Goal: Transaction & Acquisition: Purchase product/service

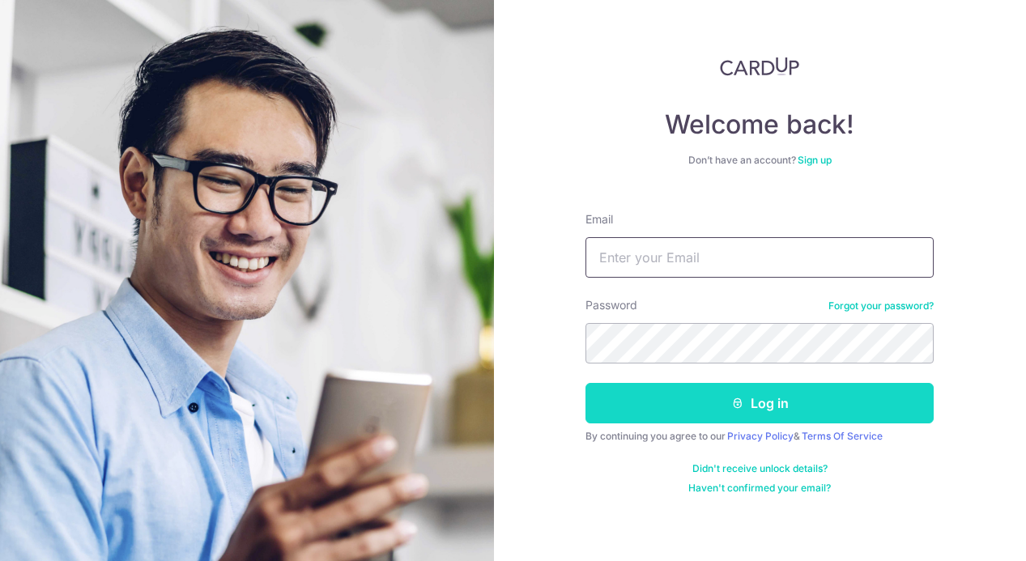
type input "imsamgxy@gmail.com"
click at [752, 386] on button "Log in" at bounding box center [760, 403] width 348 height 40
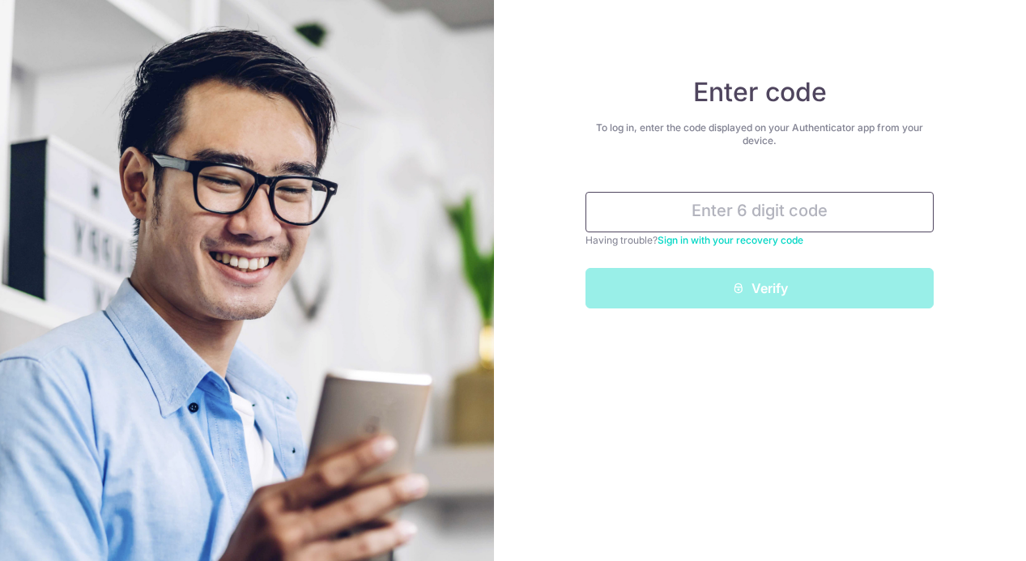
click at [762, 204] on input "text" at bounding box center [760, 212] width 348 height 40
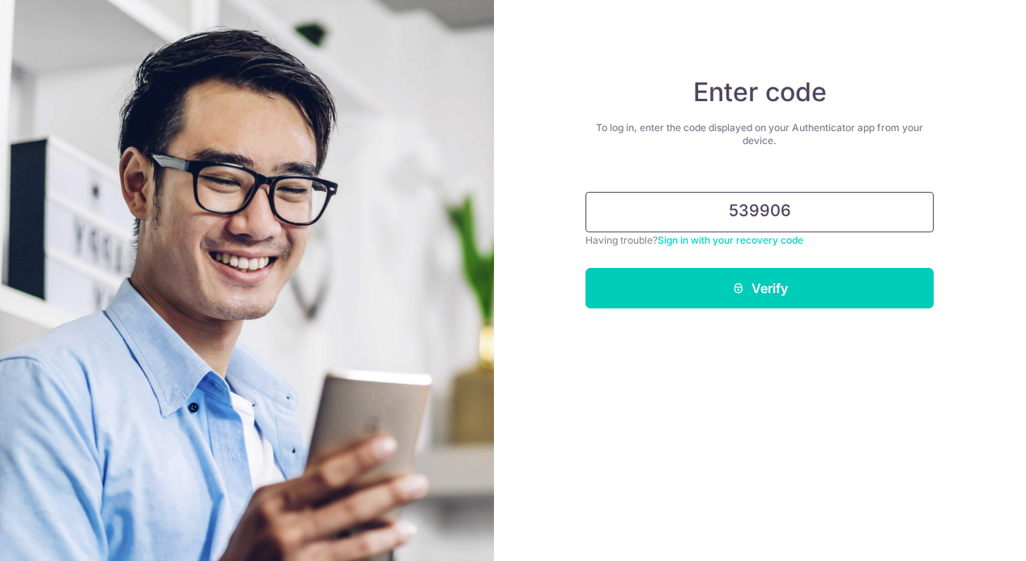
type input "539906"
click at [586, 268] on button "Verify" at bounding box center [760, 288] width 348 height 40
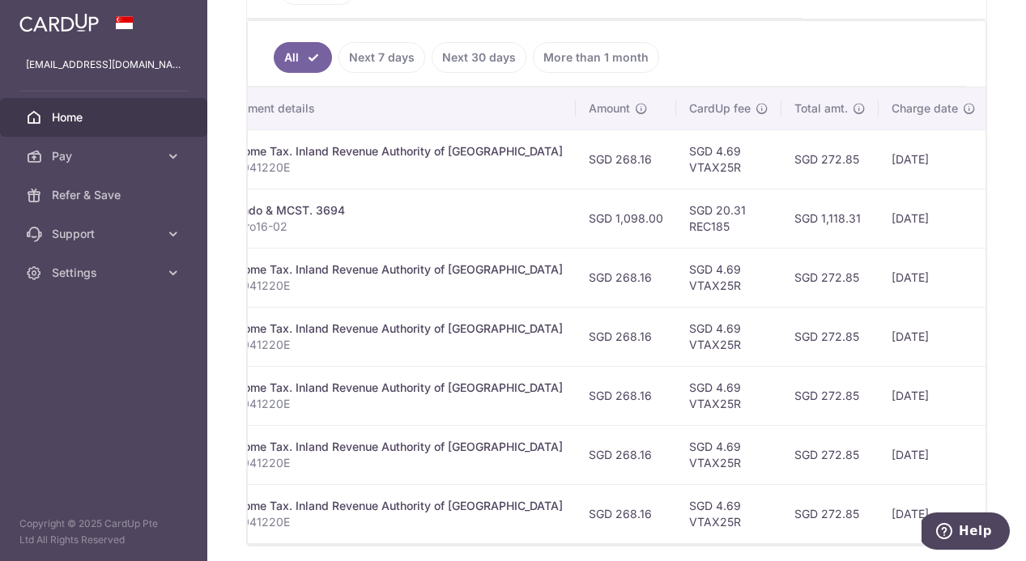
scroll to position [0, 329]
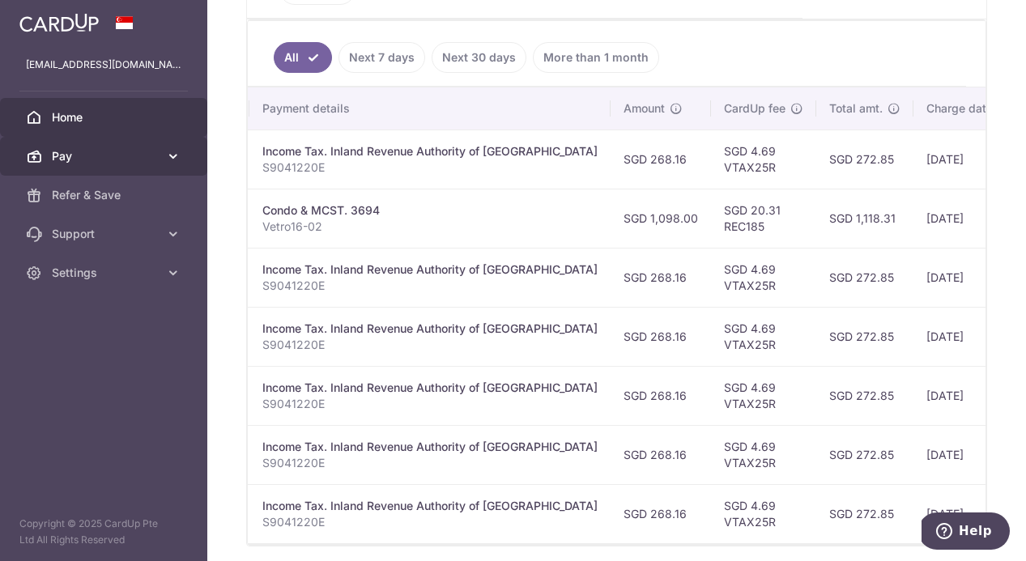
click at [177, 161] on icon at bounding box center [173, 156] width 16 height 16
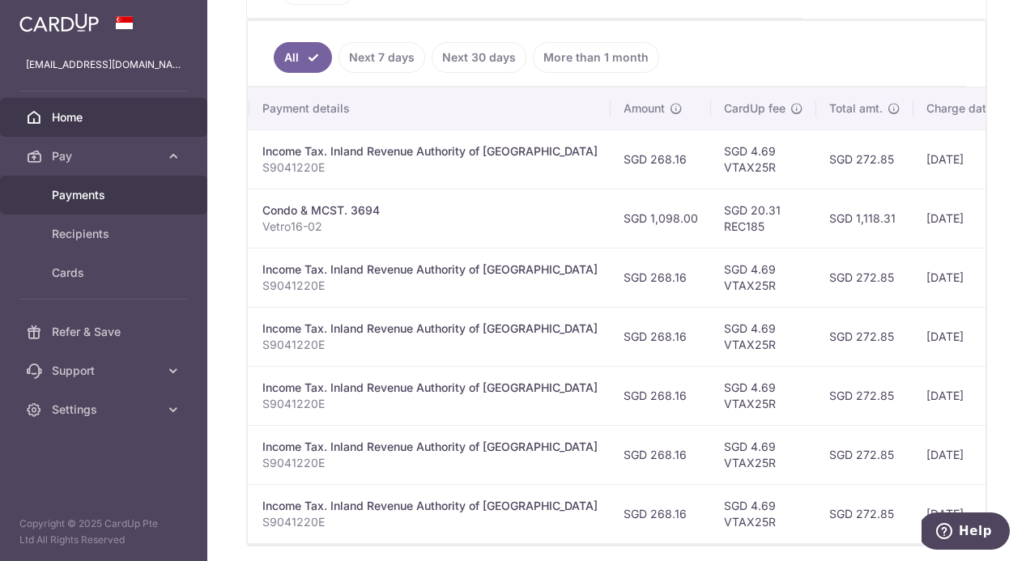
click at [160, 212] on link "Payments" at bounding box center [103, 195] width 207 height 39
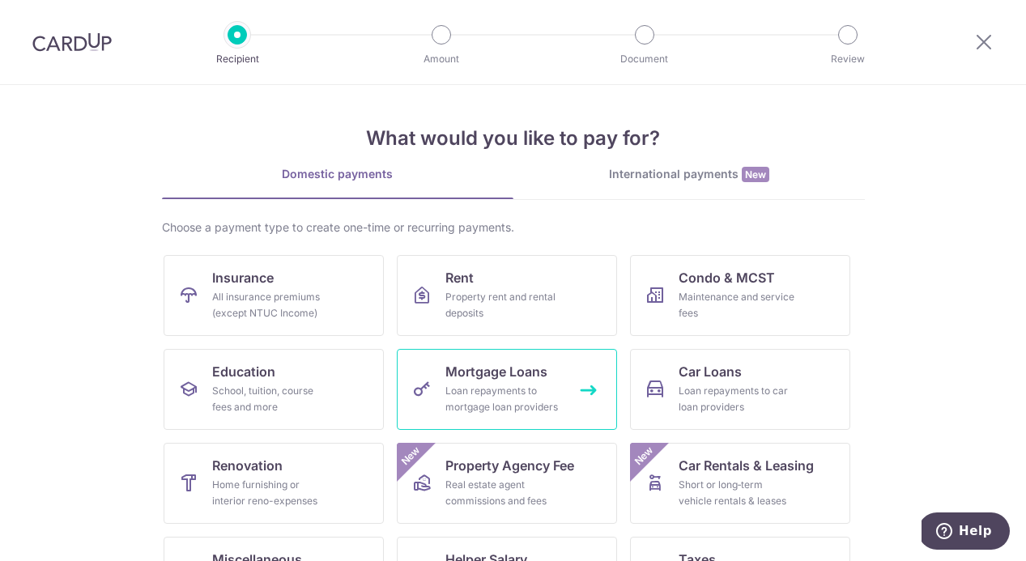
click at [428, 398] on icon at bounding box center [421, 389] width 19 height 19
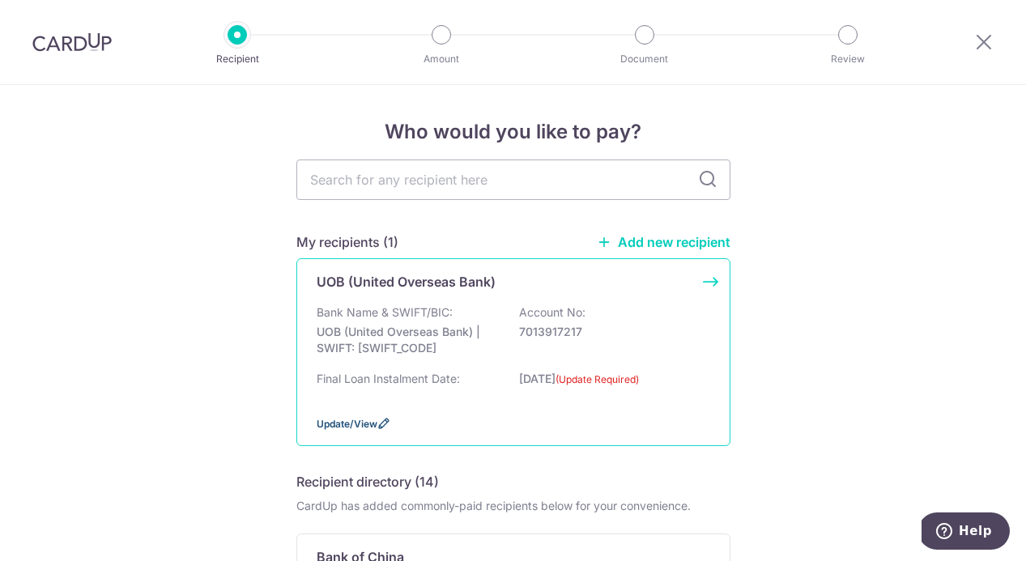
click at [322, 420] on span "Update/View" at bounding box center [347, 424] width 61 height 12
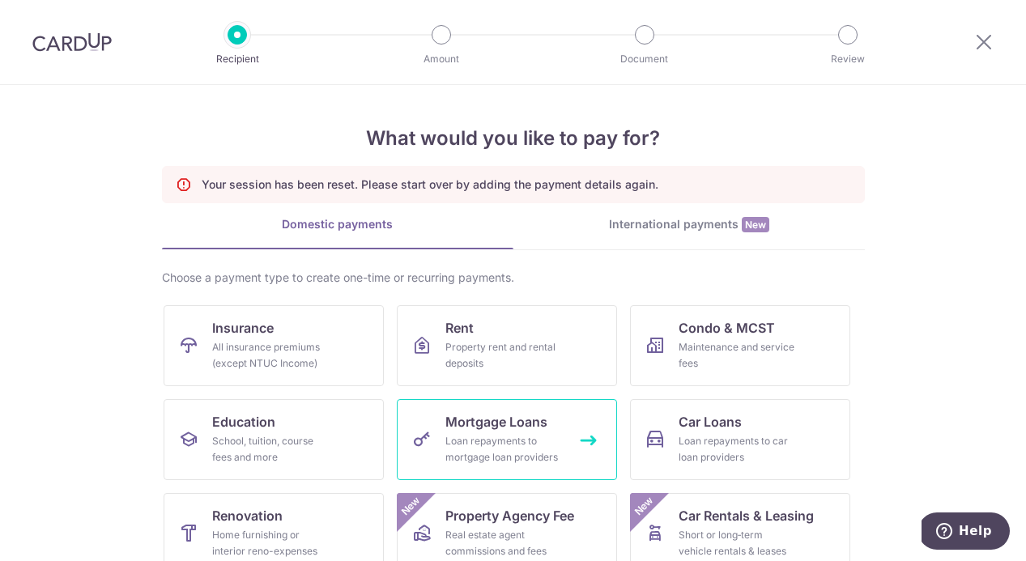
click at [467, 445] on div "Loan repayments to mortgage loan providers" at bounding box center [503, 449] width 117 height 32
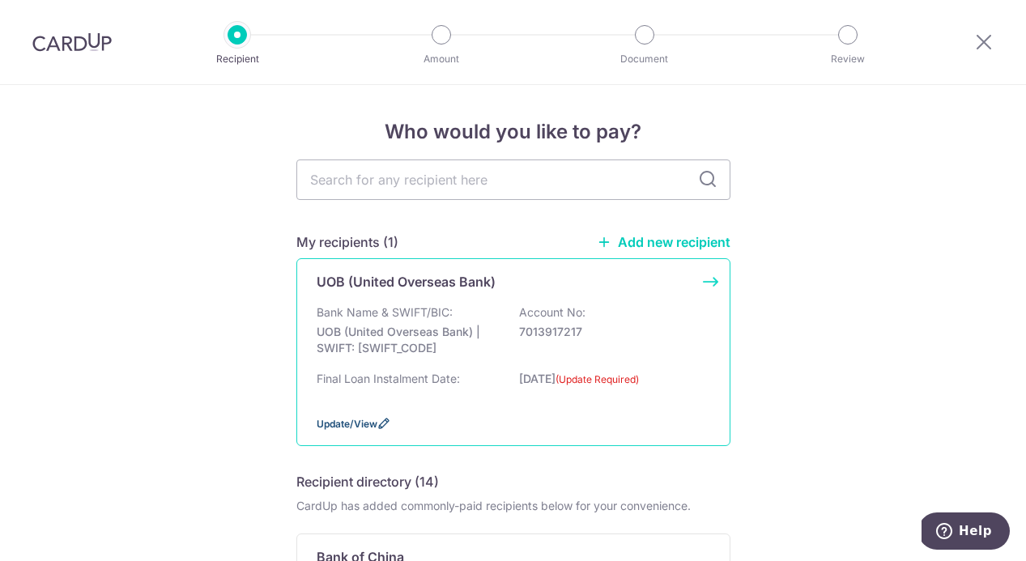
click at [337, 424] on span "Update/View" at bounding box center [347, 424] width 61 height 12
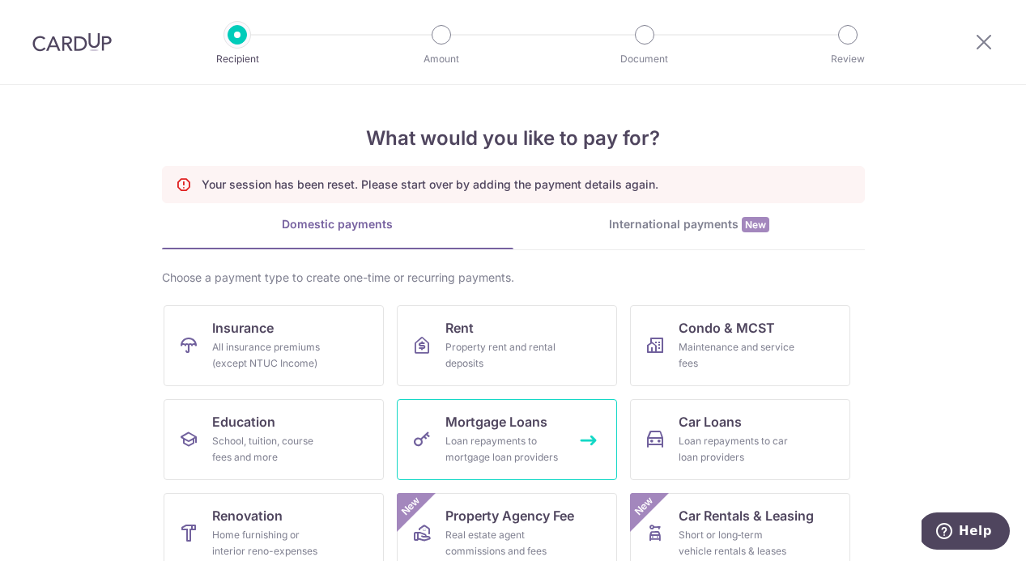
click at [479, 445] on div "Loan repayments to mortgage loan providers" at bounding box center [503, 449] width 117 height 32
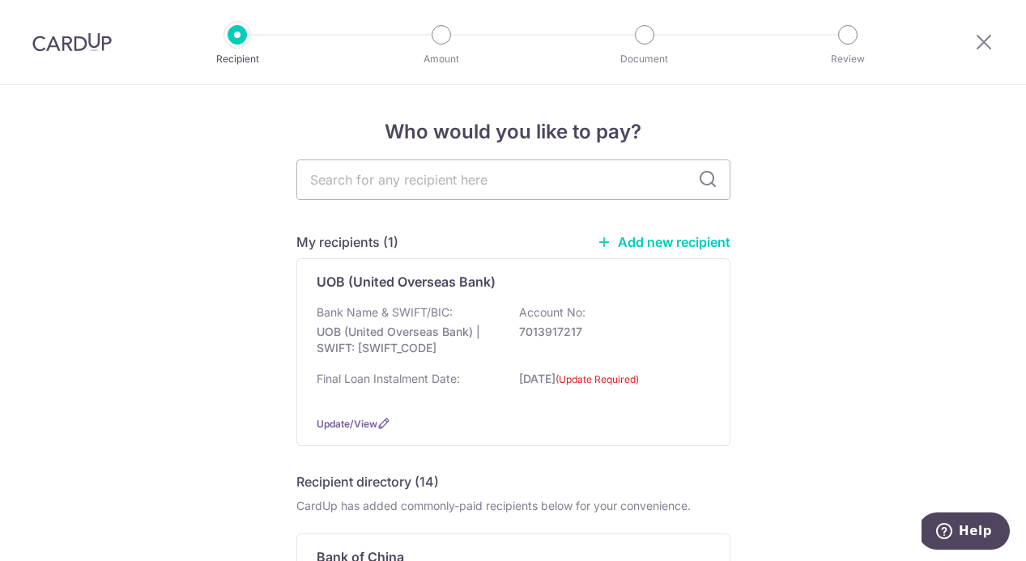
click at [544, 324] on p "7013917217" at bounding box center [609, 332] width 181 height 16
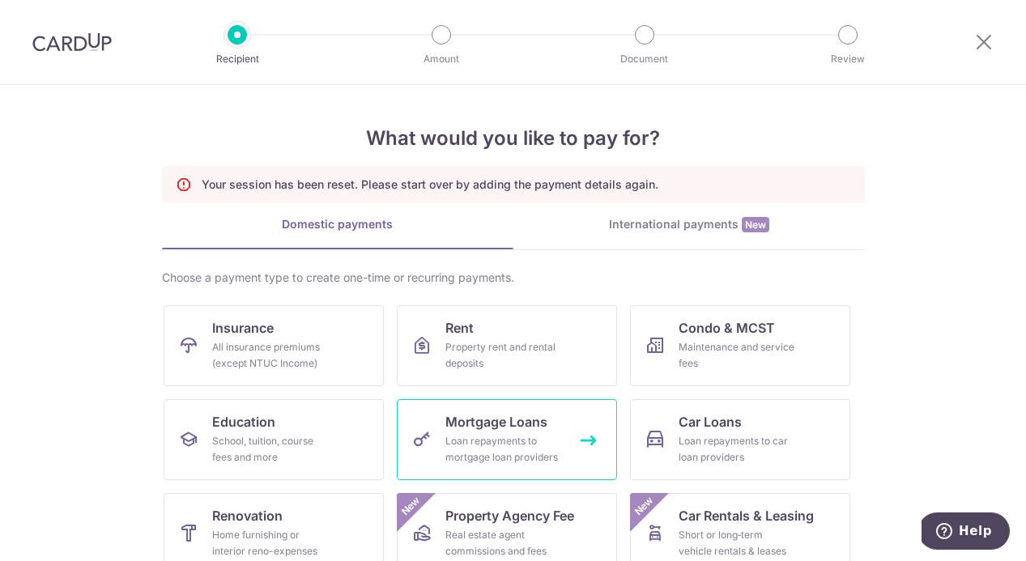
click at [479, 429] on span "Mortgage Loans" at bounding box center [496, 421] width 102 height 19
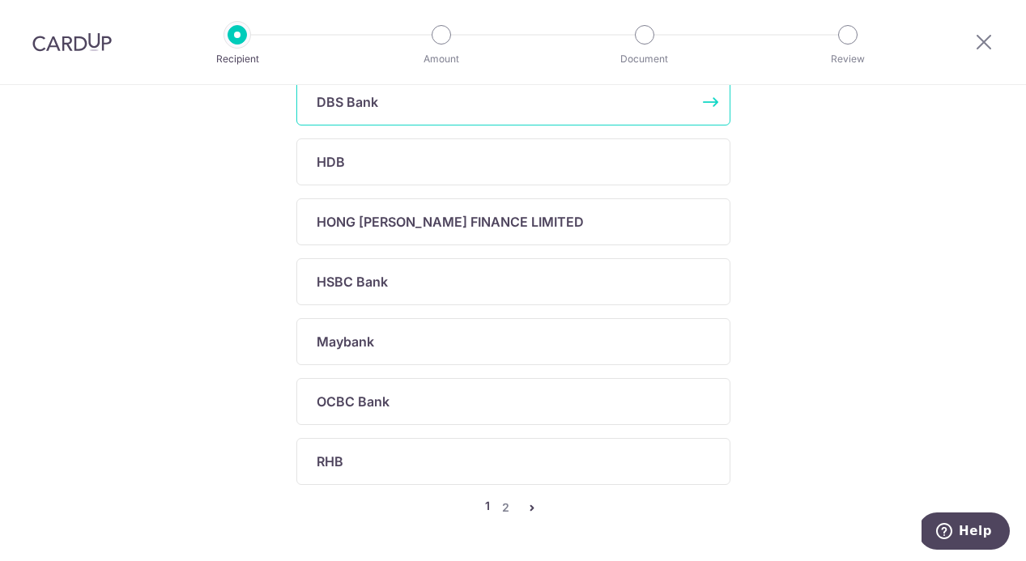
scroll to position [634, 0]
click at [501, 501] on link "2" at bounding box center [505, 508] width 19 height 19
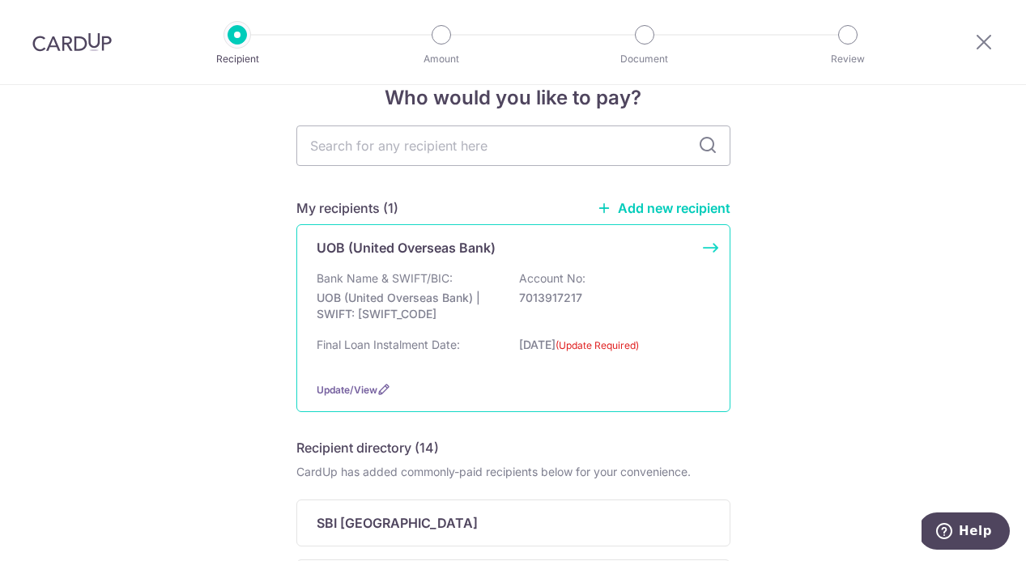
scroll to position [0, 0]
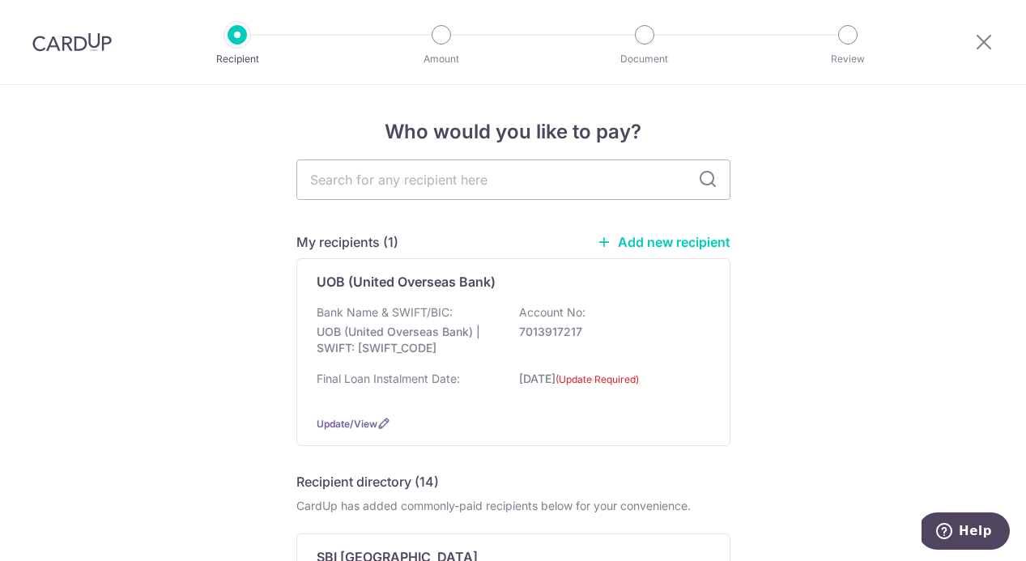
click at [646, 241] on link "Add new recipient" at bounding box center [664, 242] width 134 height 16
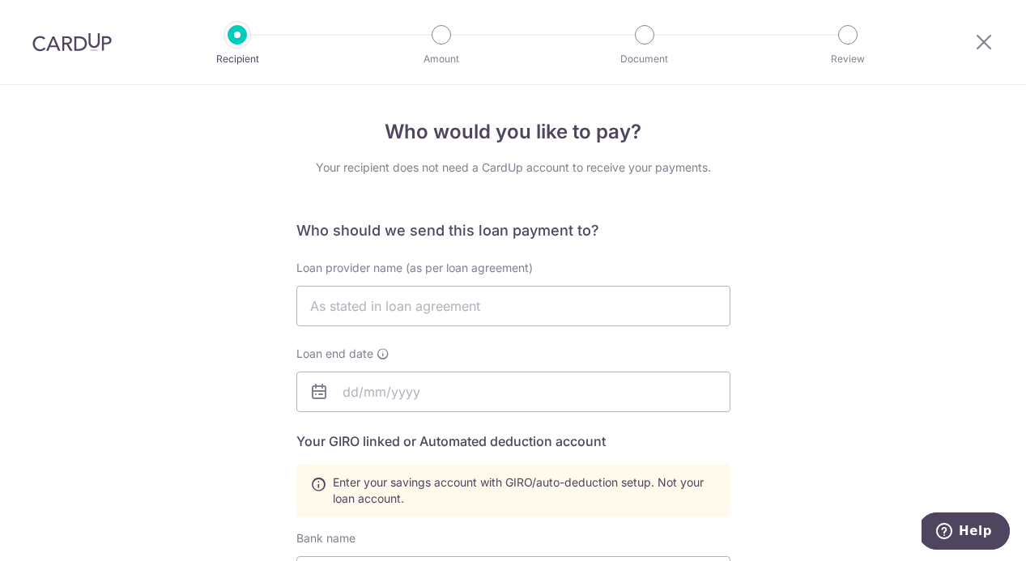
click at [450, 326] on div "Loan provider name (as per loan agreement) Loan end date" at bounding box center [513, 336] width 434 height 152
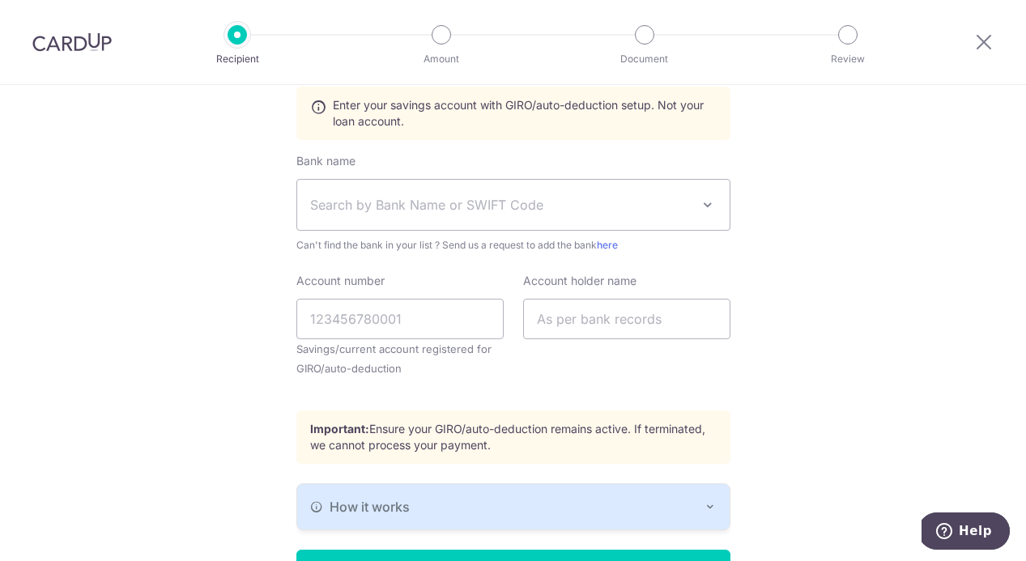
scroll to position [457, 0]
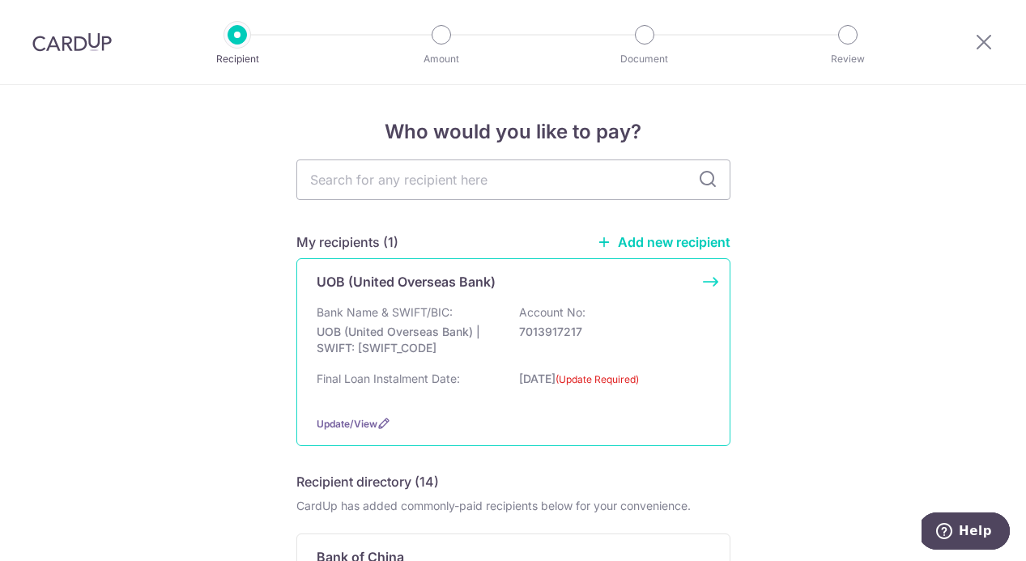
drag, startPoint x: 321, startPoint y: 283, endPoint x: 584, endPoint y: 382, distance: 281.5
click at [584, 382] on div "UOB (United Overseas Bank) Bank Name & SWIFT/BIC: UOB (United Overseas Bank) | …" at bounding box center [513, 352] width 434 height 188
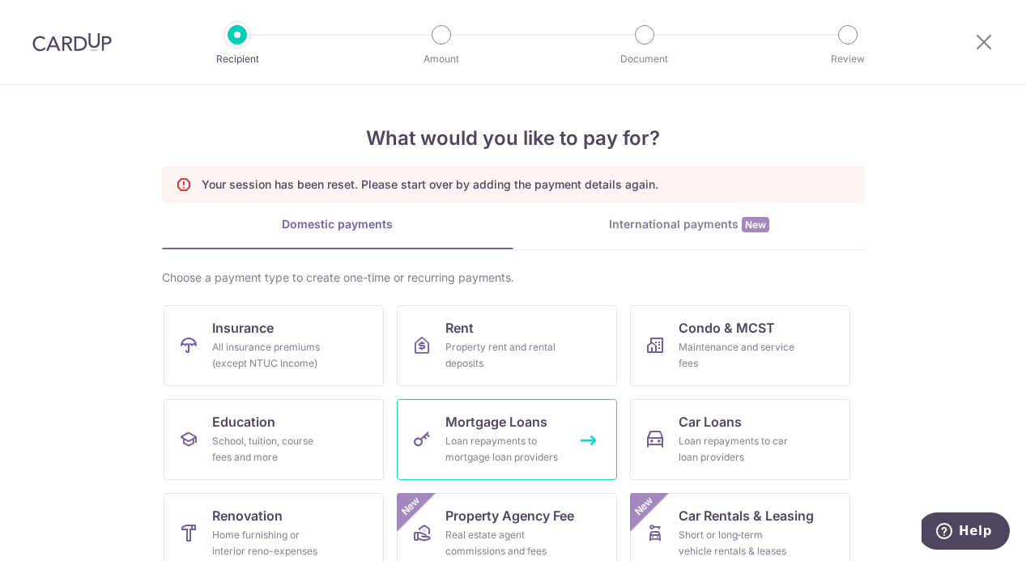
click at [497, 433] on div "Loan repayments to mortgage loan providers" at bounding box center [503, 449] width 117 height 32
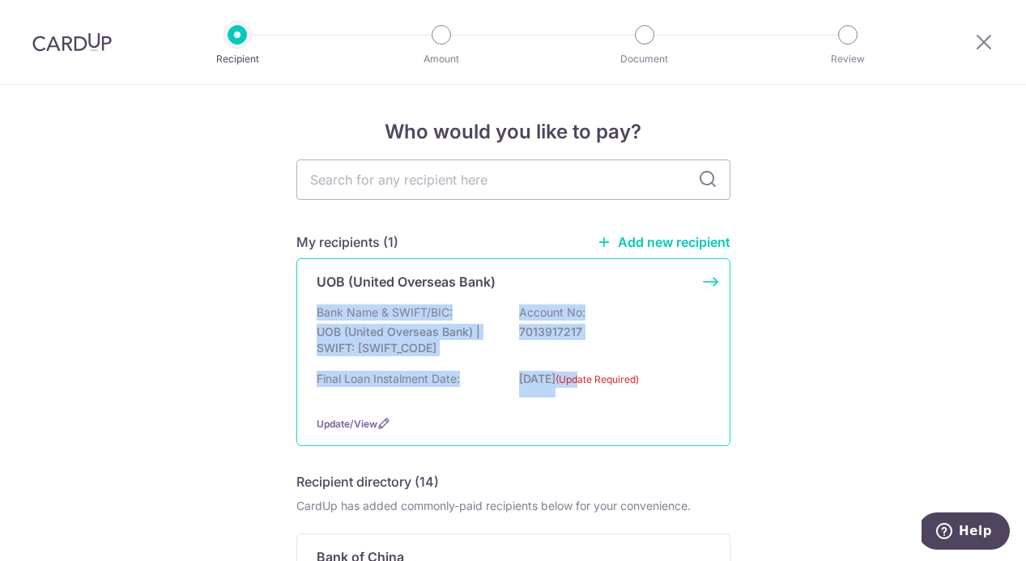
drag, startPoint x: 316, startPoint y: 317, endPoint x: 611, endPoint y: 376, distance: 300.5
click at [611, 376] on div "Bank Name & SWIFT/BIC: UOB (United Overseas Bank) | SWIFT: UOVBSGSGXXX Account …" at bounding box center [514, 354] width 394 height 98
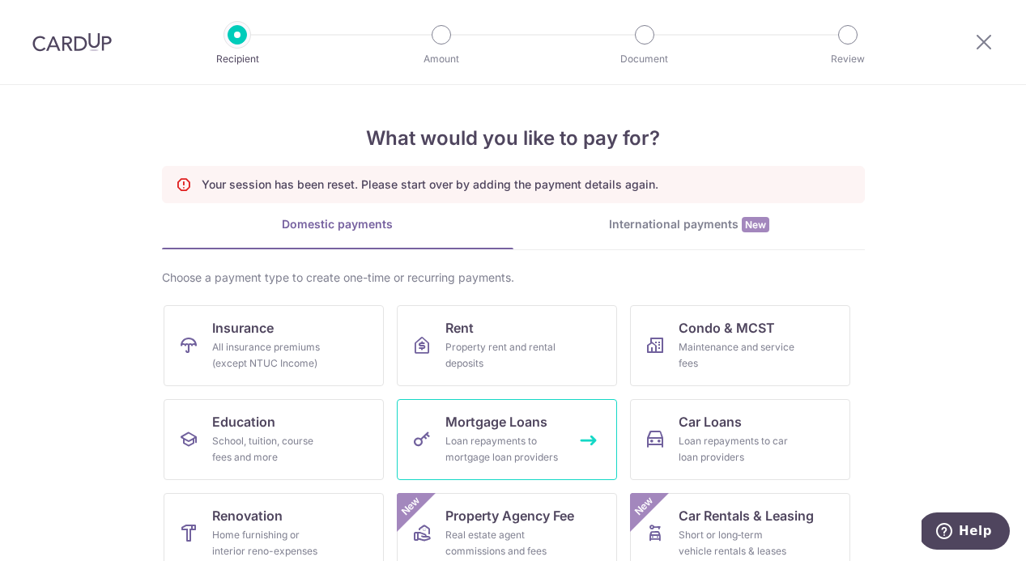
click at [459, 430] on span "Mortgage Loans" at bounding box center [496, 421] width 102 height 19
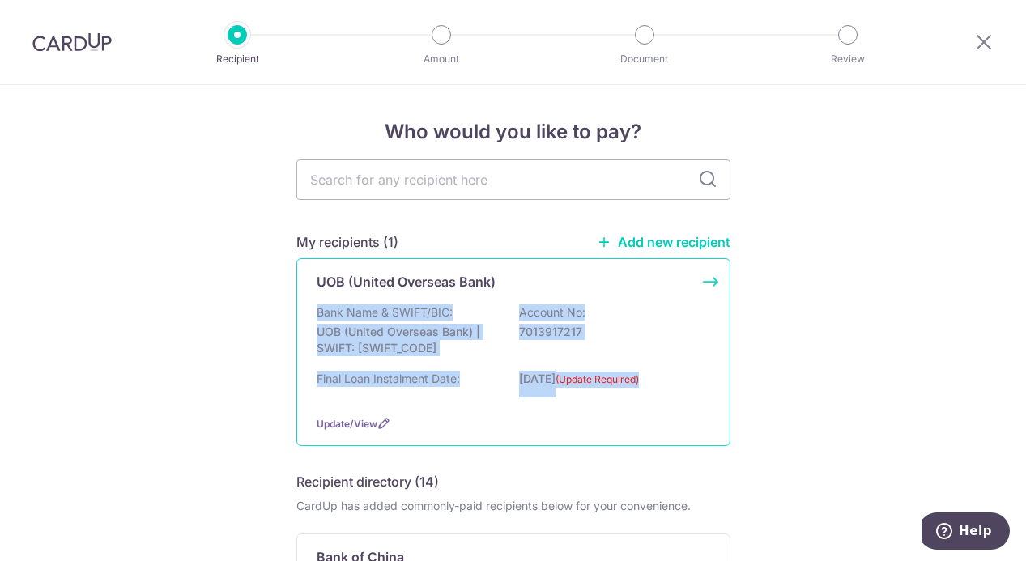
drag, startPoint x: 314, startPoint y: 313, endPoint x: 593, endPoint y: 390, distance: 289.0
click at [593, 390] on div "UOB (United Overseas Bank) Bank Name & SWIFT/BIC: UOB (United Overseas Bank) | …" at bounding box center [513, 352] width 434 height 188
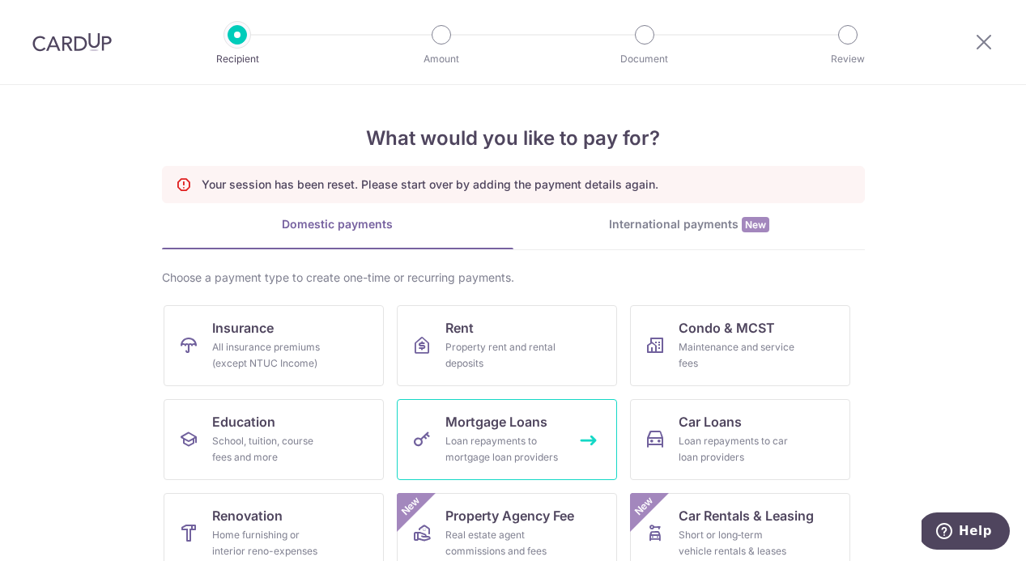
click at [474, 459] on div "Loan repayments to mortgage loan providers" at bounding box center [503, 449] width 117 height 32
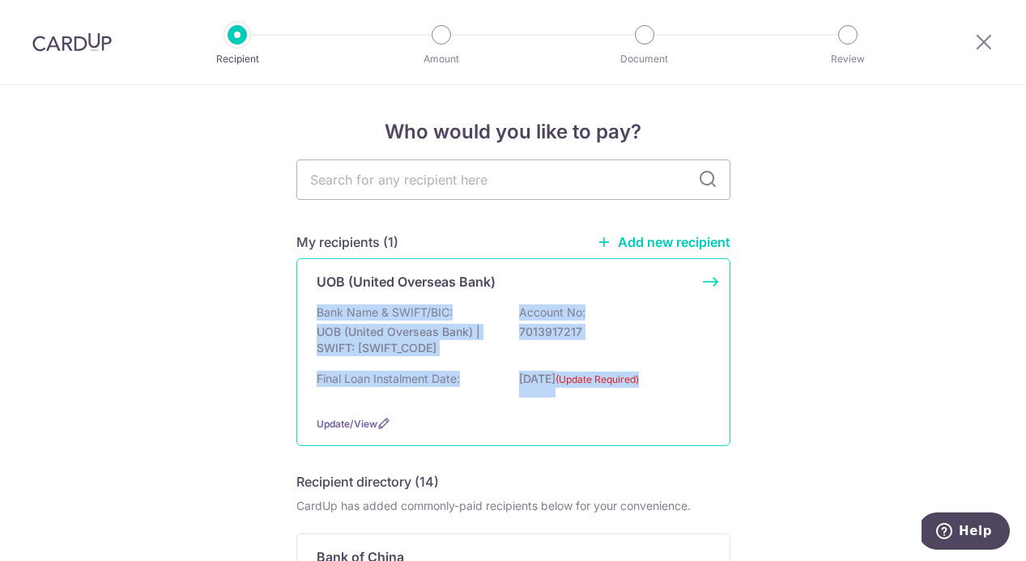
drag, startPoint x: 241, startPoint y: 305, endPoint x: 675, endPoint y: 384, distance: 441.3
copy div "Bank Name & SWIFT/BIC: UOB (United Overseas Bank) | SWIFT: [SWIFT_CODE] Account…"
click at [615, 241] on link "Add new recipient" at bounding box center [664, 242] width 134 height 16
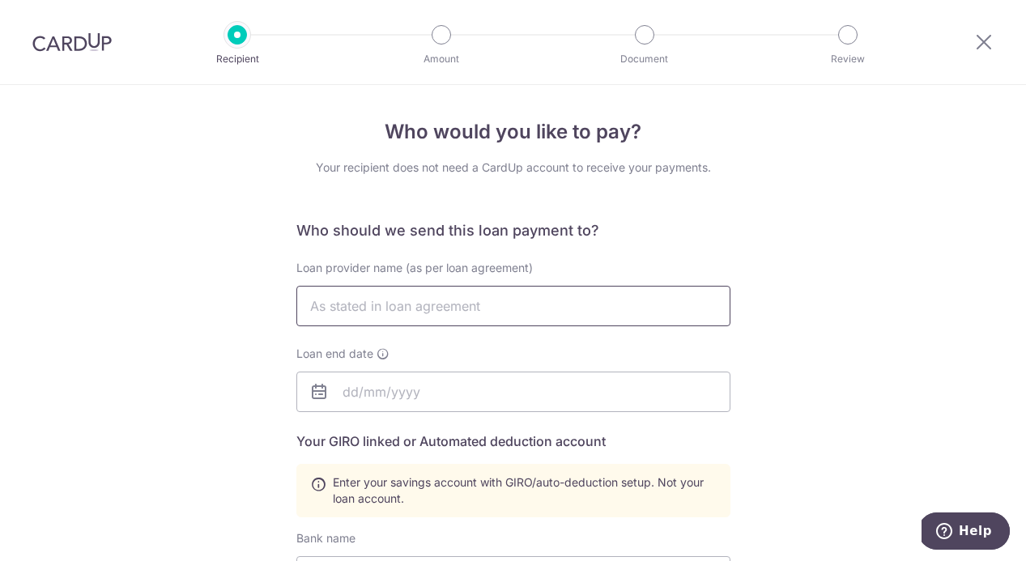
click at [403, 310] on input "text" at bounding box center [513, 306] width 434 height 40
paste input "UOB (United Overseas Bank)"
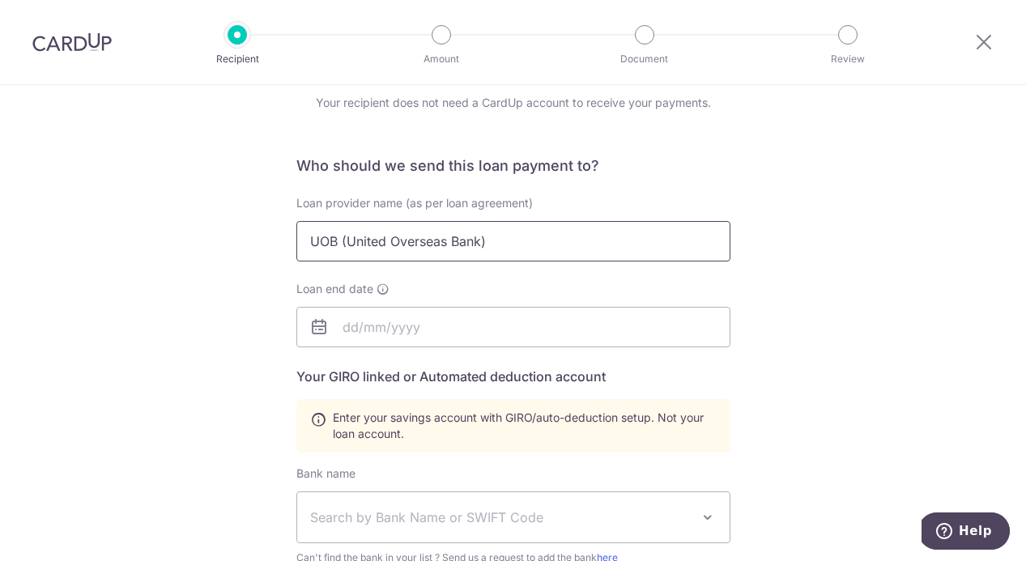
scroll to position [70, 0]
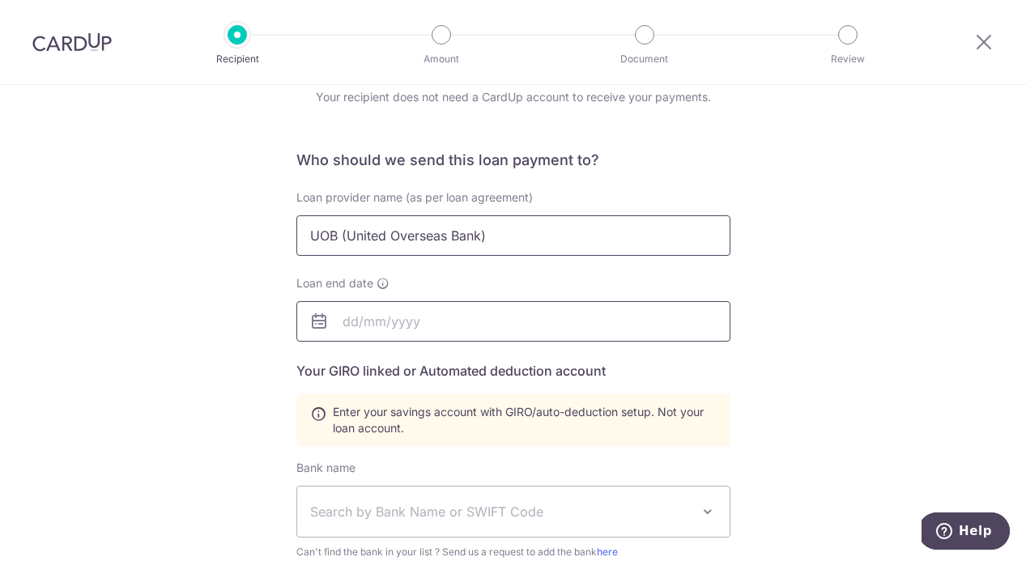
type input "UOB (United Overseas Bank)"
click at [394, 312] on input "text" at bounding box center [513, 321] width 434 height 40
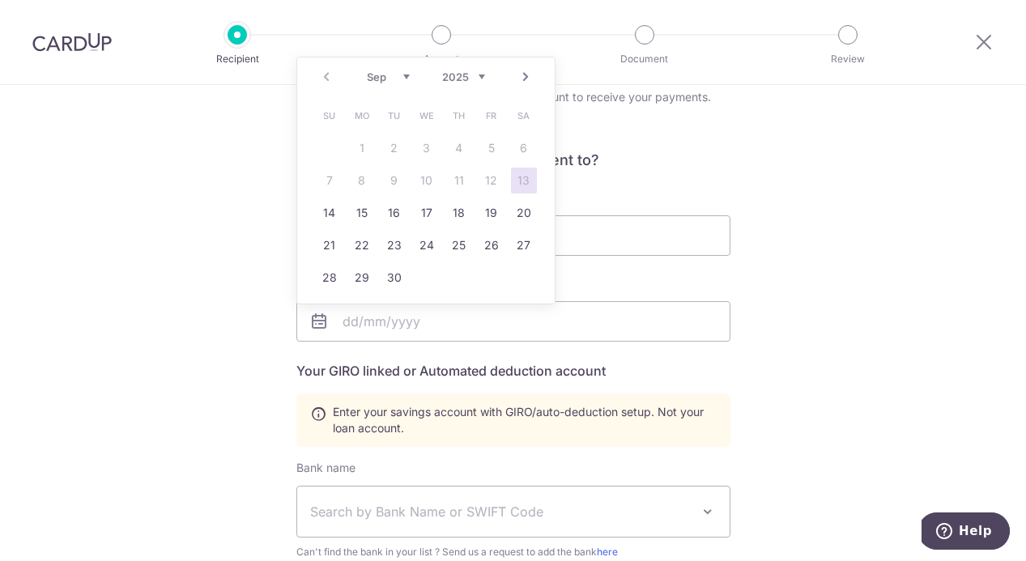
click at [458, 81] on select "2025 2026 2027 2028 2029 2030 2031 2032 2033 2034 2035" at bounding box center [463, 76] width 43 height 13
click at [423, 149] on link "1" at bounding box center [427, 148] width 26 height 26
type input "01/09/2027"
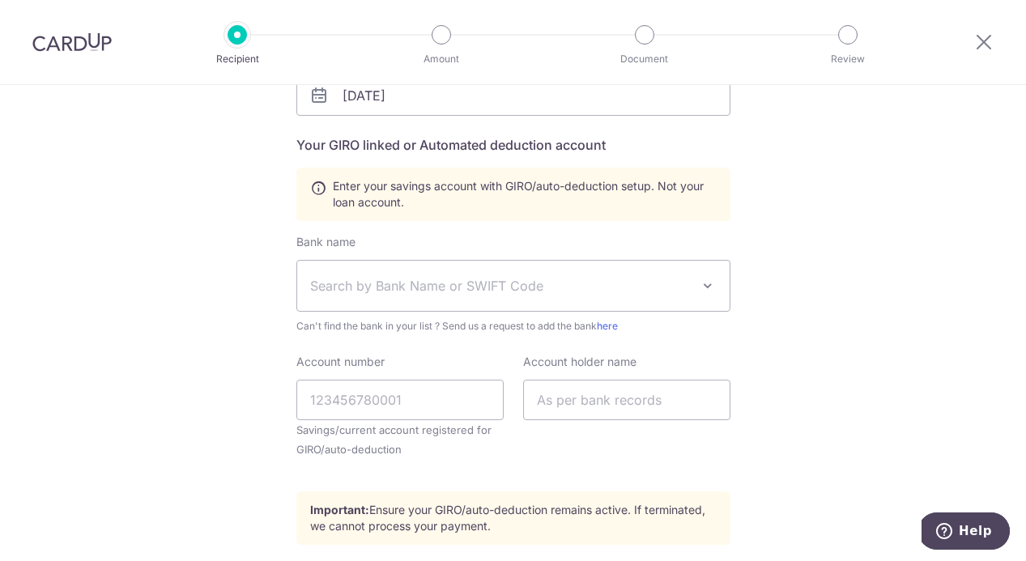
scroll to position [313, 0]
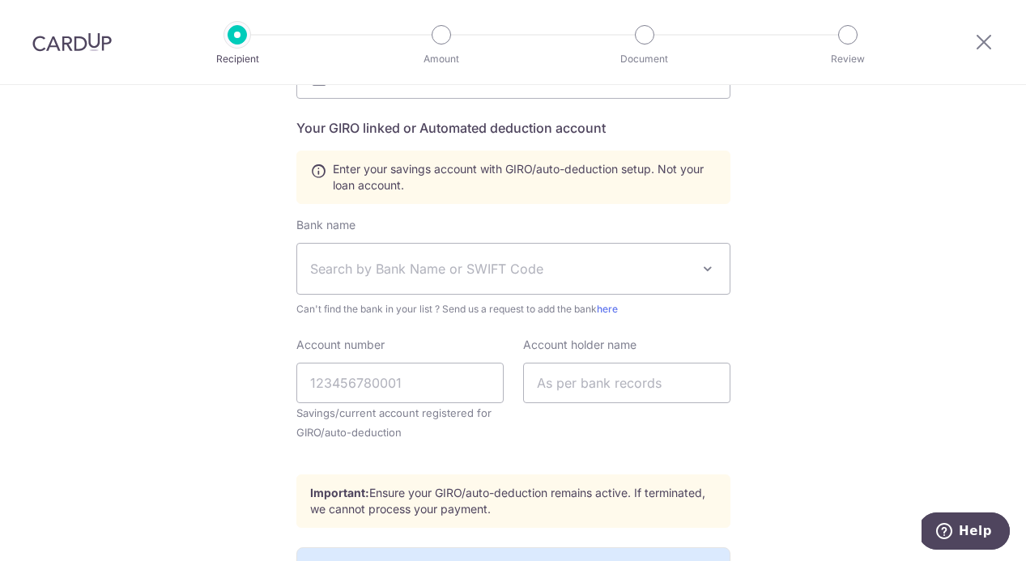
click at [440, 272] on span "Search by Bank Name or SWIFT Code" at bounding box center [500, 268] width 381 height 19
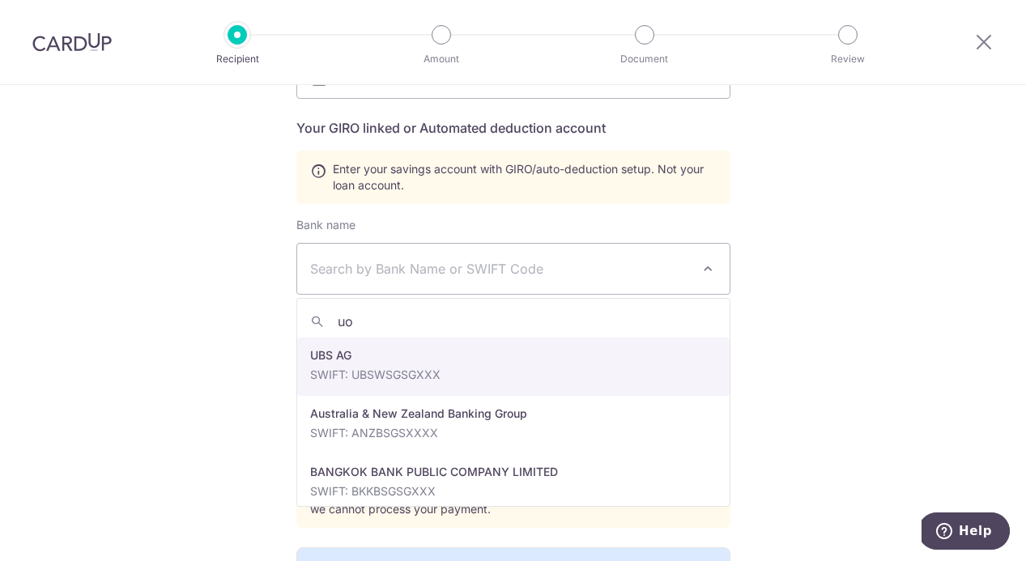
type input "uob"
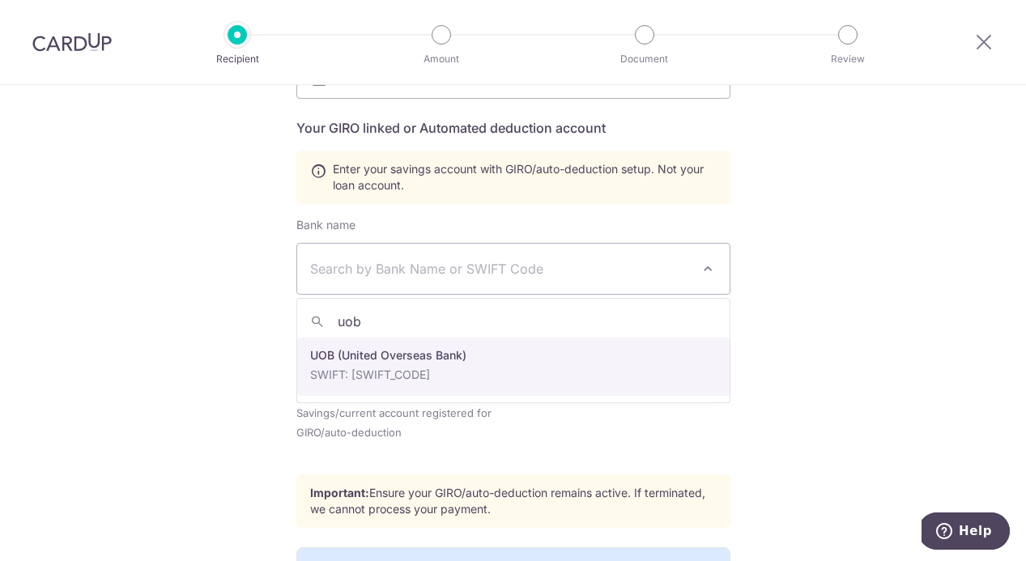
select select "18"
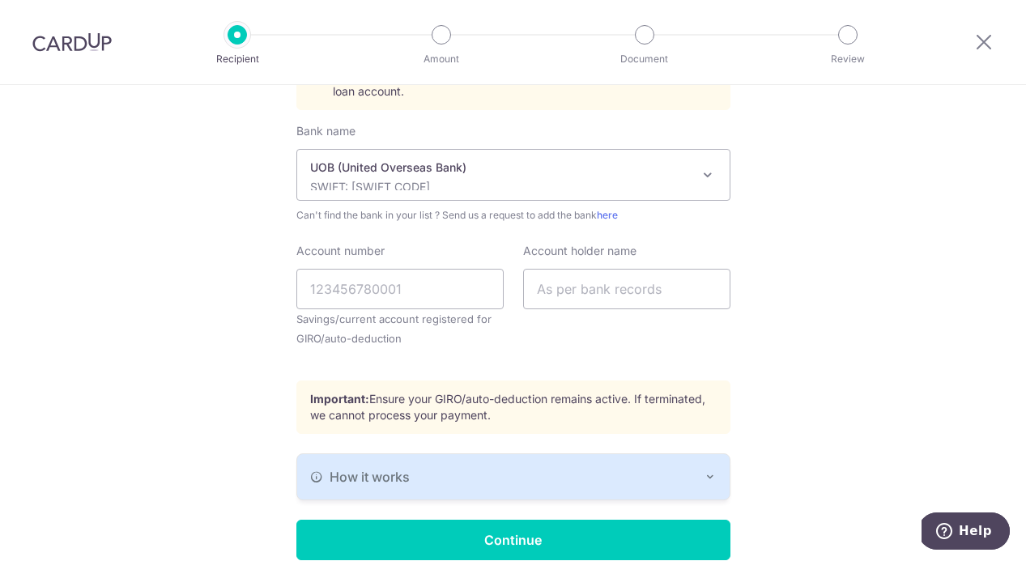
scroll to position [415, 0]
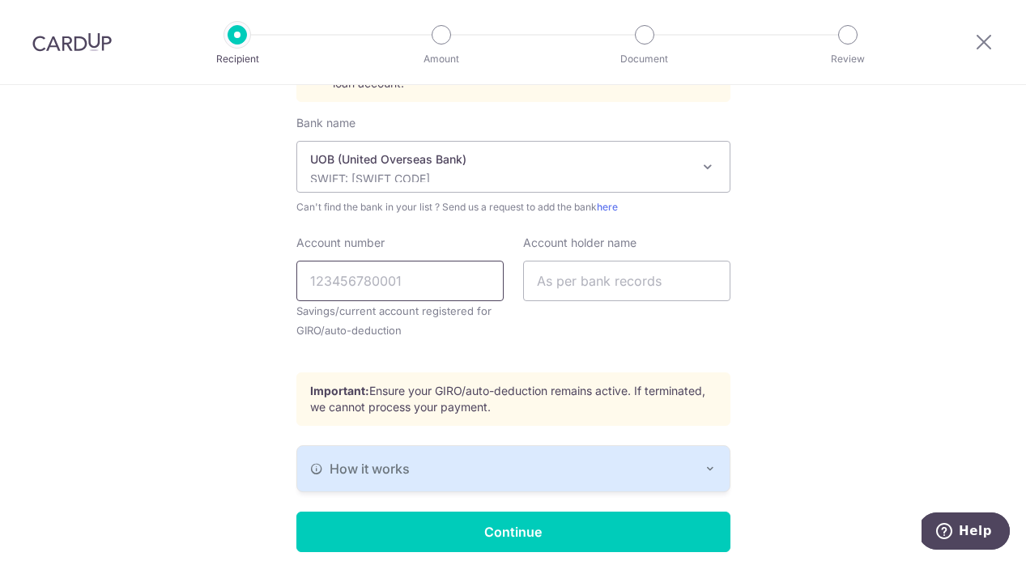
click at [364, 289] on input "Account number" at bounding box center [399, 281] width 207 height 40
paste input "7013917217"
type input "7013917217"
click at [633, 283] on input "text" at bounding box center [626, 281] width 207 height 40
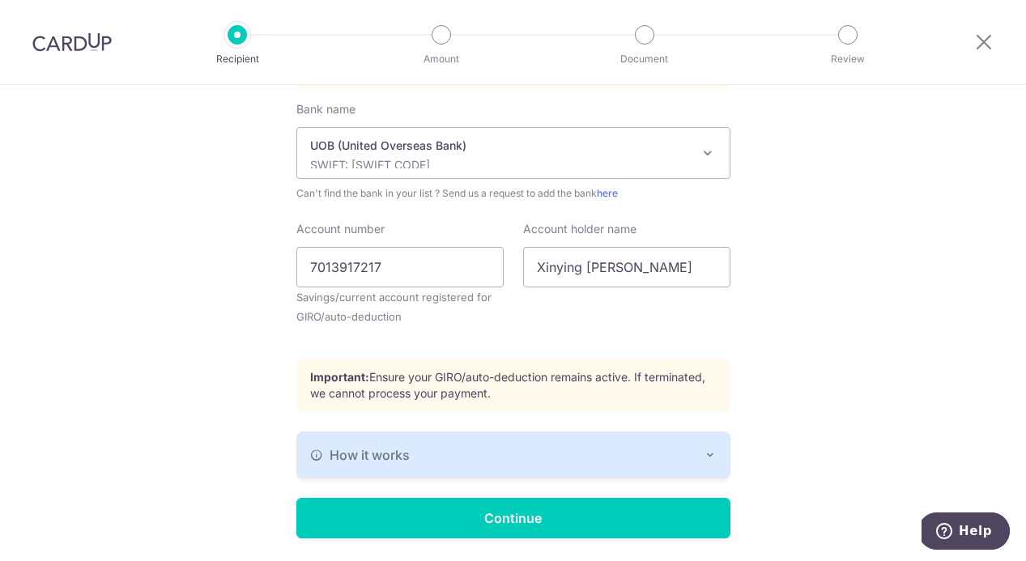
click at [552, 442] on button "How it works" at bounding box center [513, 455] width 433 height 45
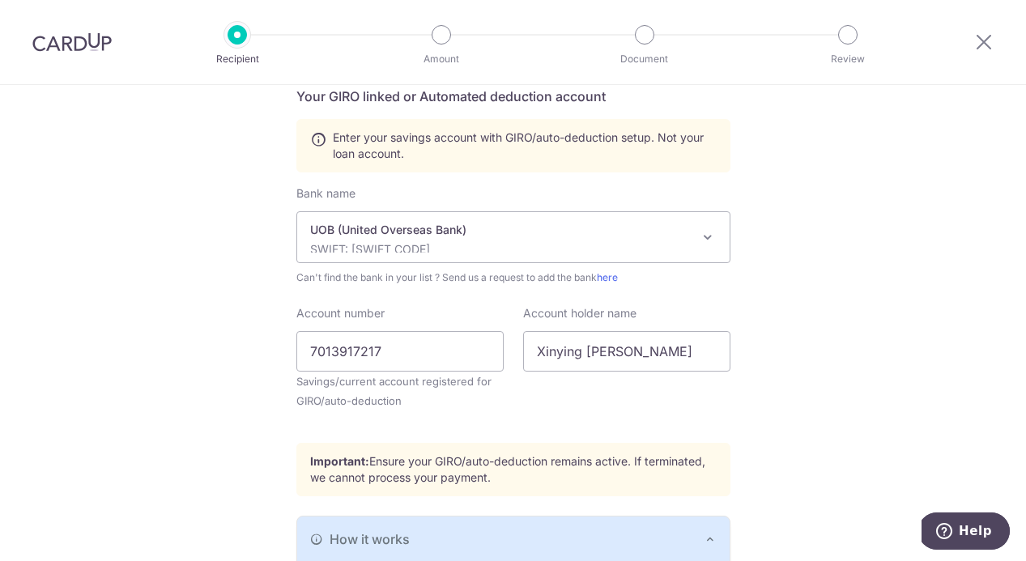
scroll to position [322, 0]
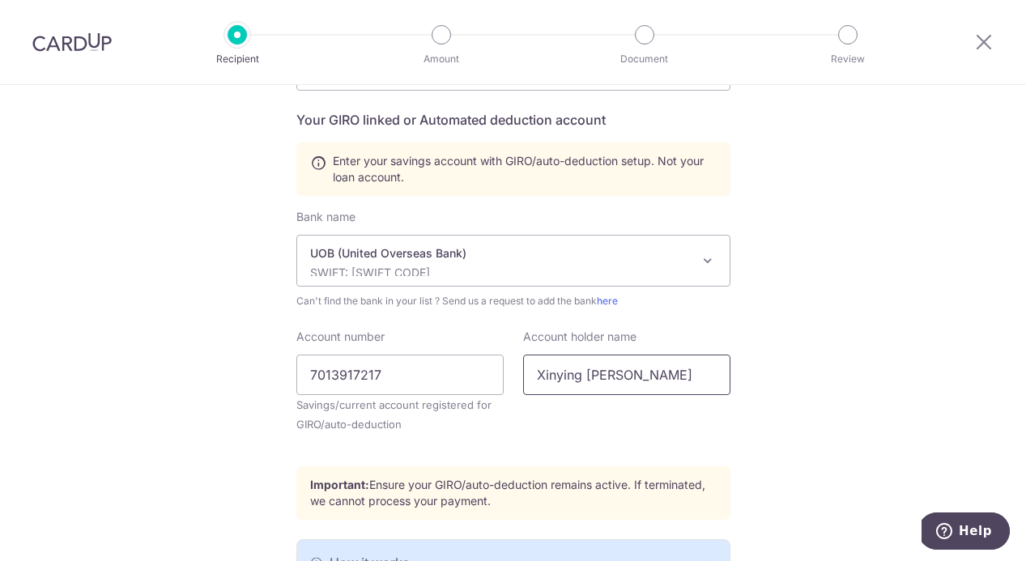
click at [625, 377] on input "Xinying Samantha Goh" at bounding box center [626, 375] width 207 height 40
type input "Goh Xinying Samantha"
click at [749, 358] on div "Who would you like to pay? Your recipient does not need a CardUp account to rec…" at bounding box center [513, 314] width 1026 height 1102
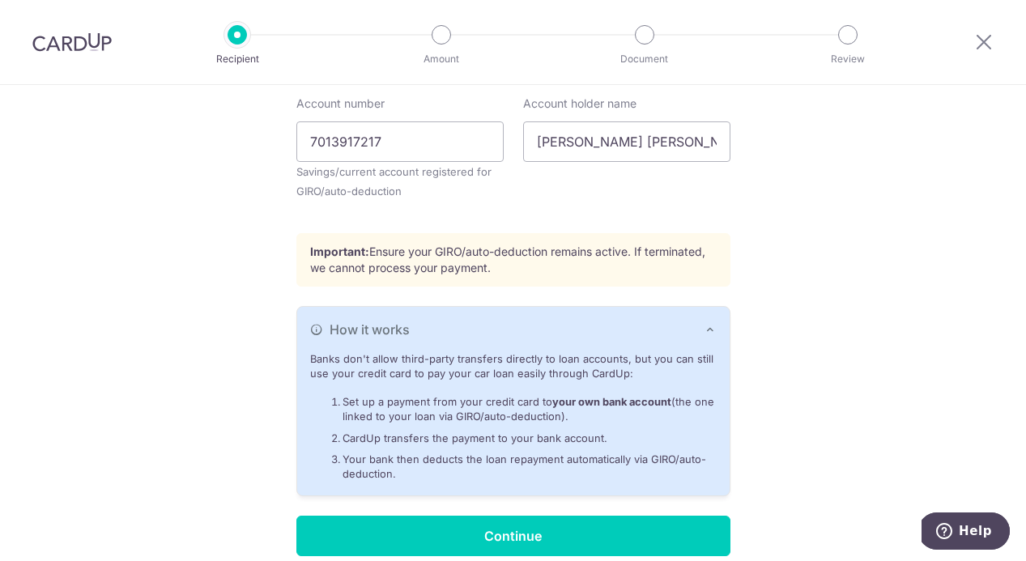
scroll to position [626, 0]
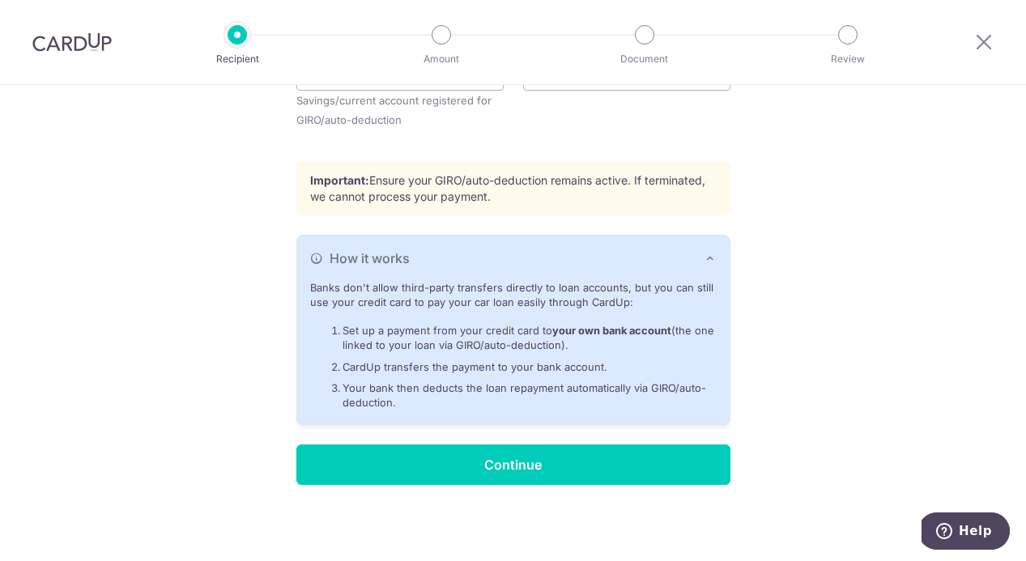
click at [522, 492] on div "Who would you like to pay? Your recipient does not need a CardUp account to rec…" at bounding box center [513, 10] width 1026 height 1102
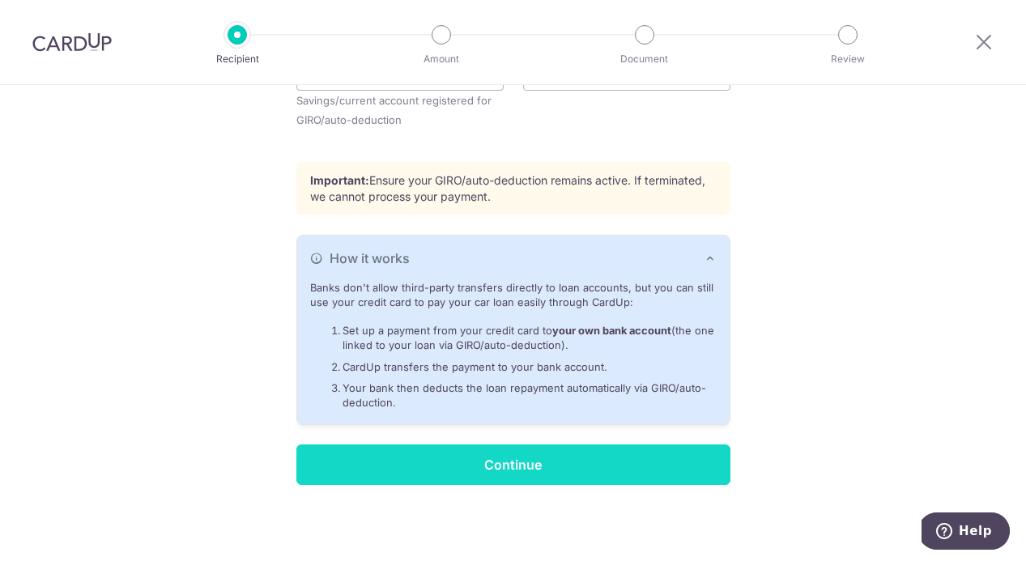
click at [598, 461] on input "Continue" at bounding box center [513, 465] width 434 height 40
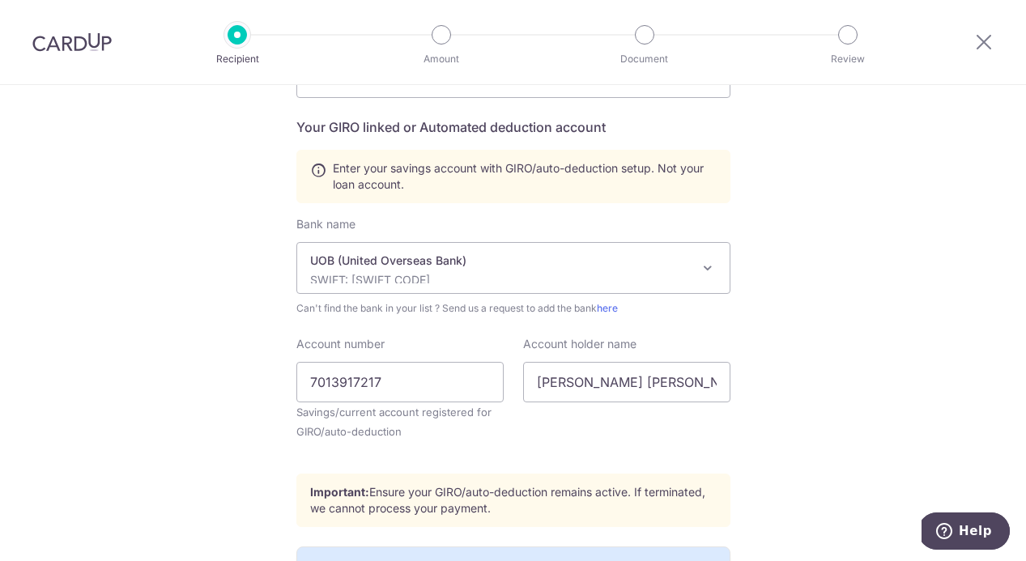
scroll to position [296, 0]
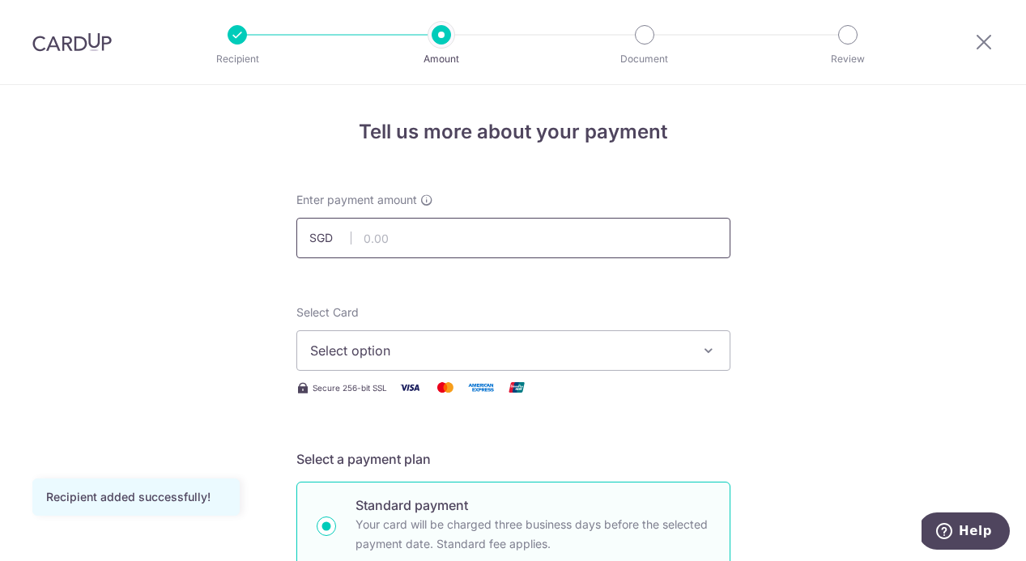
click at [377, 247] on input "text" at bounding box center [513, 238] width 434 height 40
click at [394, 234] on input "text" at bounding box center [513, 238] width 434 height 40
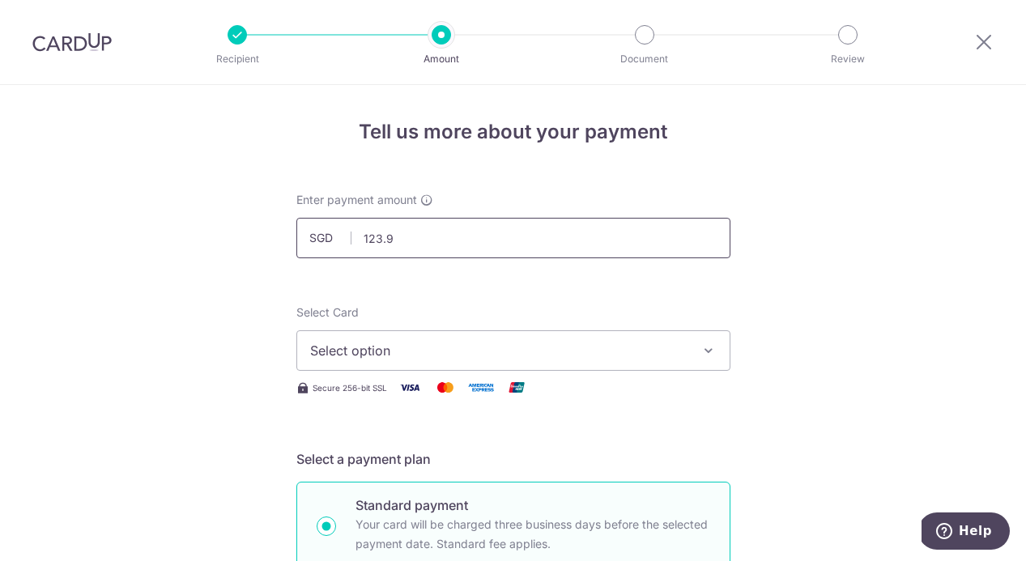
type input "123.99"
click at [390, 353] on span "Select option" at bounding box center [498, 350] width 377 height 19
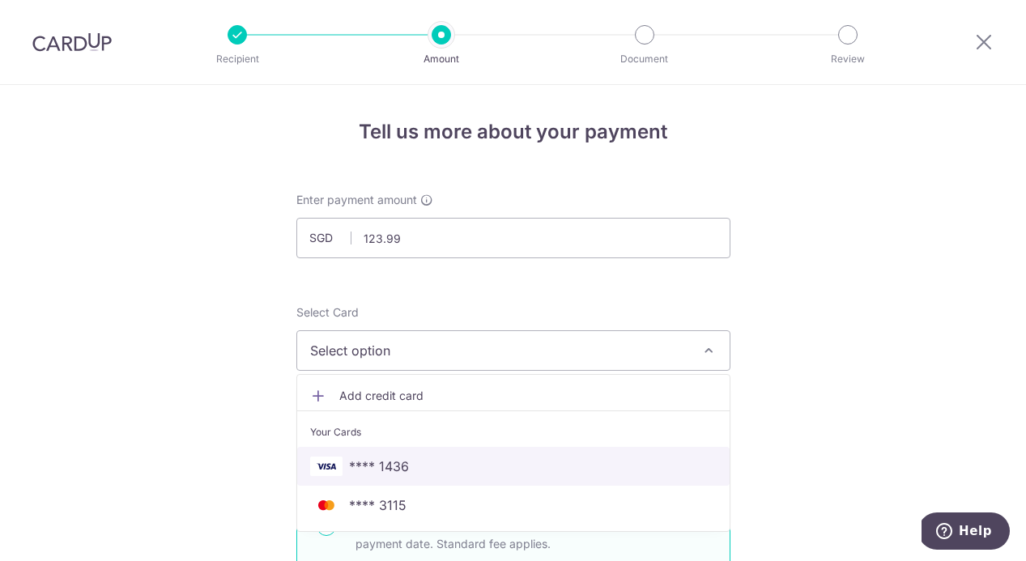
click at [401, 454] on link "**** 1436" at bounding box center [513, 466] width 433 height 39
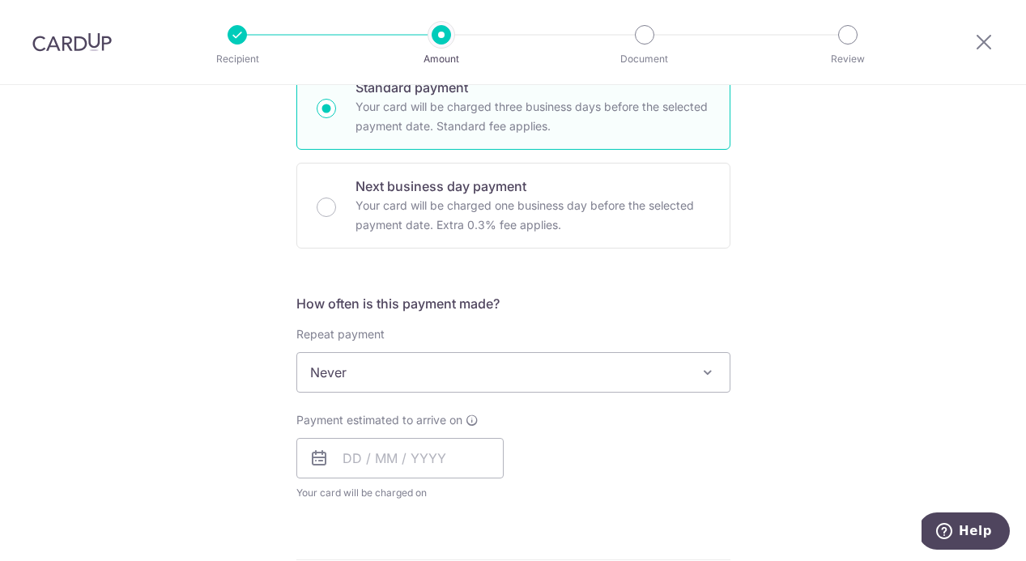
scroll to position [420, 0]
click at [517, 382] on span "Never" at bounding box center [513, 371] width 433 height 39
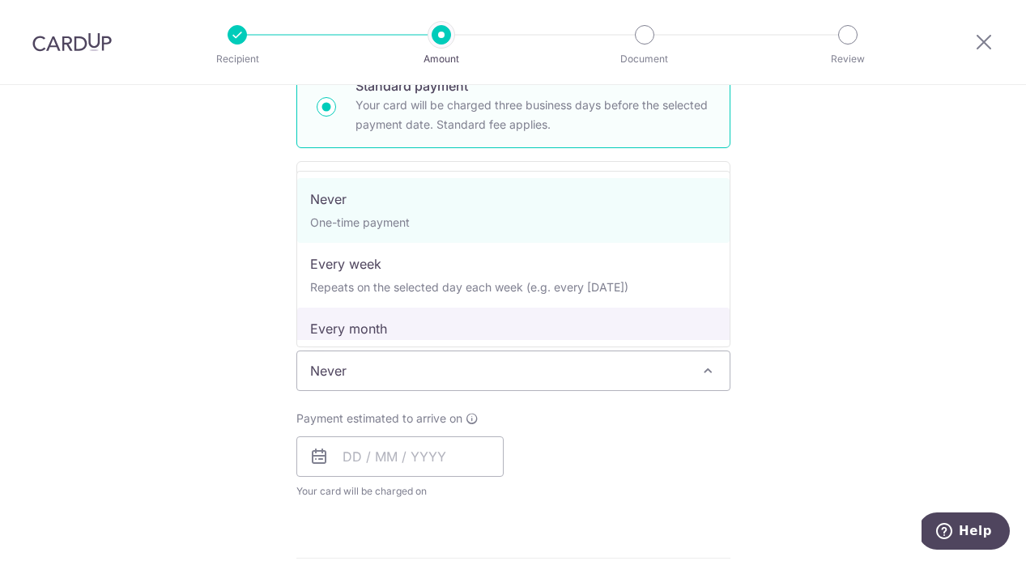
select select "3"
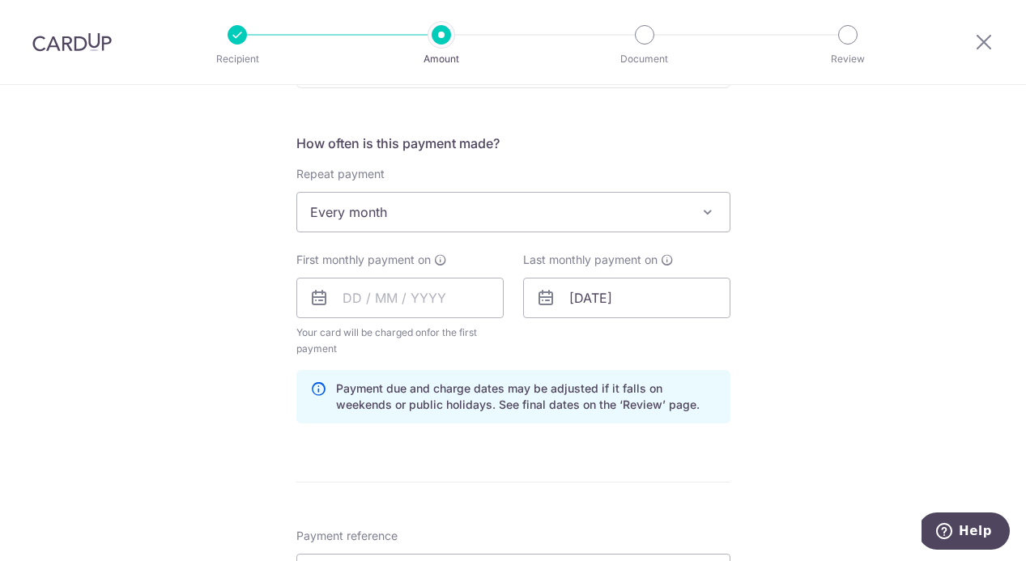
scroll to position [582, 0]
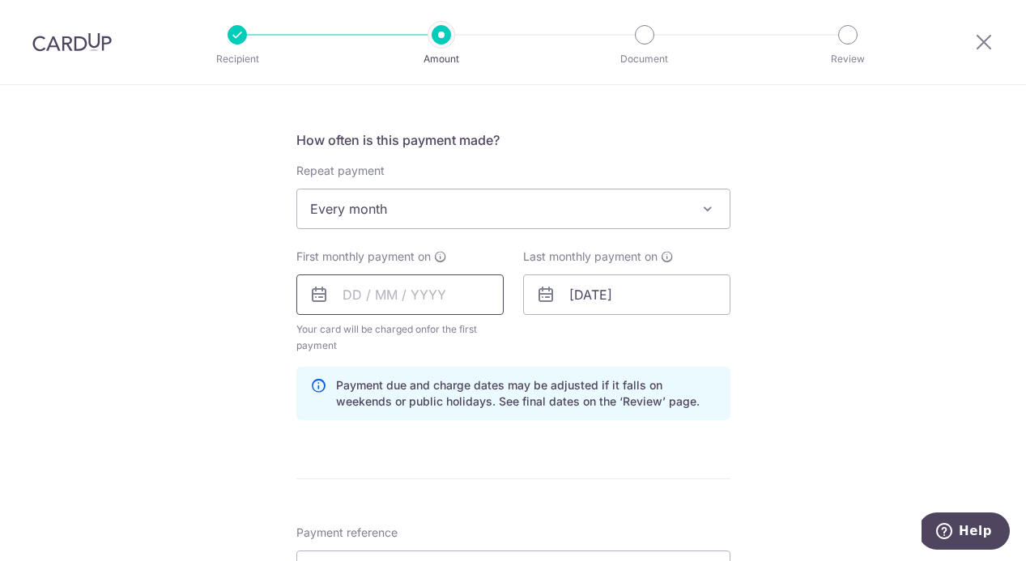
click at [395, 300] on input "text" at bounding box center [399, 295] width 207 height 40
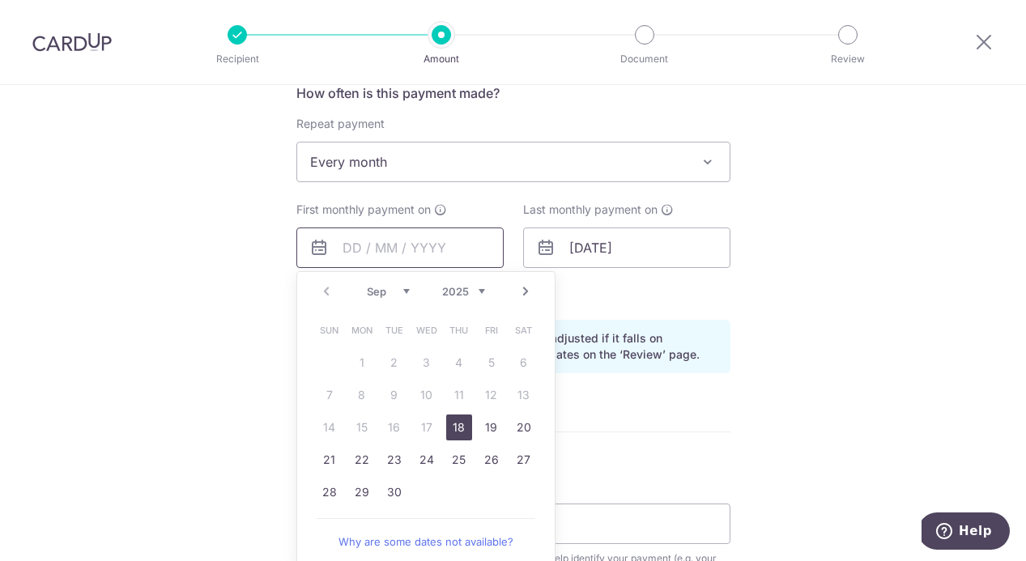
scroll to position [633, 0]
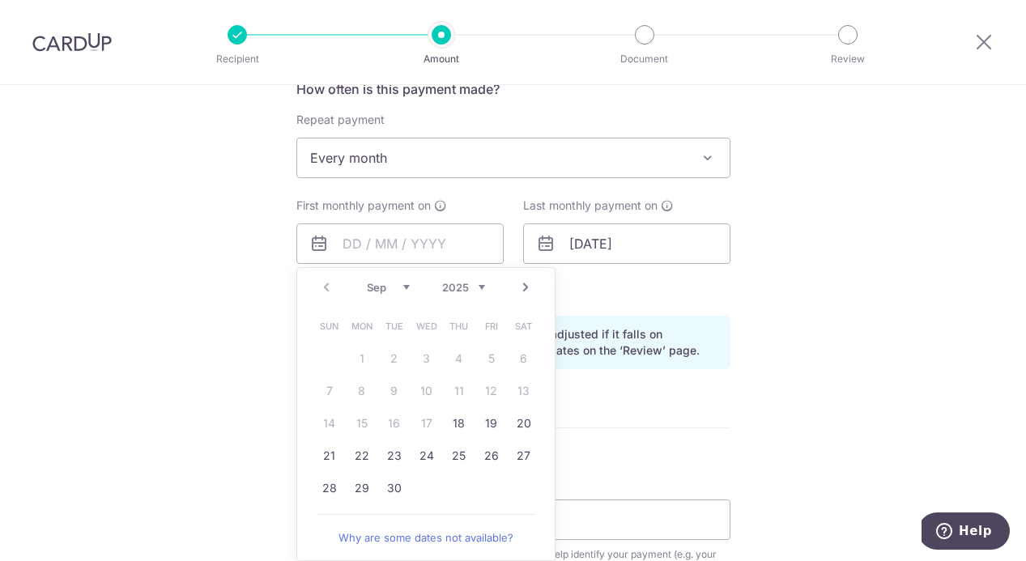
click at [458, 504] on table "Sun Mon Tue Wed Thu Fri Sat 1 2 3 4 5 6 7 8 9 10 11 12 13 14 15 16 17 18 19 20 …" at bounding box center [426, 407] width 227 height 194
click at [522, 296] on link "Next" at bounding box center [525, 287] width 19 height 19
click at [420, 362] on link "1" at bounding box center [427, 359] width 26 height 26
type input "[DATE]"
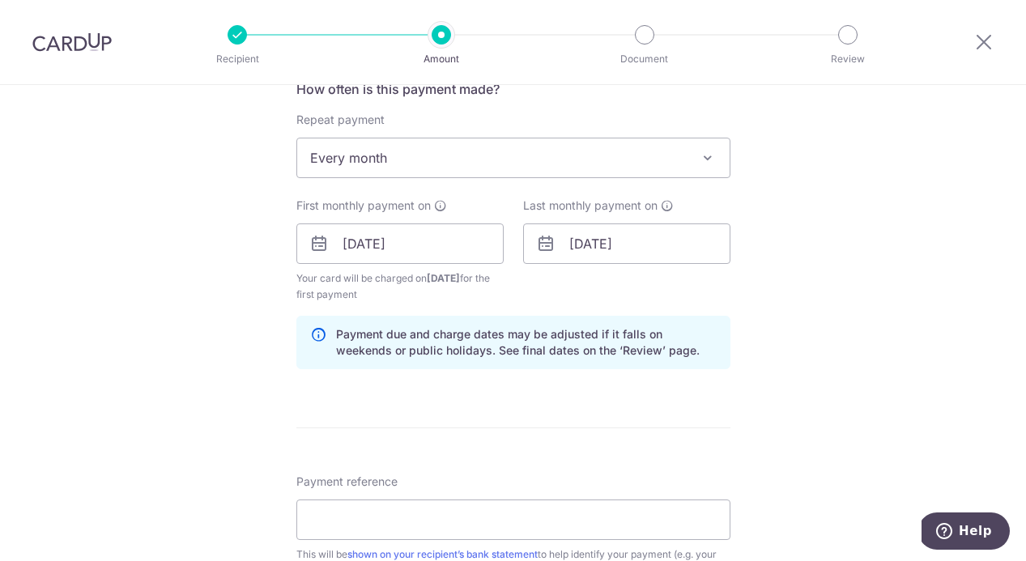
click at [633, 299] on div "Last monthly payment on 01/09/2027" at bounding box center [626, 250] width 227 height 105
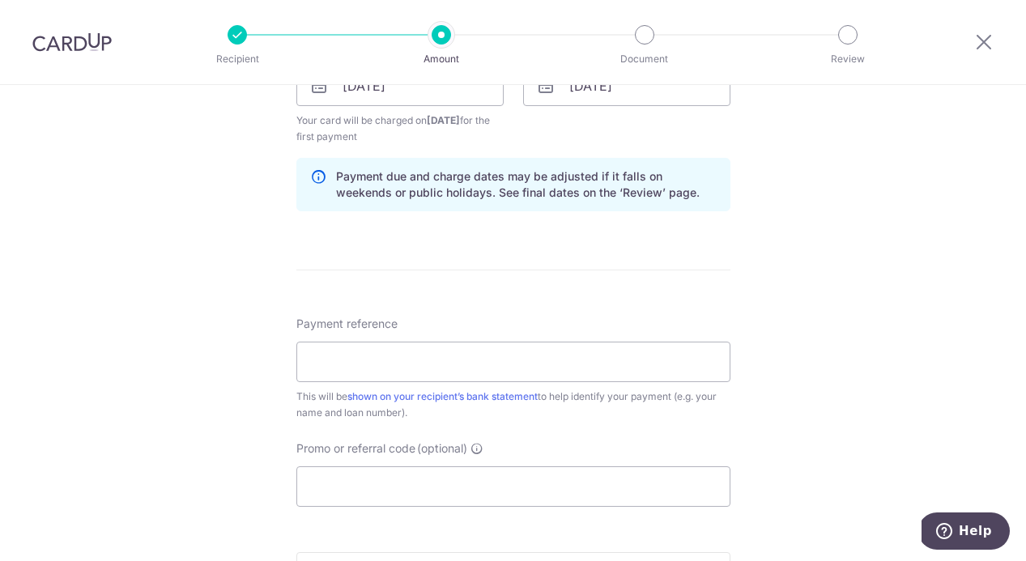
scroll to position [791, 0]
click at [339, 353] on input "Payment reference" at bounding box center [513, 361] width 434 height 40
click at [344, 358] on input "Payment reference" at bounding box center [513, 361] width 434 height 40
click at [340, 351] on input "1168314170-00000" at bounding box center [513, 361] width 434 height 40
type input "116-831-417-0"
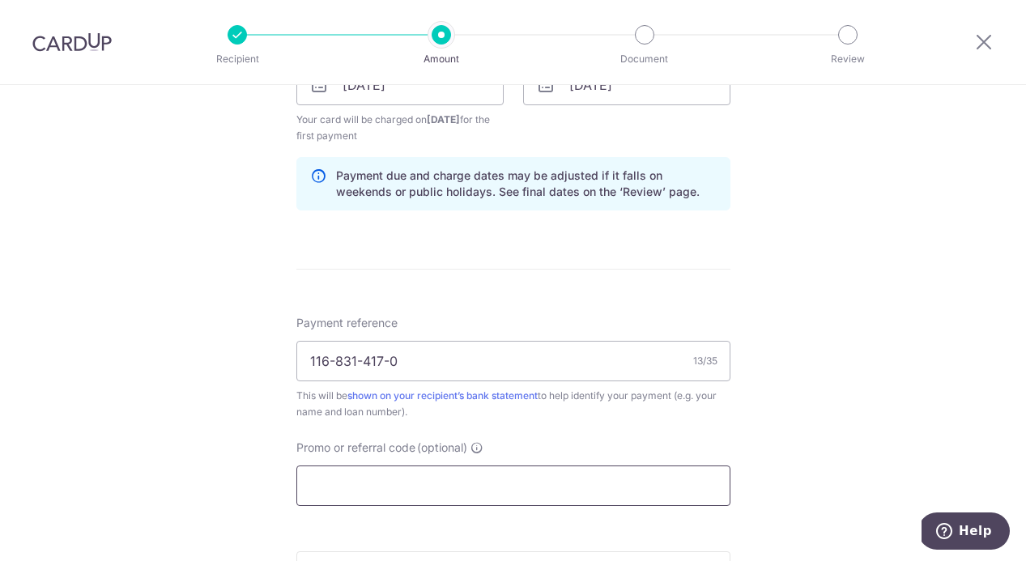
click at [404, 478] on input "Promo or referral code (optional)" at bounding box center [513, 486] width 434 height 40
paste input "3HOME25R"
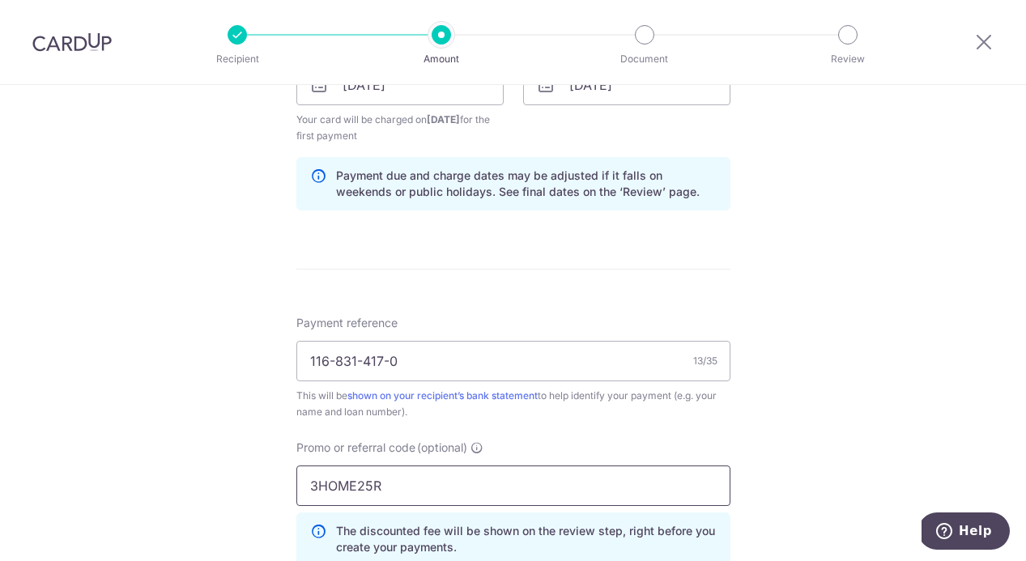
type input "3HOME25R"
click at [250, 458] on div "Tell us more about your payment Enter payment amount SGD 123.99 123.99 Recipien…" at bounding box center [513, 137] width 1026 height 1687
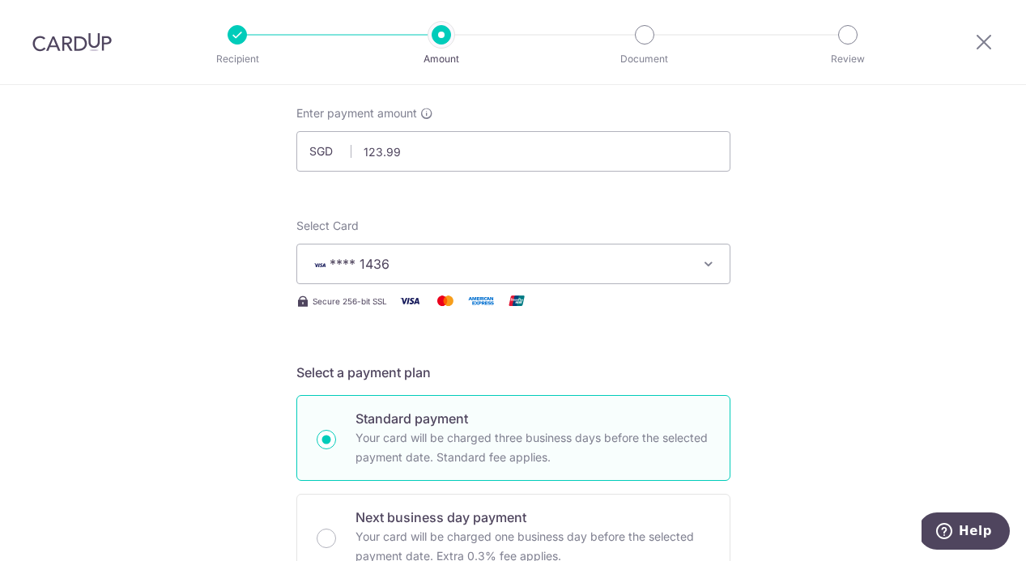
scroll to position [64, 0]
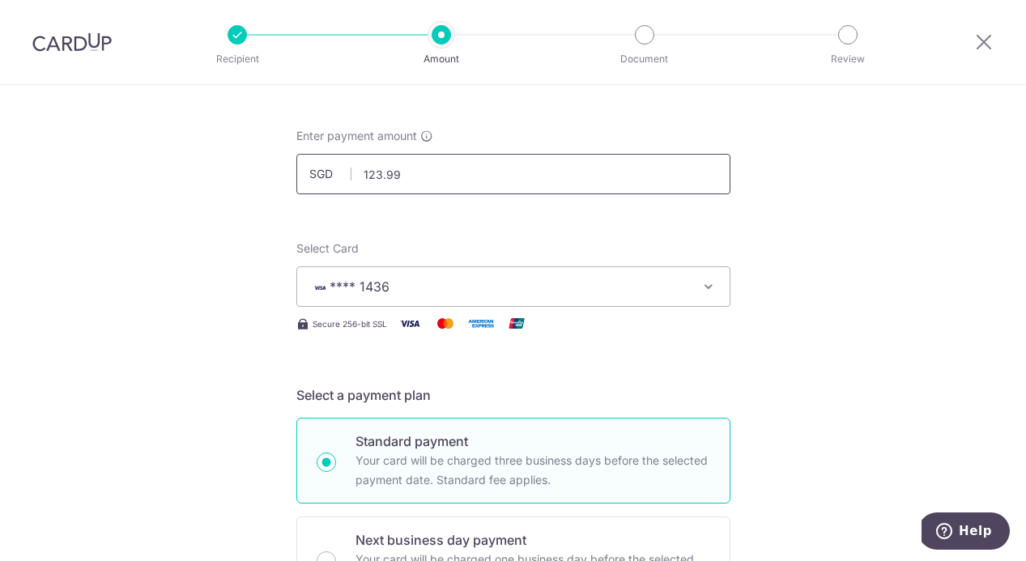
click at [363, 175] on input "123.99" at bounding box center [513, 174] width 434 height 40
type input "133.99"
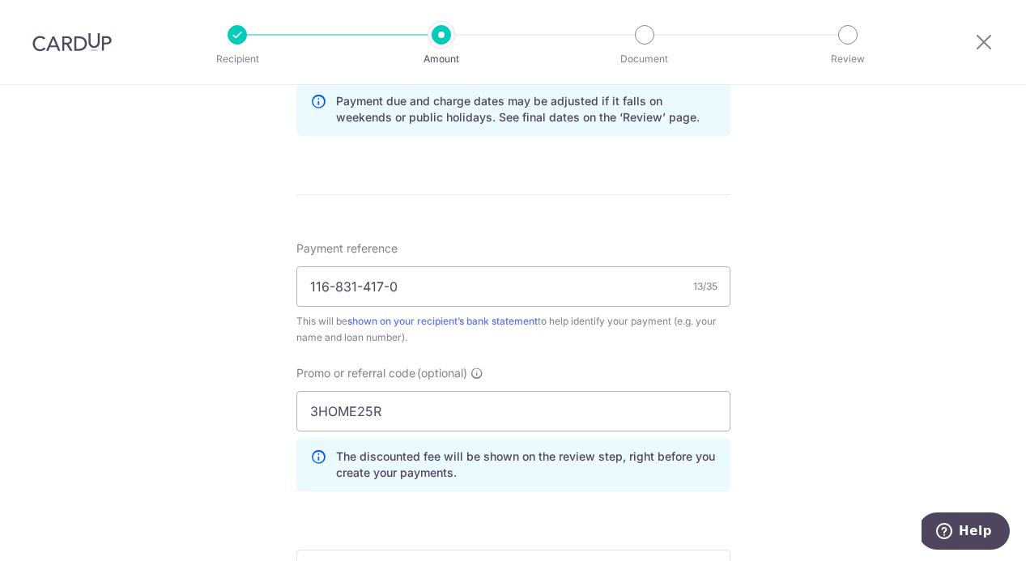
scroll to position [1011, 0]
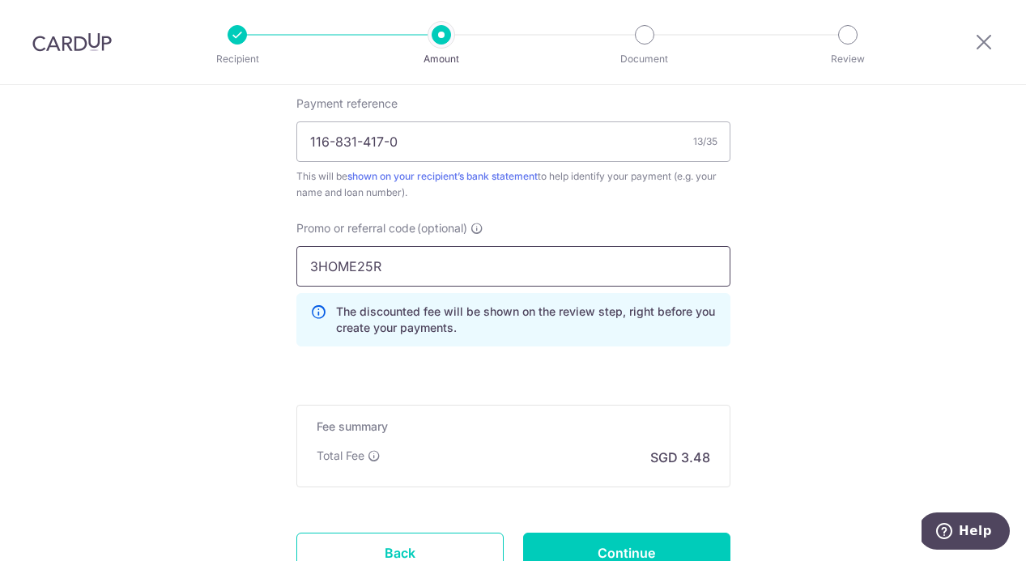
click at [553, 272] on input "3HOME25R" at bounding box center [513, 266] width 434 height 40
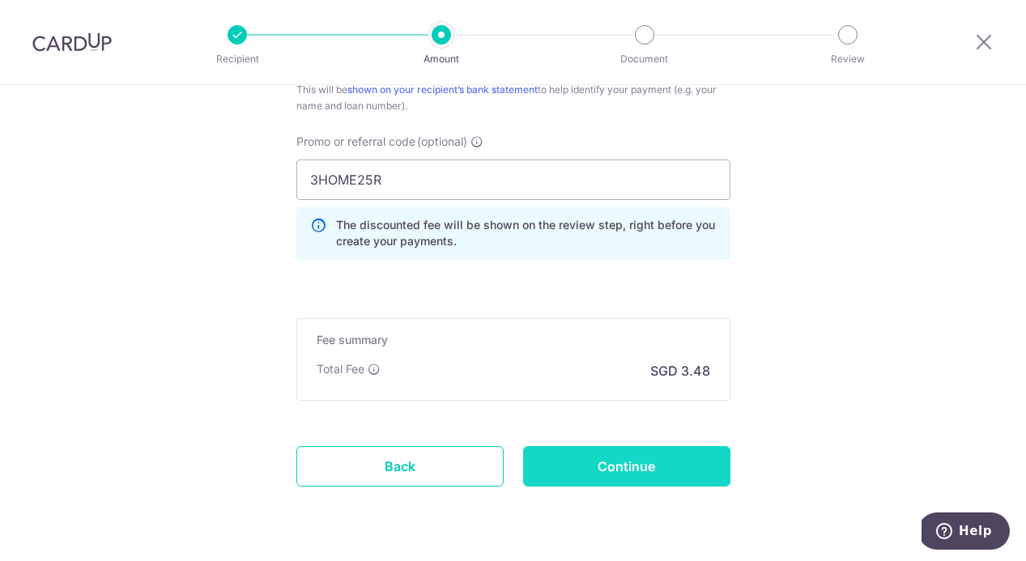
scroll to position [1118, 0]
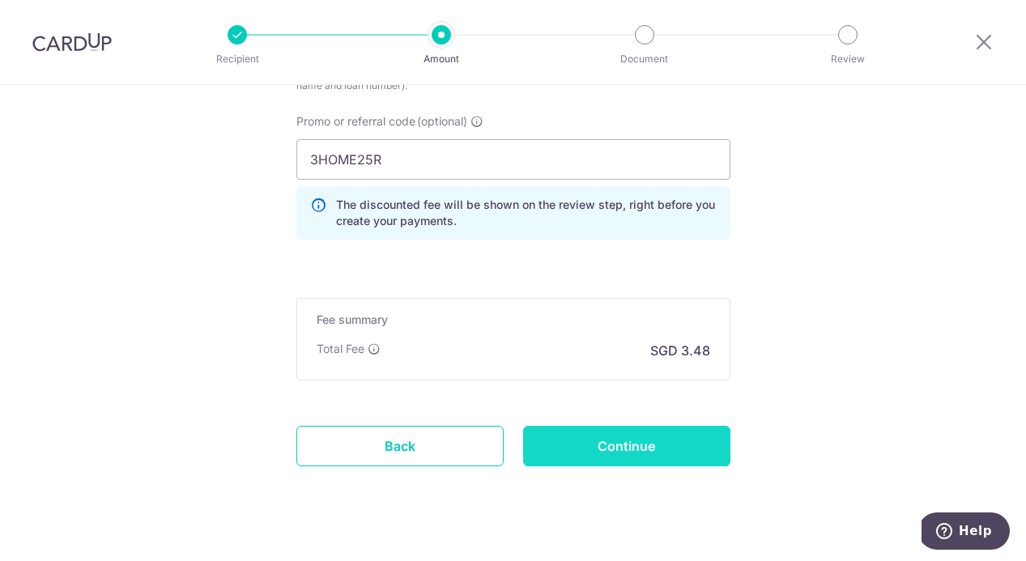
click at [544, 461] on input "Continue" at bounding box center [626, 446] width 207 height 40
type input "Create Schedule"
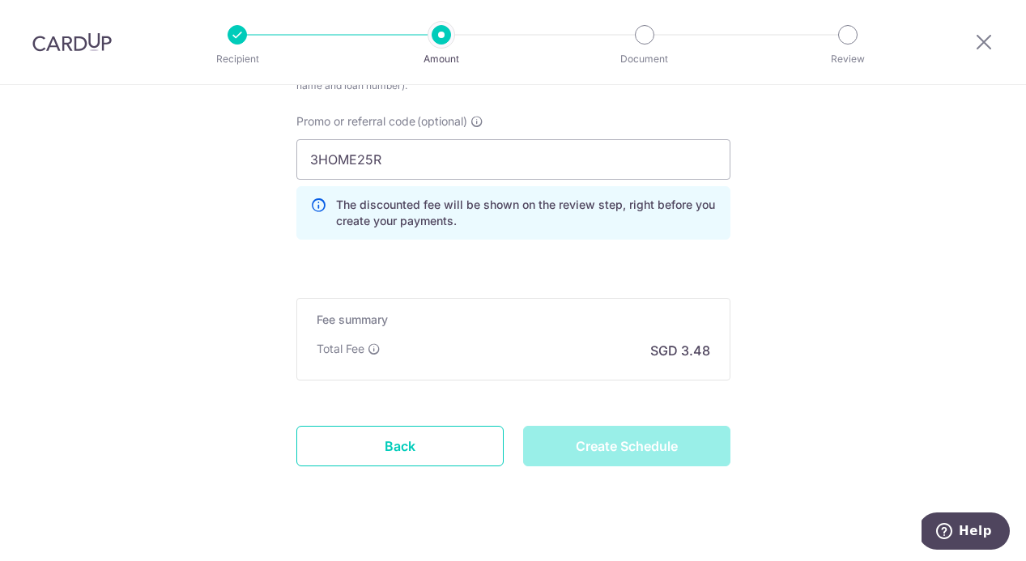
scroll to position [1038, 0]
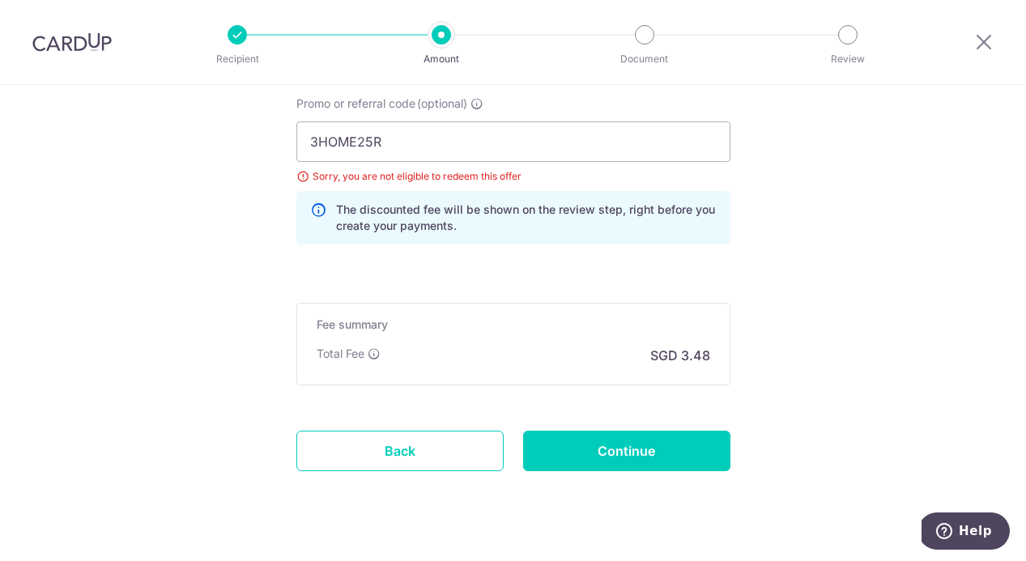
scroll to position [994, 0]
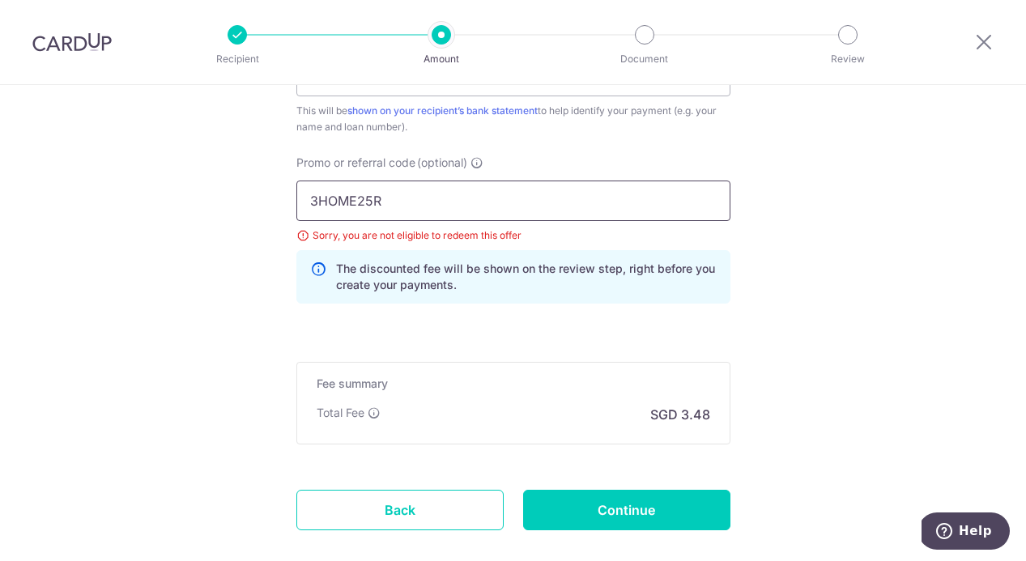
click at [356, 198] on input "3HOME25R" at bounding box center [513, 201] width 434 height 40
paste input "REC185"
type input "REC185"
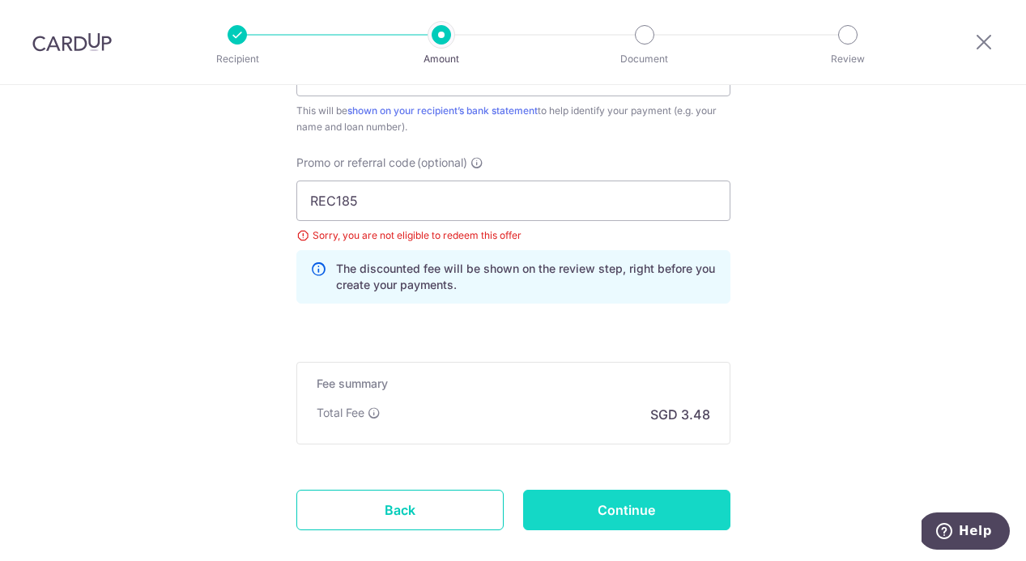
click at [570, 495] on input "Continue" at bounding box center [626, 510] width 207 height 40
type input "Update Schedule"
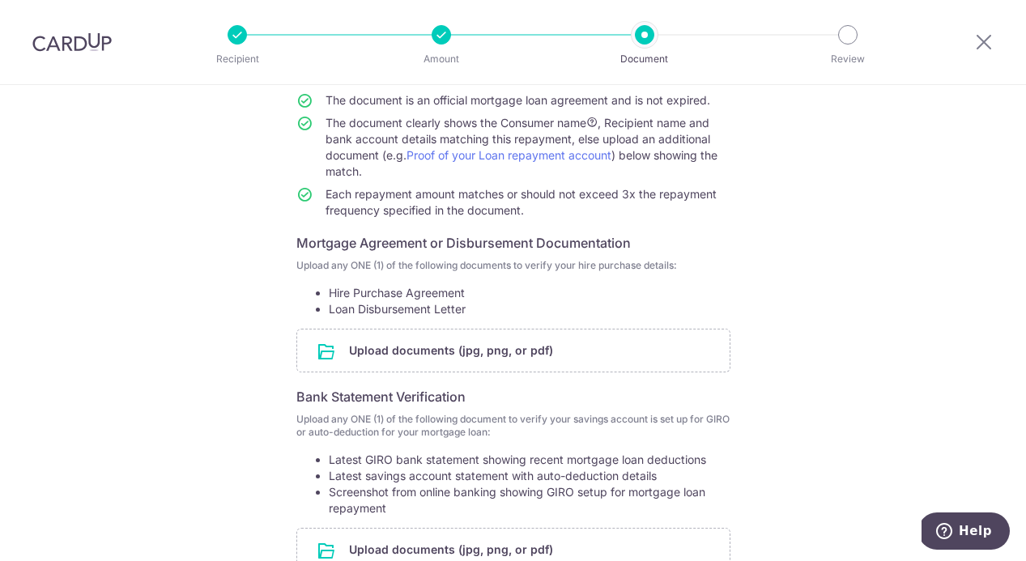
scroll to position [170, 0]
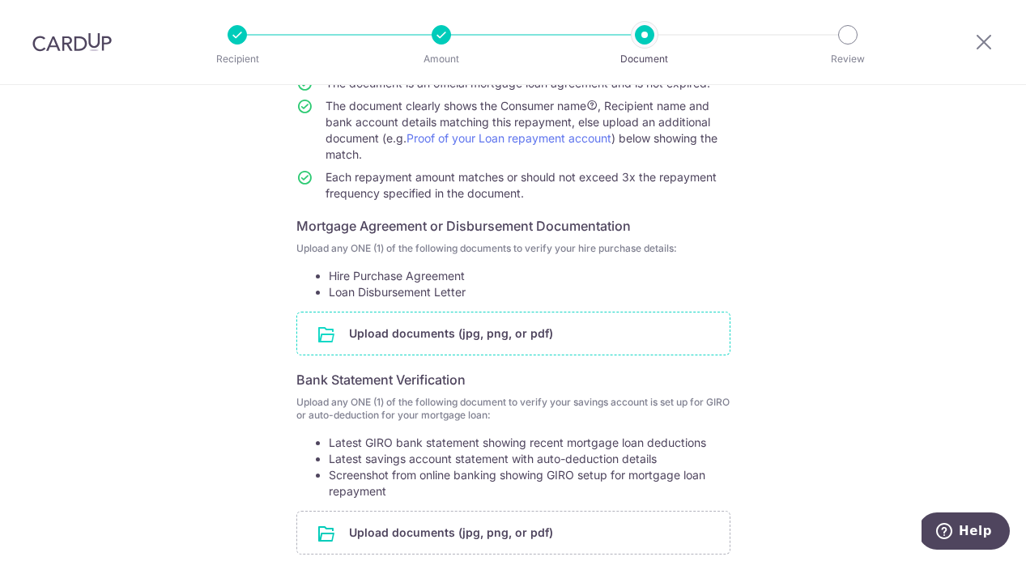
click at [373, 343] on input "file" at bounding box center [513, 334] width 433 height 42
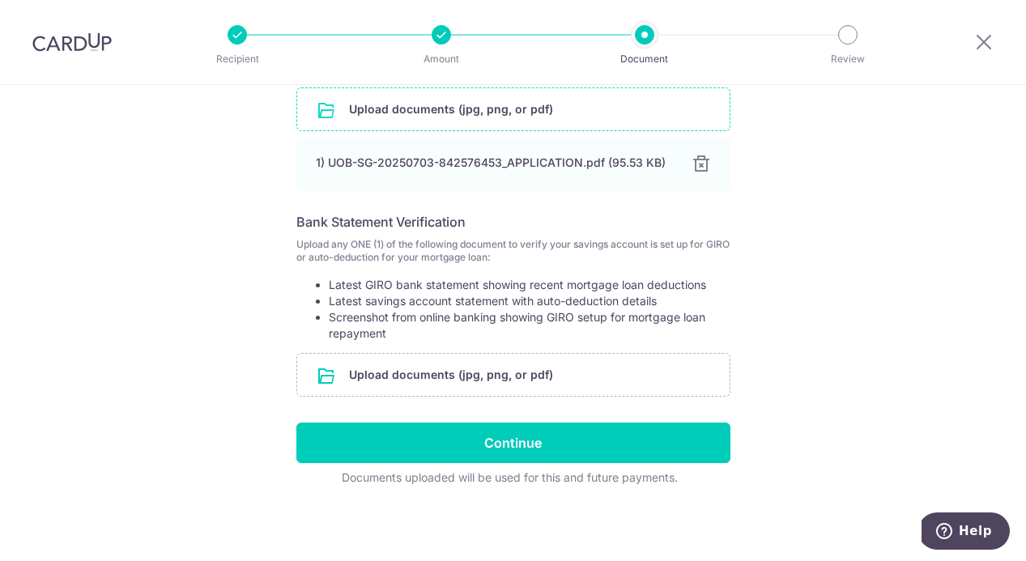
scroll to position [395, 0]
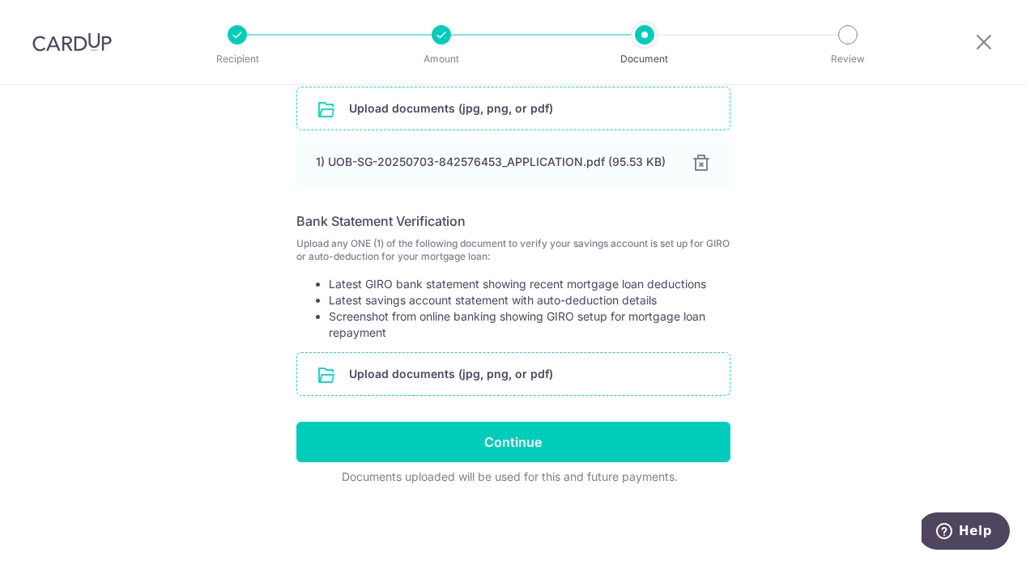
click at [372, 356] on input "file" at bounding box center [513, 374] width 433 height 42
click at [292, 411] on div "Help us verify your payment Your supporting documents will enable us to approve…" at bounding box center [513, 125] width 1026 height 871
click at [206, 390] on div "Help us verify your payment Your supporting documents will enable us to approve…" at bounding box center [513, 125] width 1026 height 871
click at [426, 369] on input "file" at bounding box center [513, 374] width 433 height 42
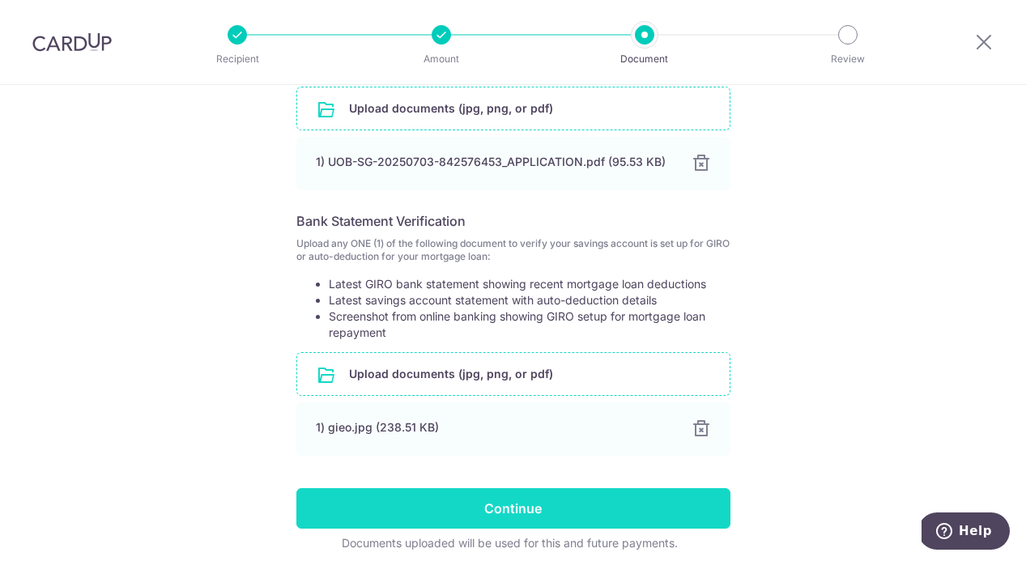
click at [447, 497] on input "Continue" at bounding box center [513, 508] width 434 height 40
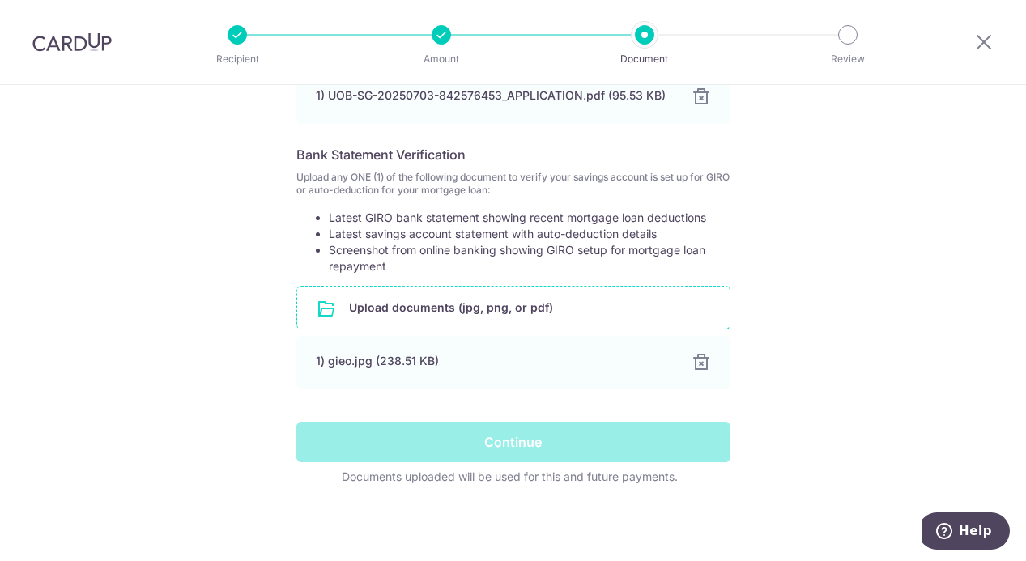
scroll to position [231, 0]
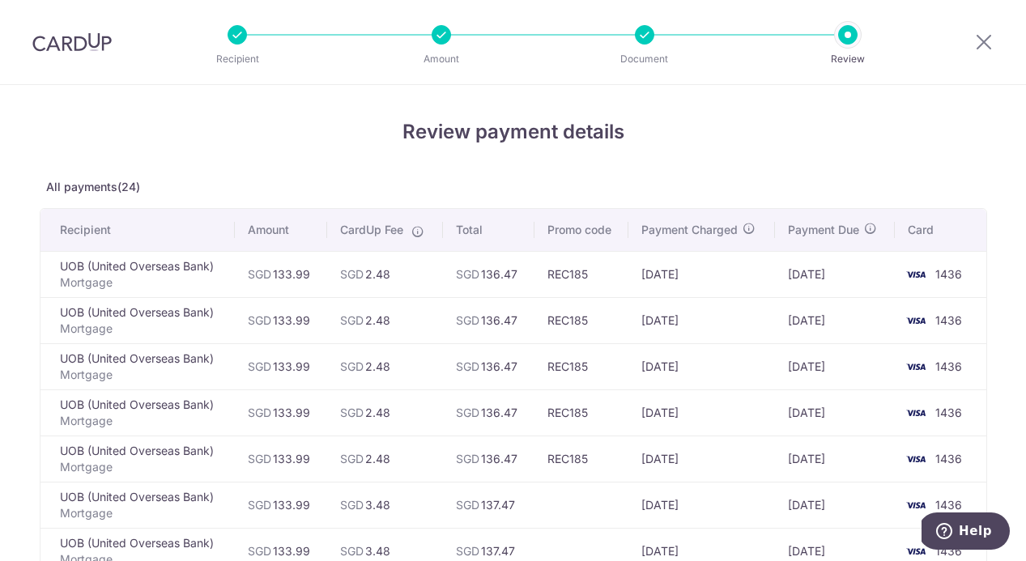
click at [75, 43] on img at bounding box center [71, 41] width 79 height 19
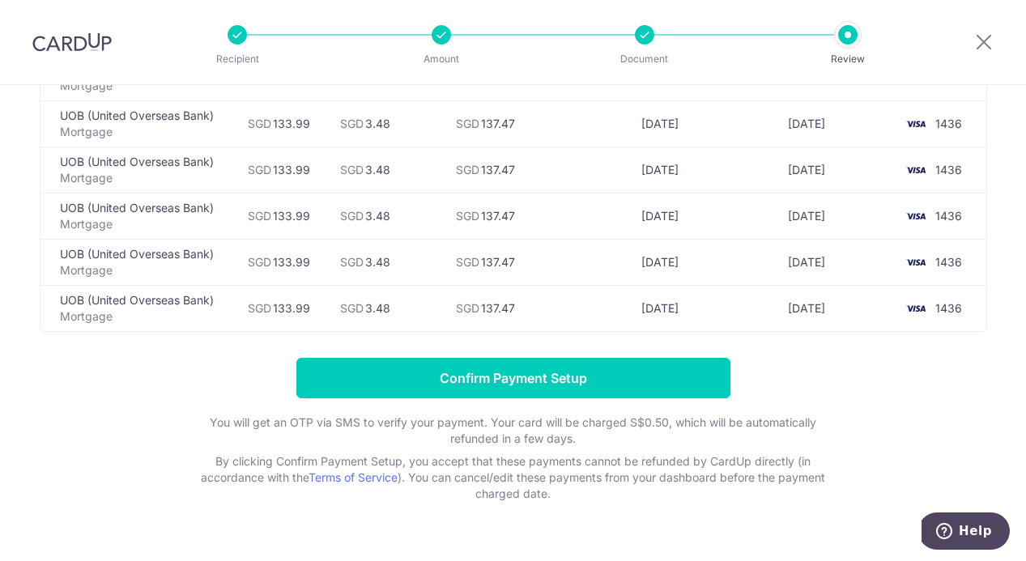
scroll to position [1064, 0]
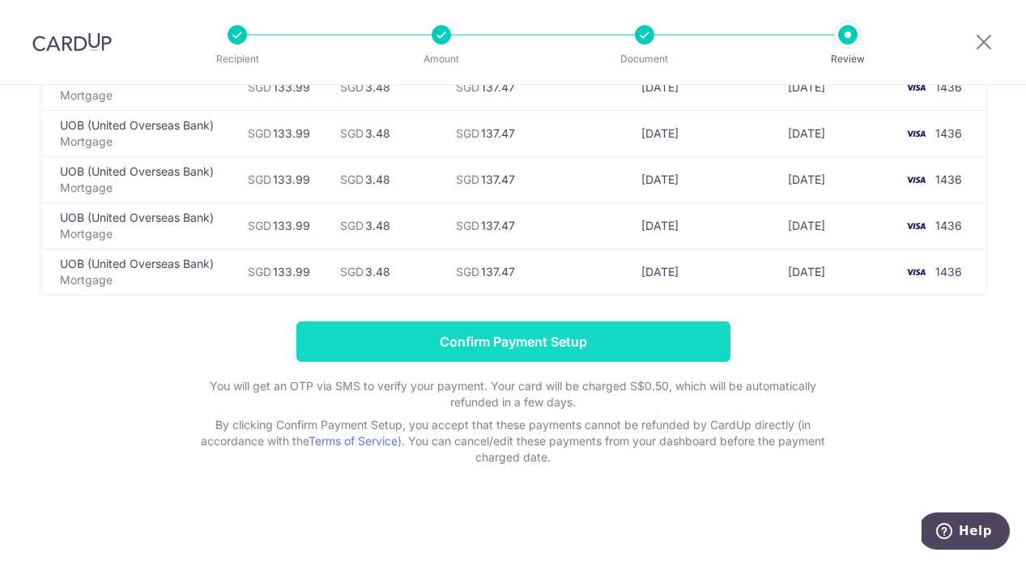
click at [533, 343] on input "Confirm Payment Setup" at bounding box center [513, 342] width 434 height 40
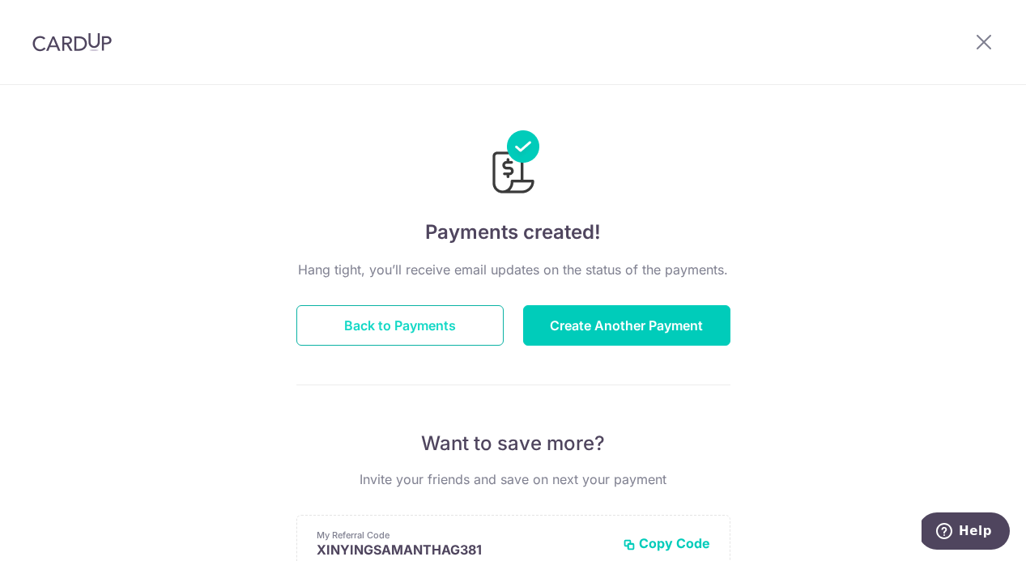
click at [432, 335] on button "Back to Payments" at bounding box center [399, 325] width 207 height 40
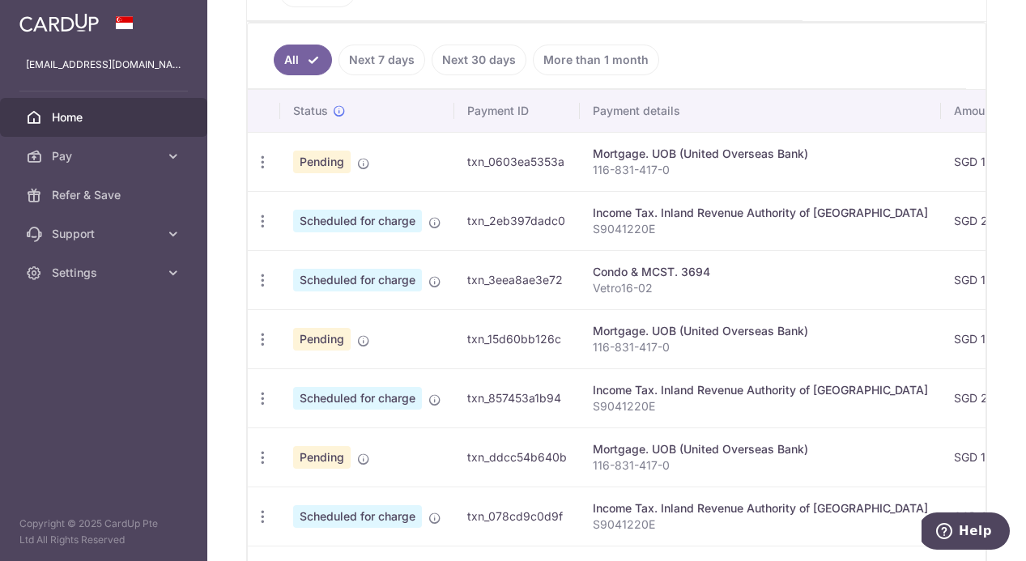
scroll to position [450, 0]
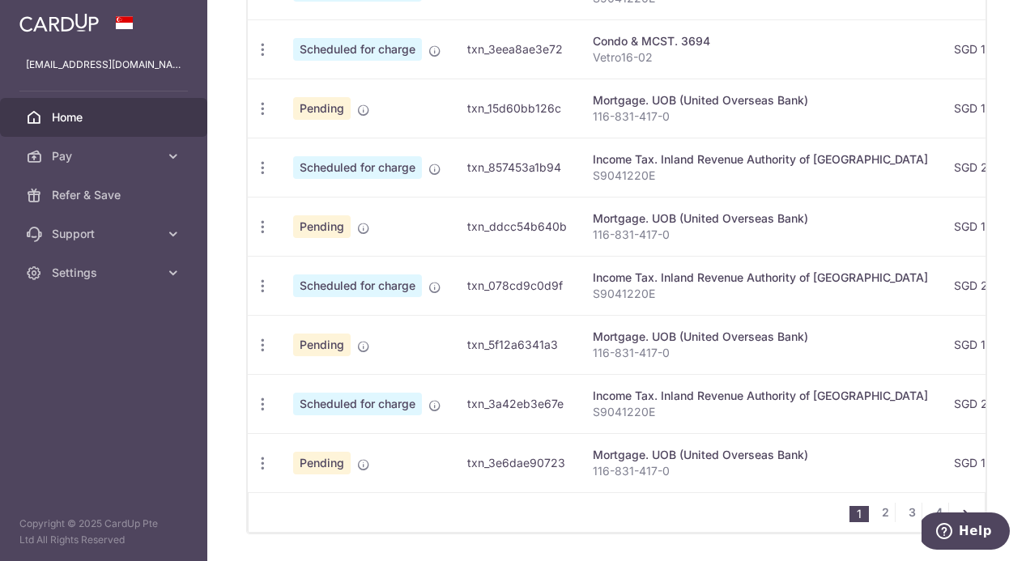
click at [874, 503] on ul "1 2 3 4" at bounding box center [917, 512] width 135 height 19
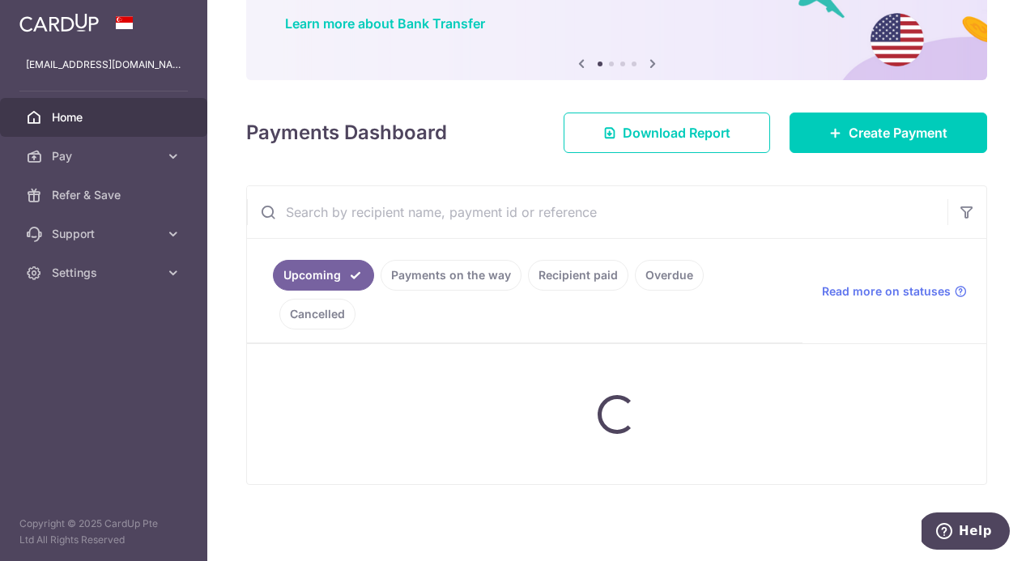
scroll to position [88, 0]
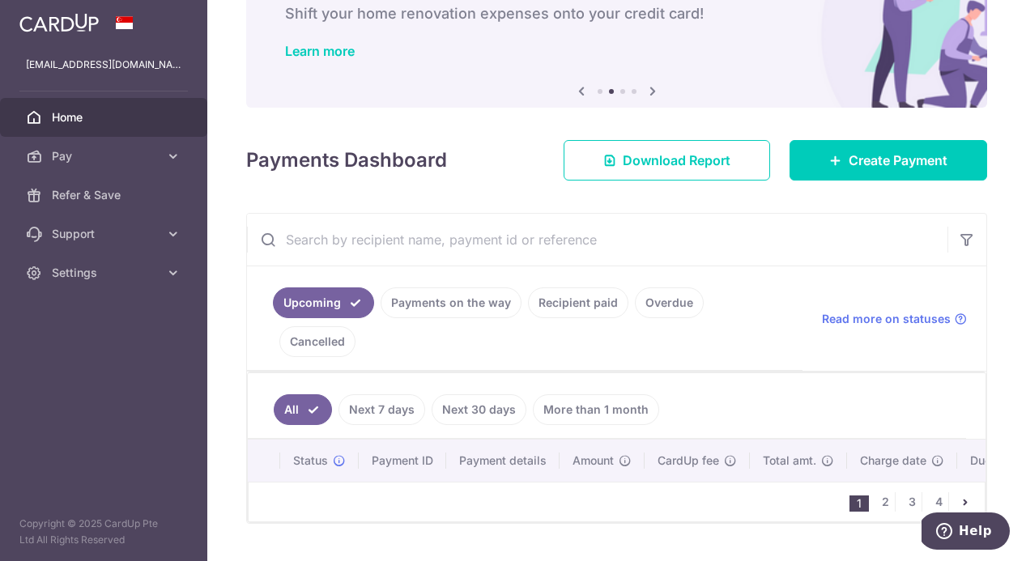
click at [342, 310] on link "Upcoming" at bounding box center [323, 303] width 101 height 31
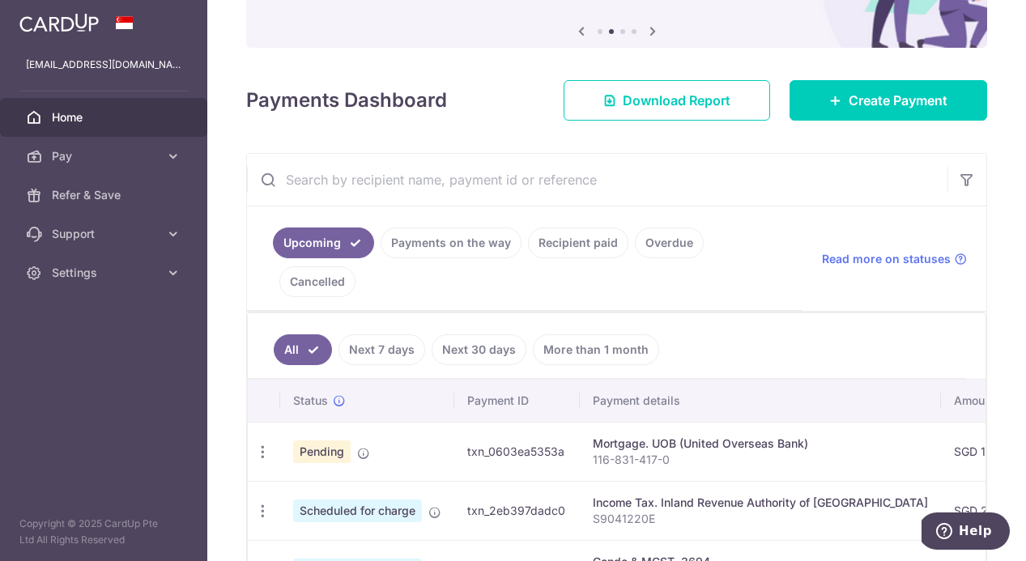
scroll to position [98, 0]
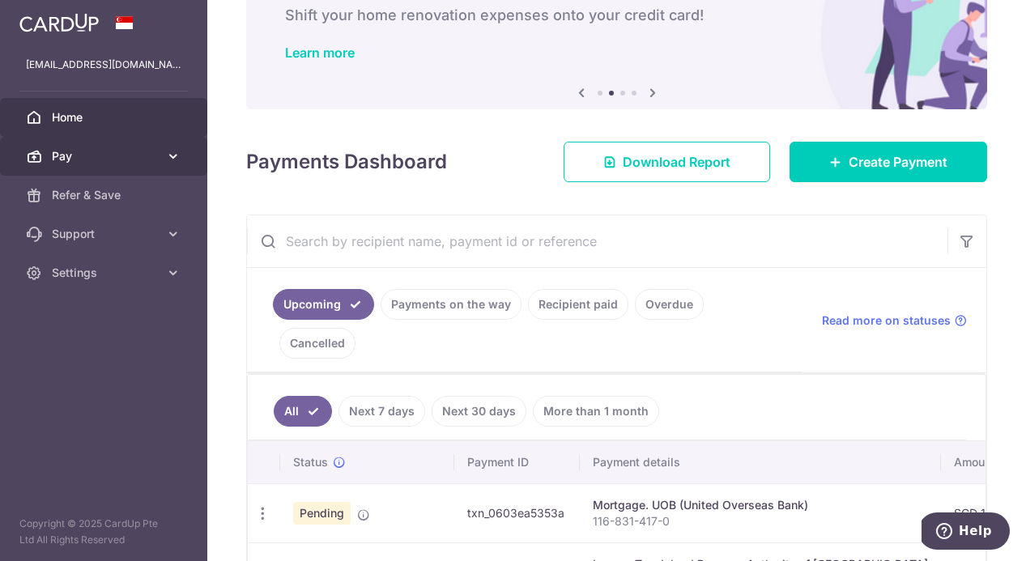
click at [46, 156] on link "Pay" at bounding box center [103, 156] width 207 height 39
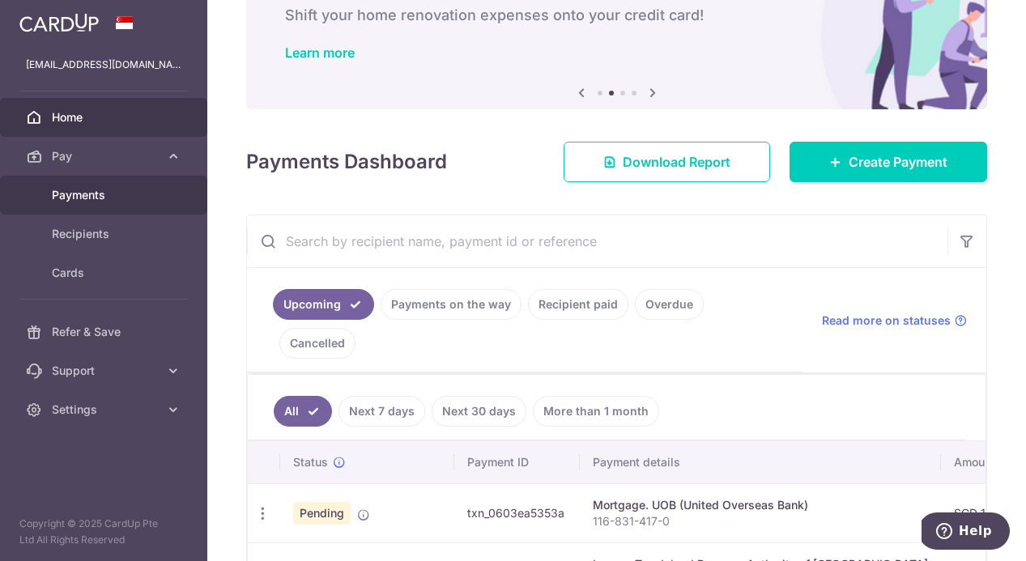
click at [94, 195] on span "Payments" at bounding box center [105, 195] width 107 height 16
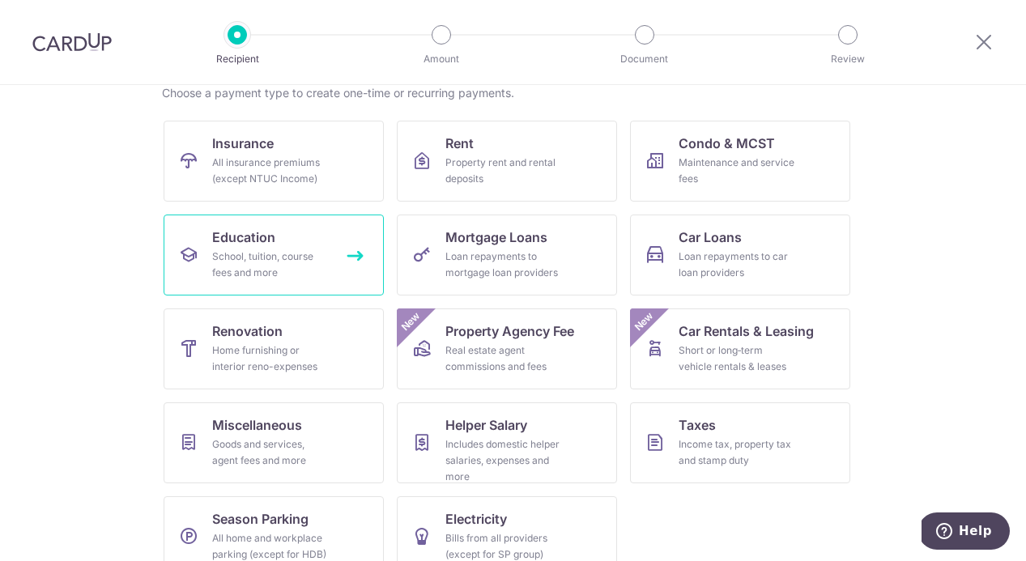
scroll to position [164, 0]
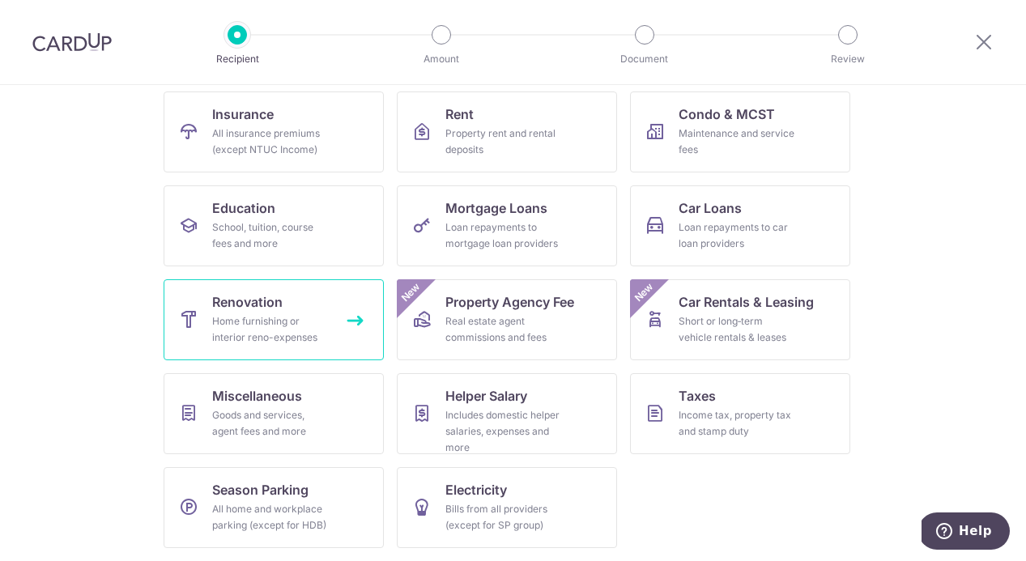
click at [298, 329] on div "Home furnishing or interior reno-expenses" at bounding box center [270, 329] width 117 height 32
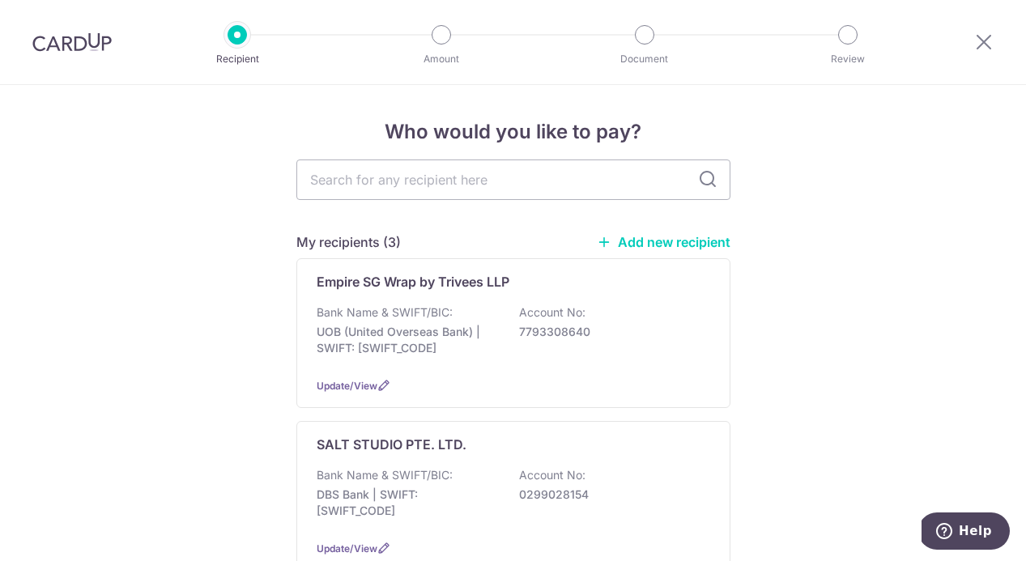
scroll to position [10, 0]
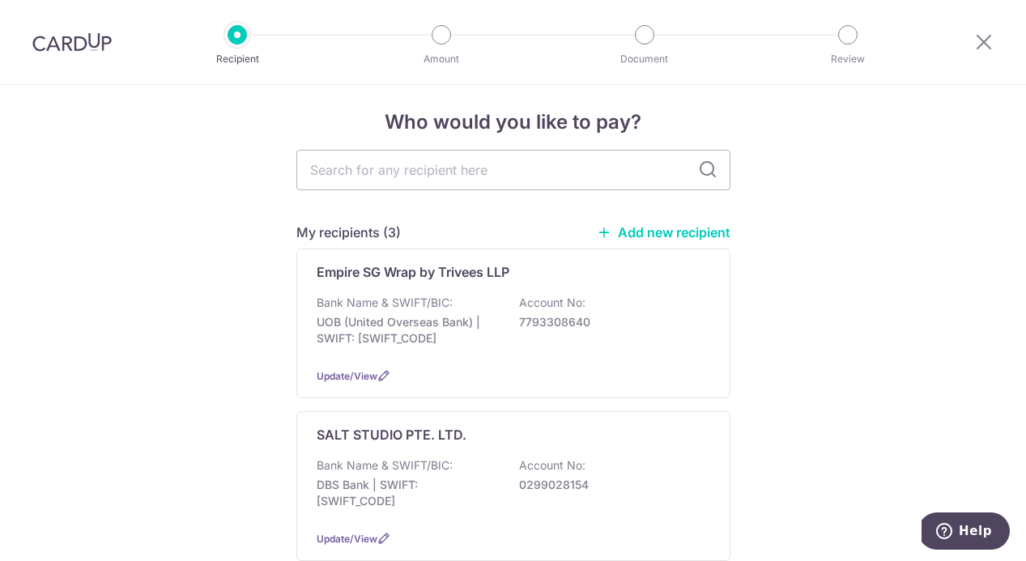
click at [53, 39] on img at bounding box center [71, 41] width 79 height 19
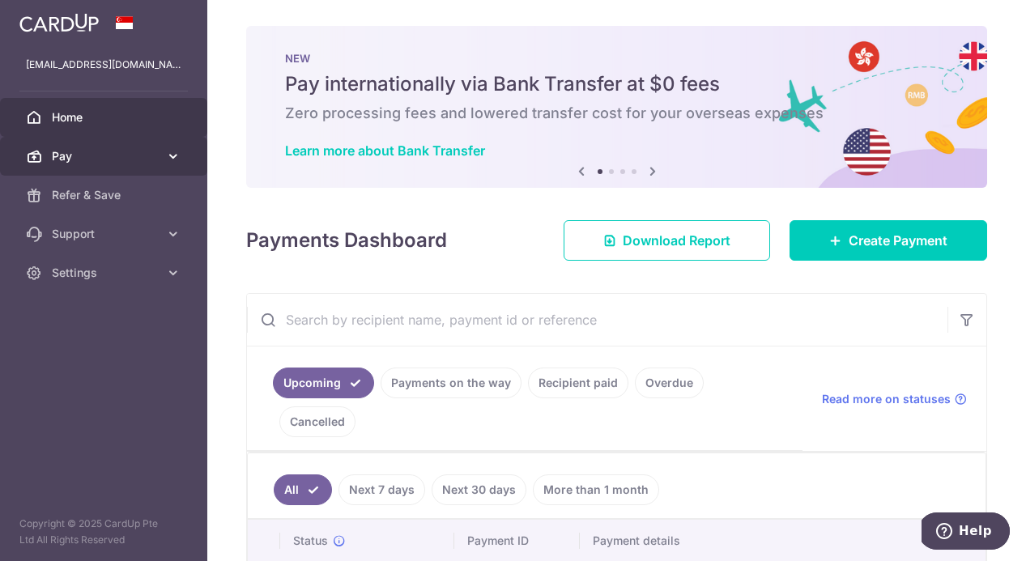
click at [160, 152] on link "Pay" at bounding box center [103, 156] width 207 height 39
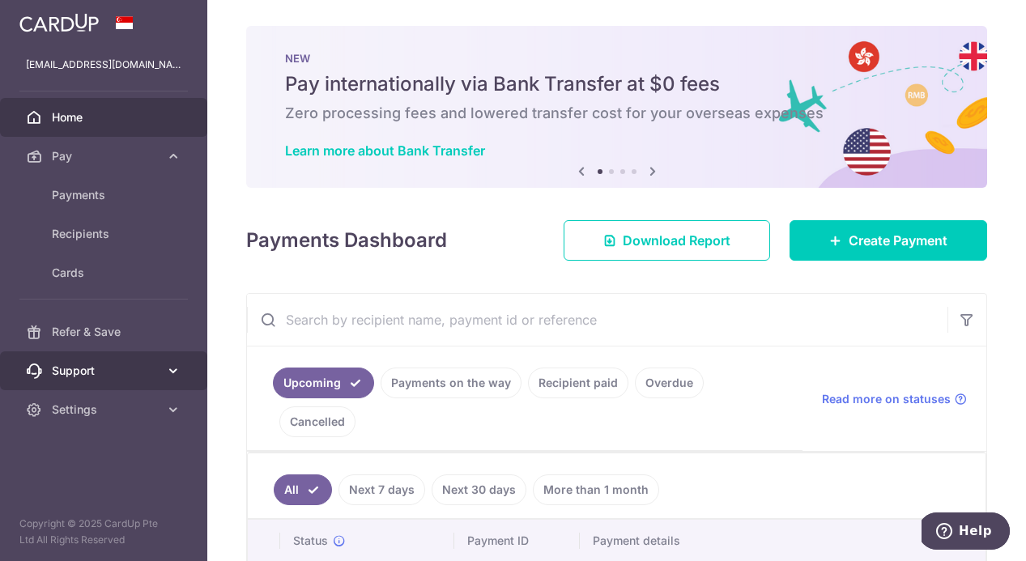
click at [144, 372] on span "Support" at bounding box center [105, 371] width 107 height 16
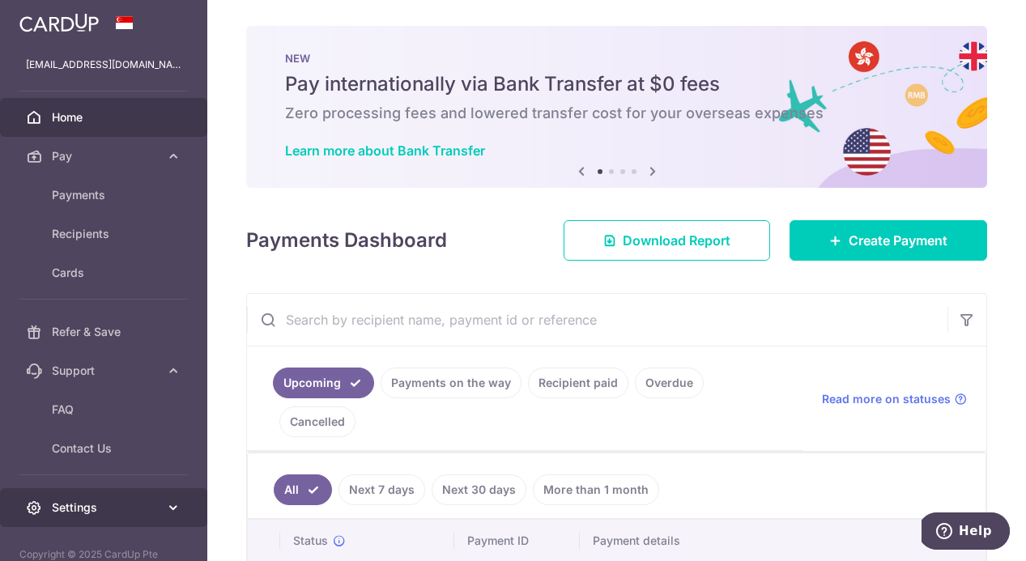
click at [162, 505] on link "Settings" at bounding box center [103, 507] width 207 height 39
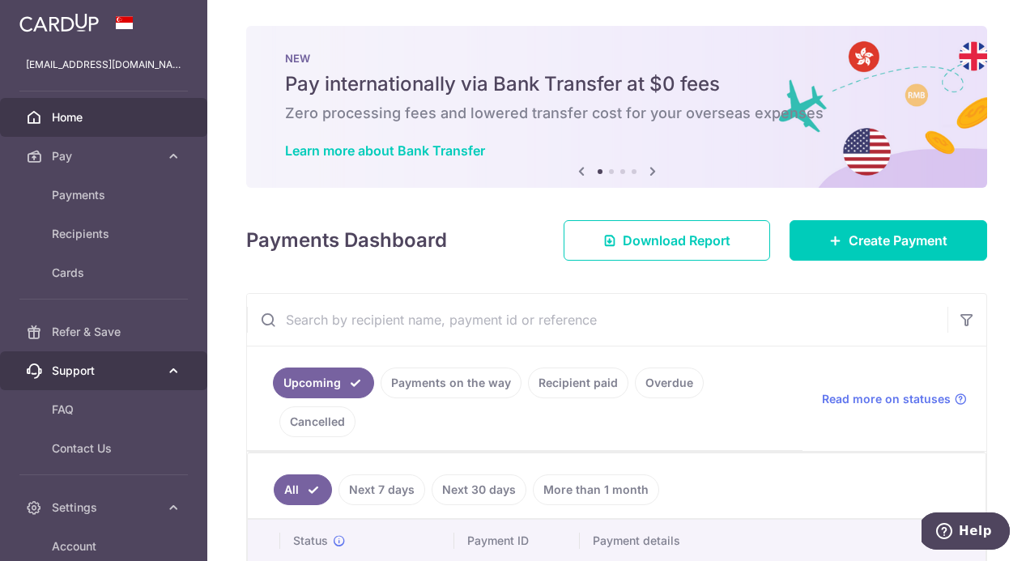
scroll to position [129, 0]
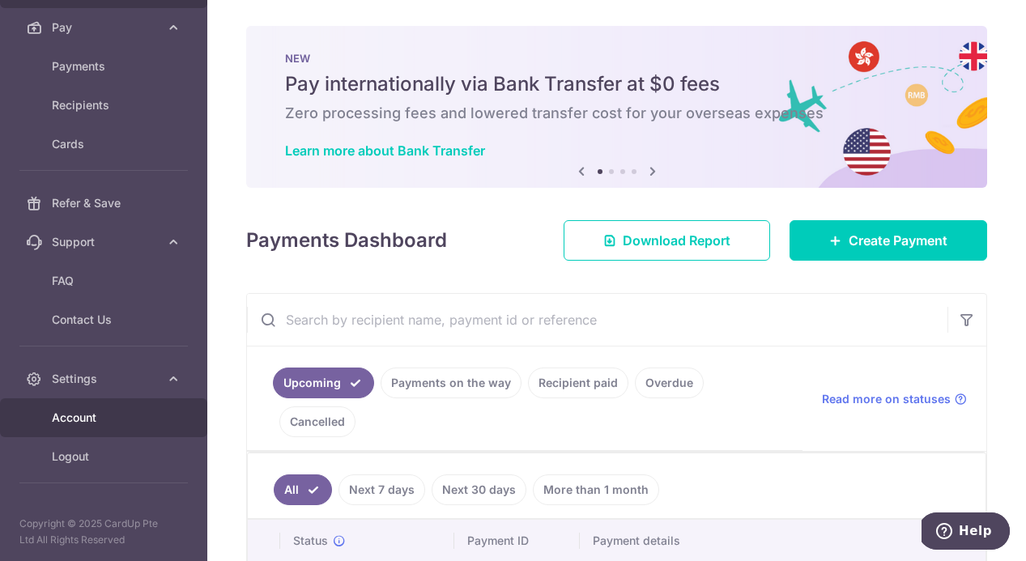
click at [106, 429] on link "Account" at bounding box center [103, 417] width 207 height 39
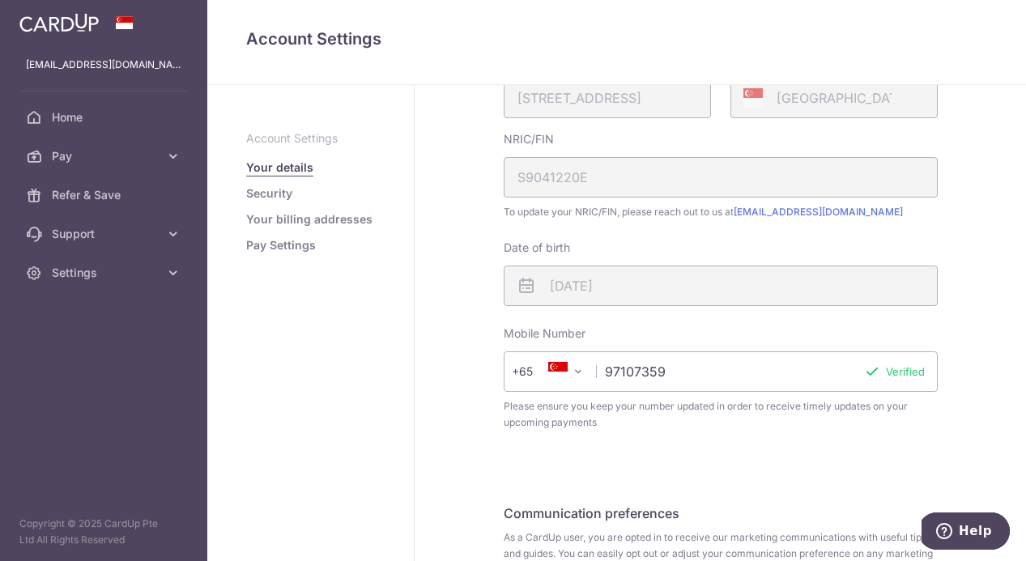
scroll to position [223, 0]
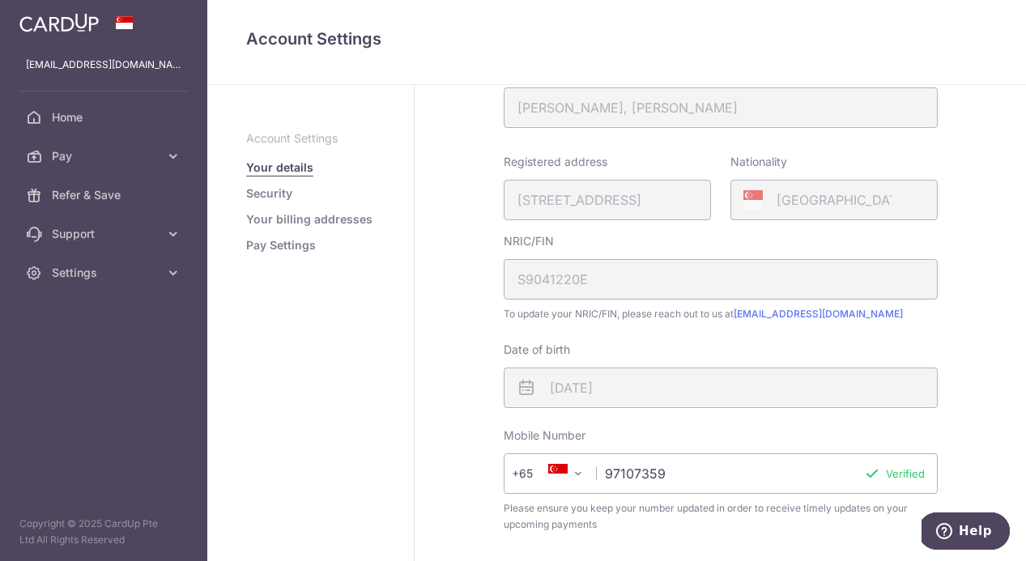
click at [612, 207] on div "Registered address 571, ANG MO KIO AVENUE 3, 03, 3251, SINGAPORE, 560571" at bounding box center [607, 187] width 207 height 66
click at [601, 201] on div "Registered address 571, ANG MO KIO AVENUE 3, 03, 3251, SINGAPORE, 560571" at bounding box center [607, 187] width 207 height 66
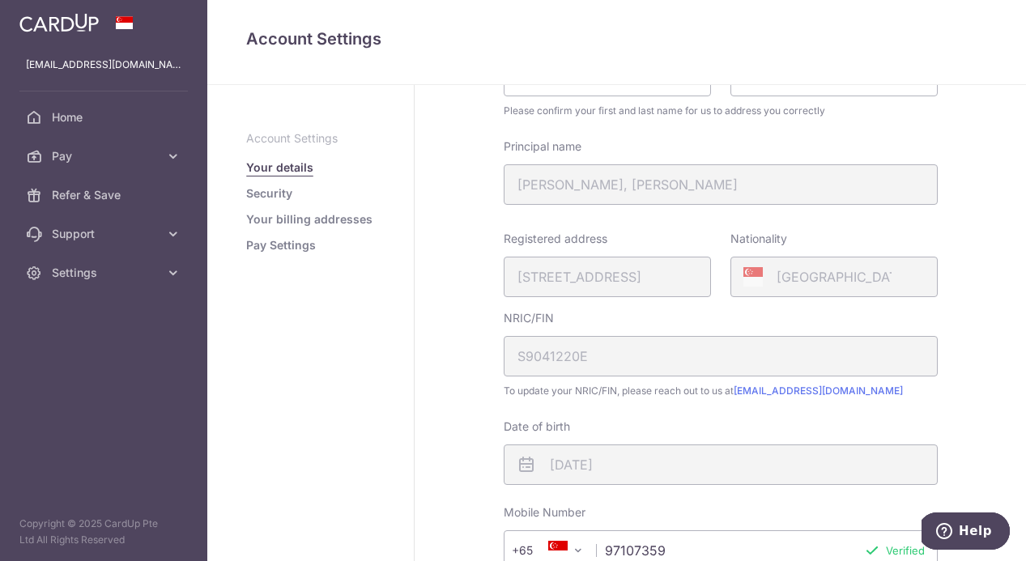
scroll to position [0, 0]
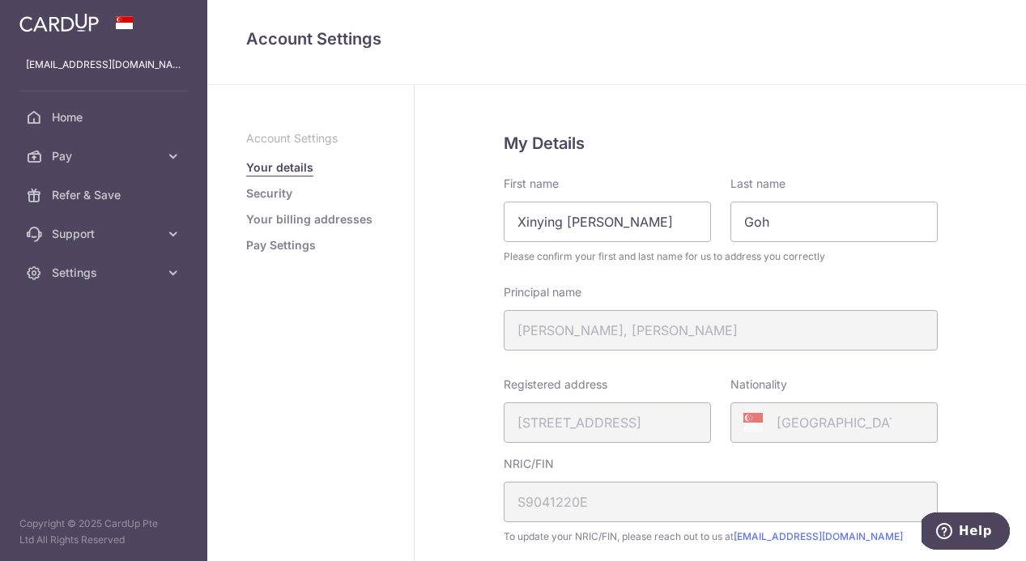
click at [275, 199] on link "Security" at bounding box center [269, 193] width 46 height 16
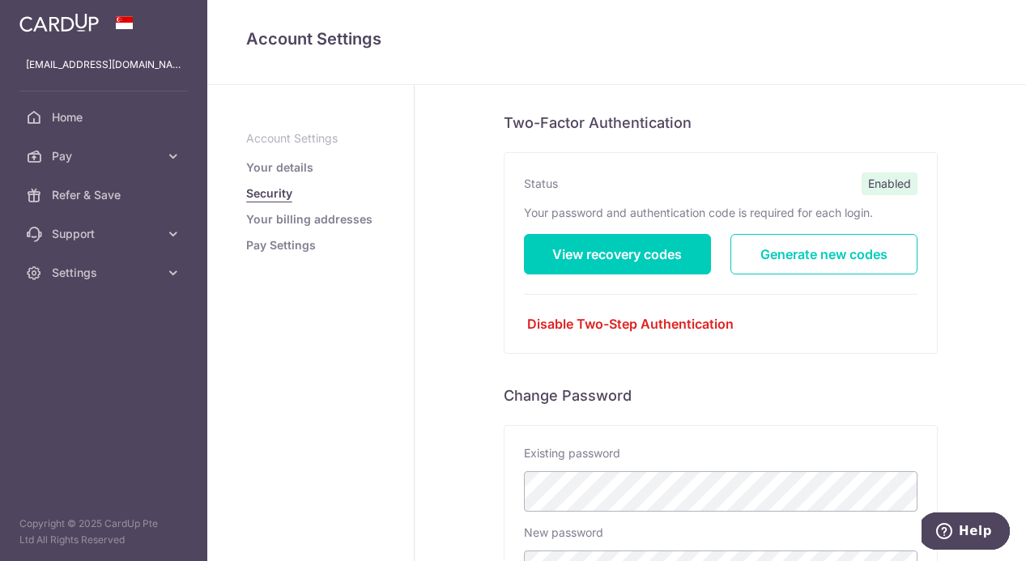
scroll to position [210, 0]
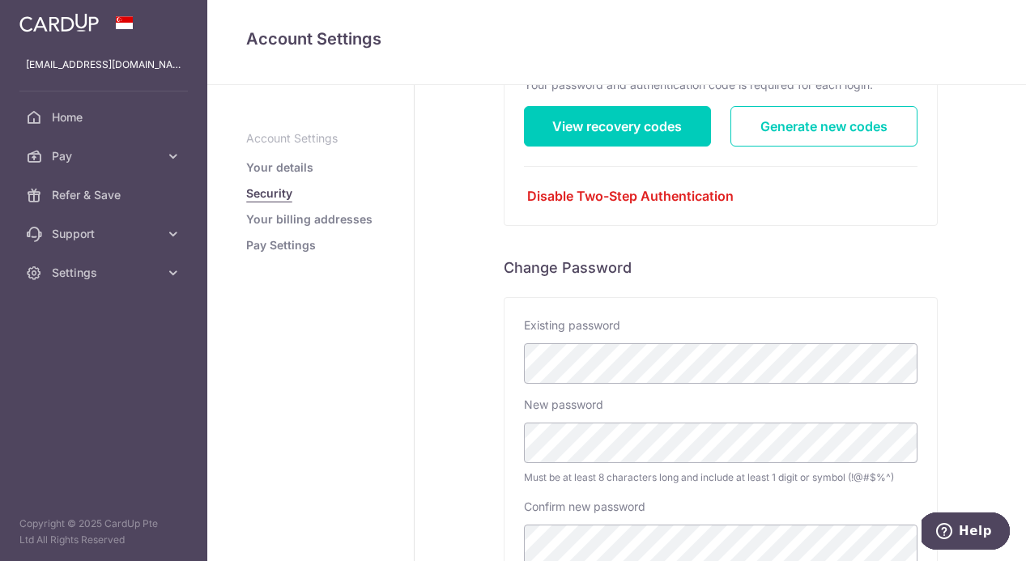
click at [305, 227] on link "Your billing addresses" at bounding box center [309, 219] width 126 height 16
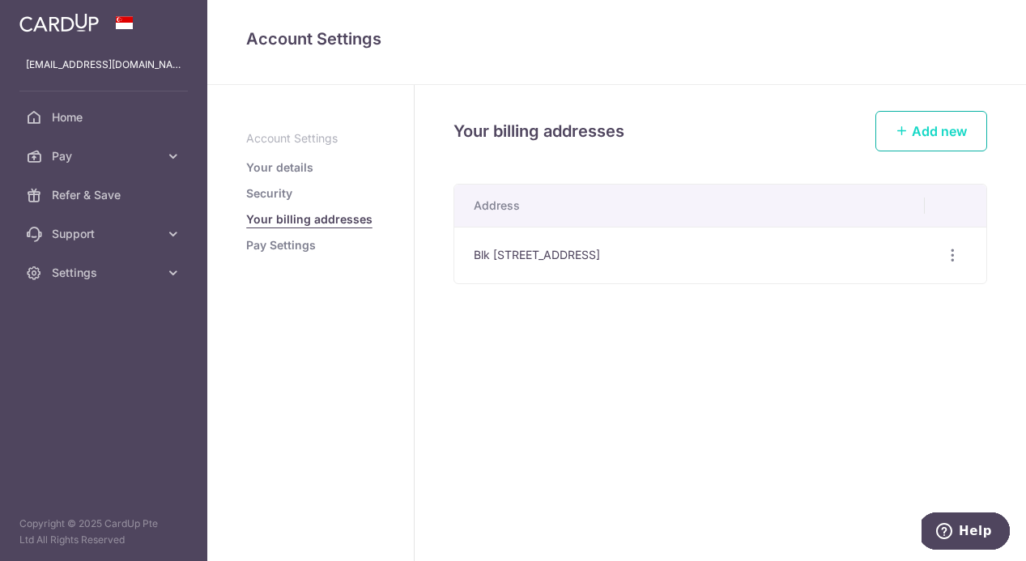
click at [913, 111] on link "Add new" at bounding box center [932, 131] width 112 height 40
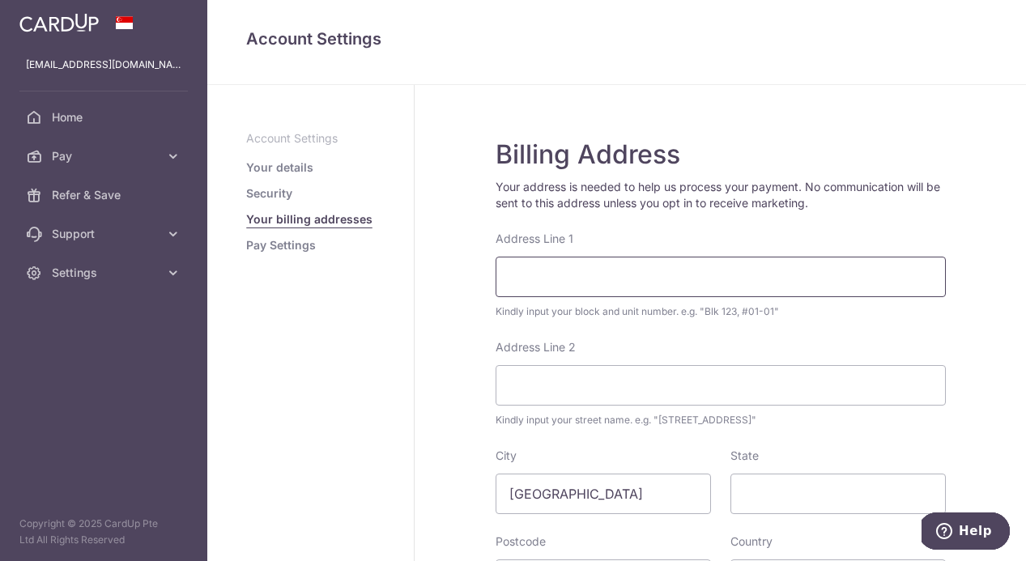
click at [582, 280] on input "Address Line 1" at bounding box center [721, 277] width 450 height 40
type input "22A MAR THOMA ROAD 16-02"
type input "Vetro"
type input "328703"
select select "199"
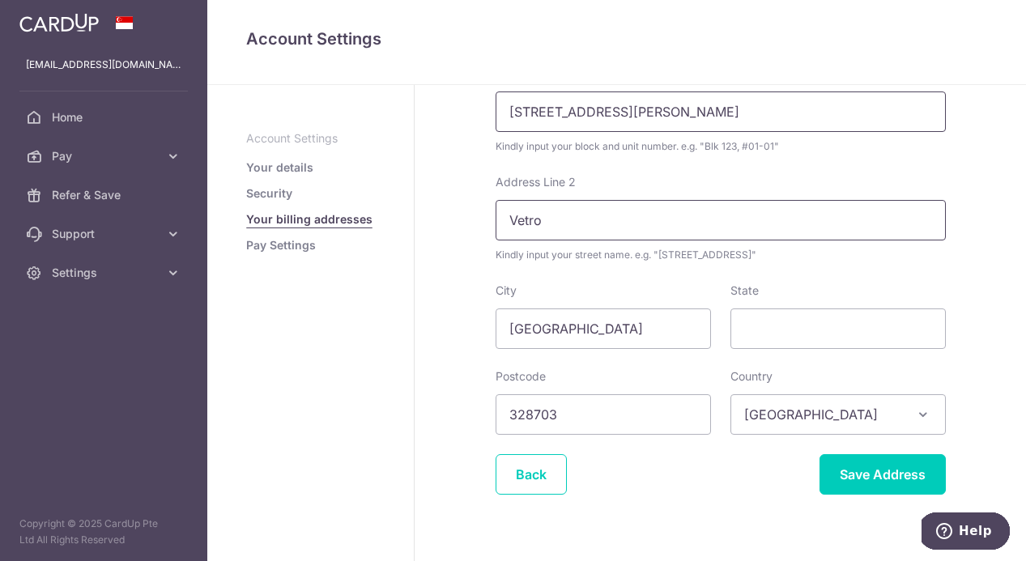
scroll to position [194, 0]
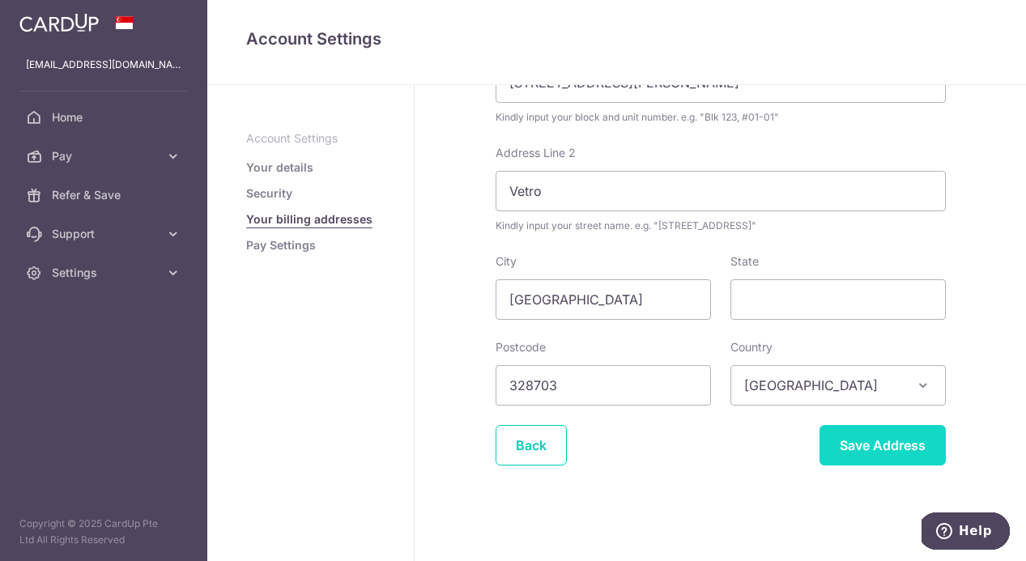
click at [882, 445] on input "Save Address" at bounding box center [883, 445] width 126 height 40
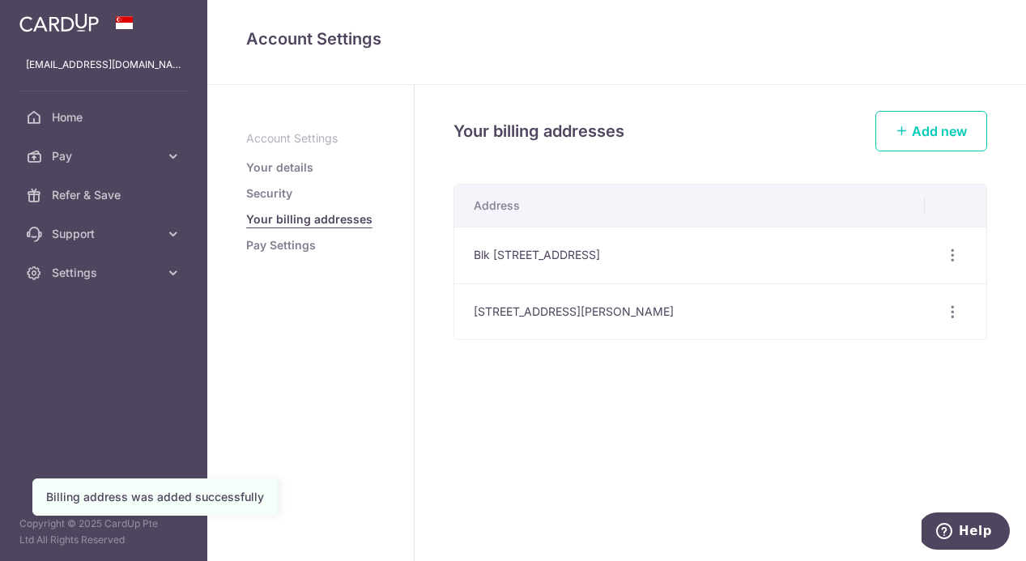
click at [951, 327] on td "Edit address Delete address Delete" at bounding box center [956, 311] width 62 height 57
click at [951, 299] on div "Edit address Delete address Delete" at bounding box center [953, 312] width 30 height 30
click at [951, 308] on icon "button" at bounding box center [952, 312] width 17 height 17
click at [951, 268] on div "Edit address Delete address Delete" at bounding box center [953, 256] width 30 height 30
click at [951, 251] on icon "button" at bounding box center [952, 255] width 17 height 17
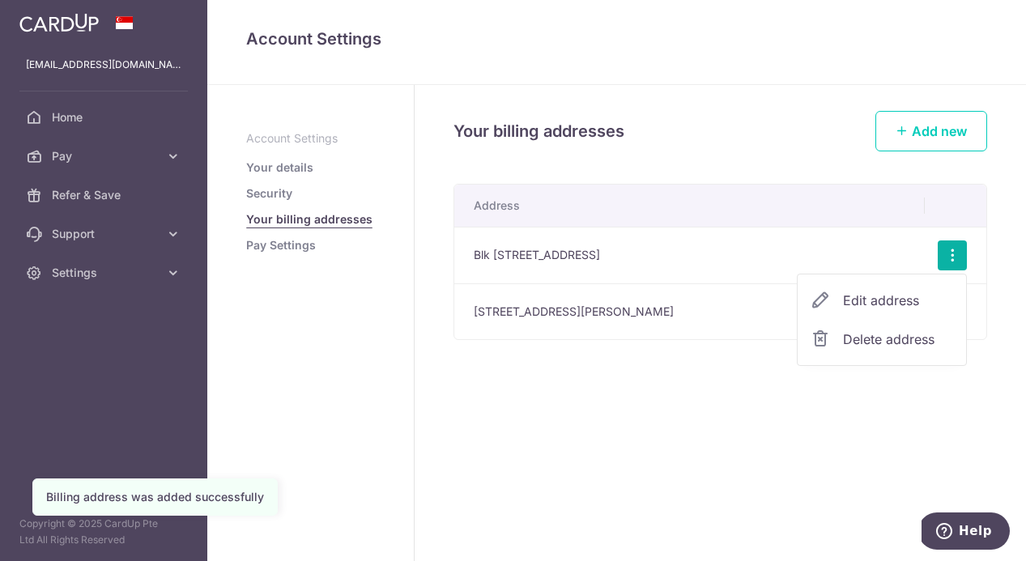
click at [615, 427] on div "Your billing addresses Add new Address [STREET_ADDRESS] Edit address Delete add…" at bounding box center [721, 323] width 612 height 476
click at [304, 247] on link "Pay Settings" at bounding box center [281, 245] width 70 height 16
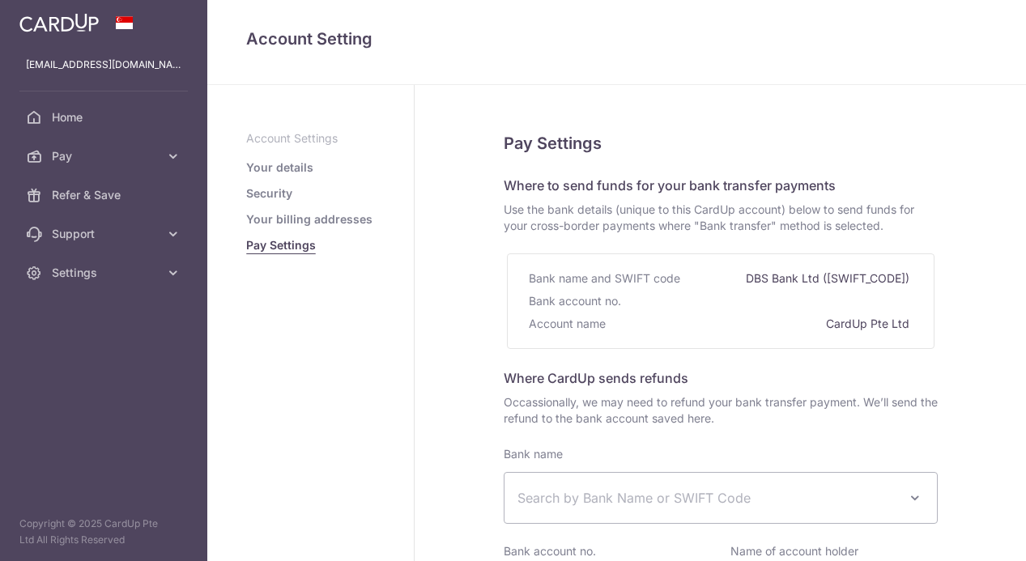
select select
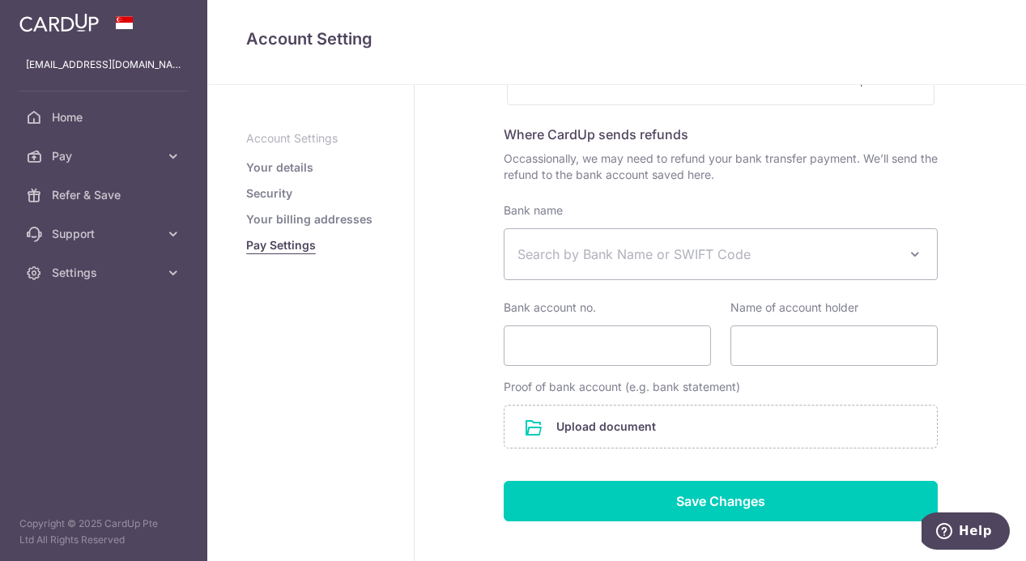
scroll to position [326, 0]
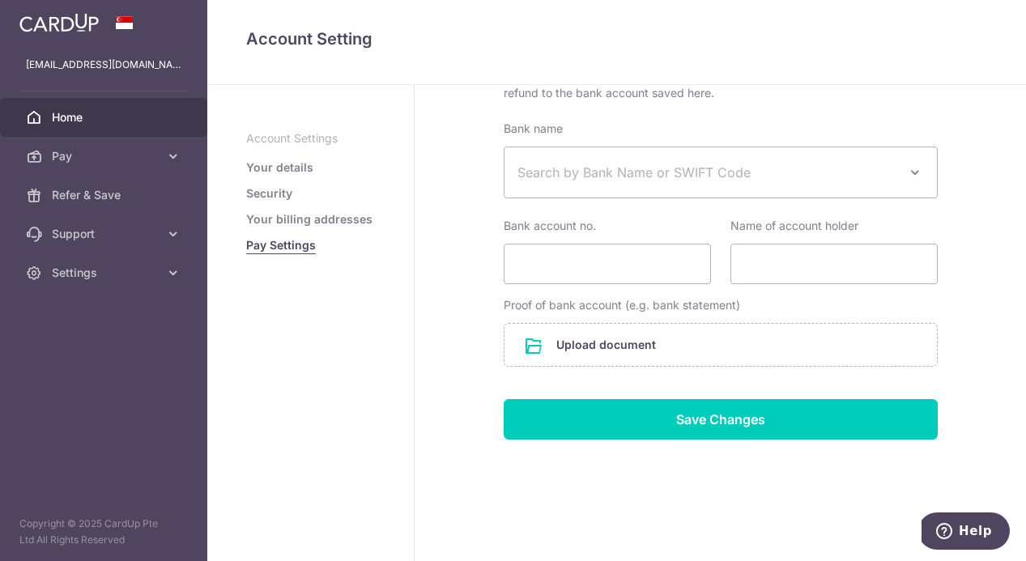
click at [99, 117] on span "Home" at bounding box center [105, 117] width 107 height 16
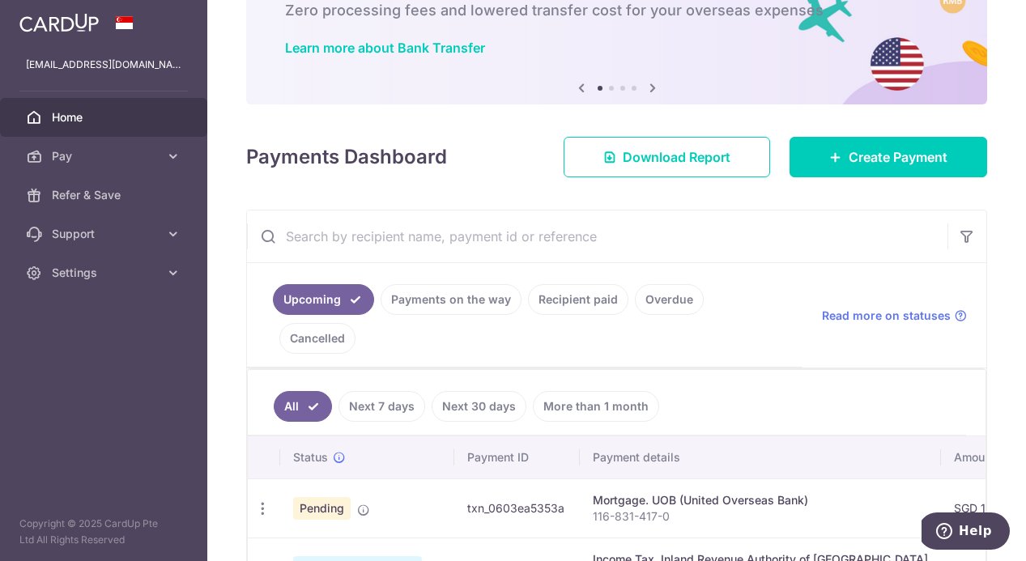
scroll to position [353, 0]
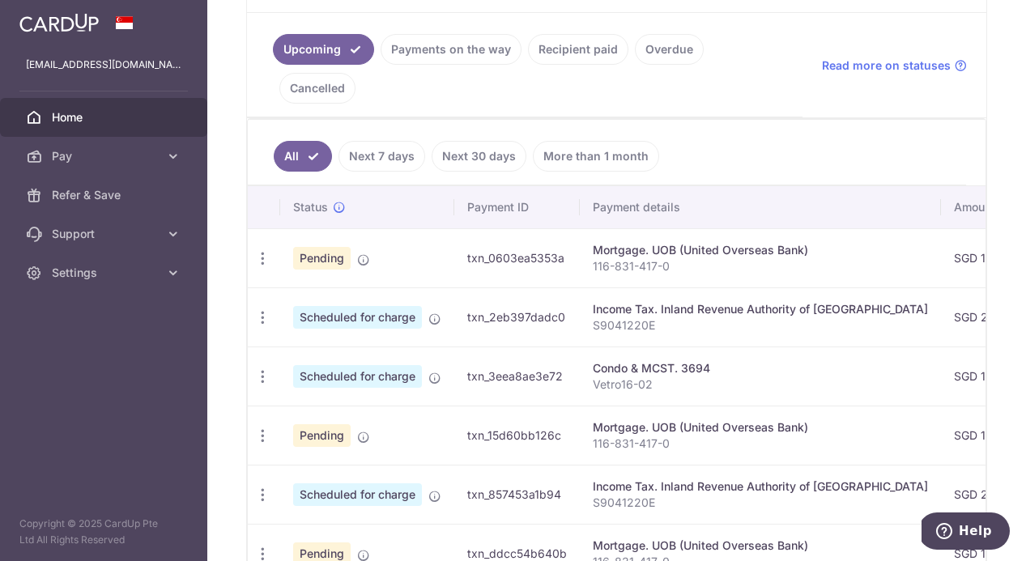
click at [49, 132] on link "Home" at bounding box center [103, 117] width 207 height 39
click at [124, 180] on link "Refer & Save" at bounding box center [103, 195] width 207 height 39
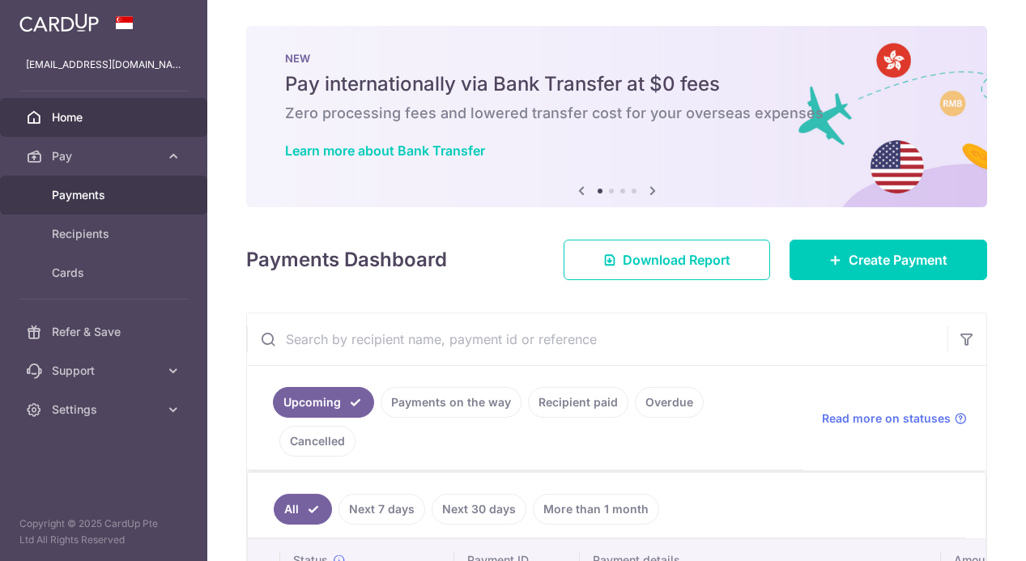
click at [107, 211] on link "Payments" at bounding box center [103, 195] width 207 height 39
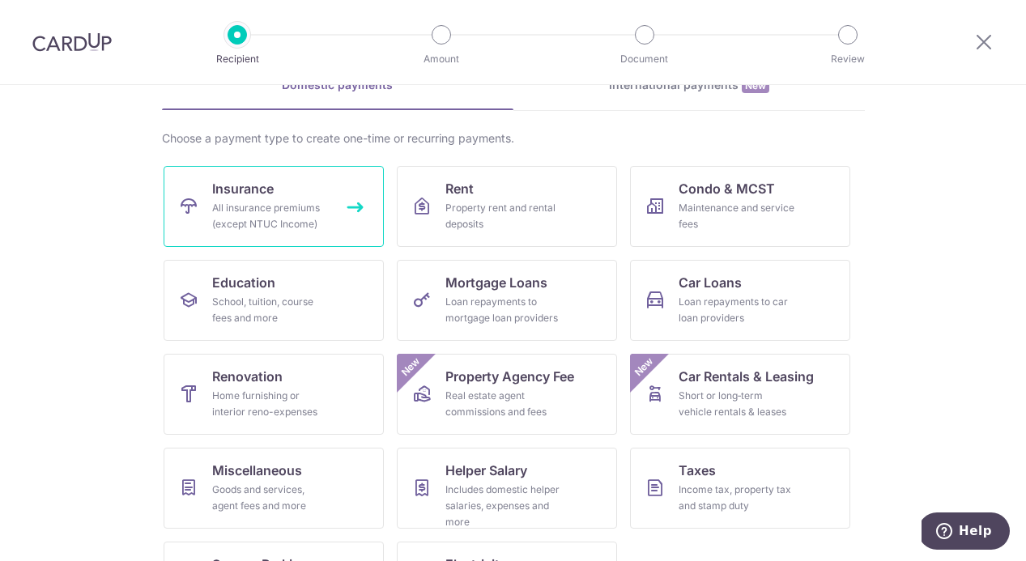
scroll to position [148, 0]
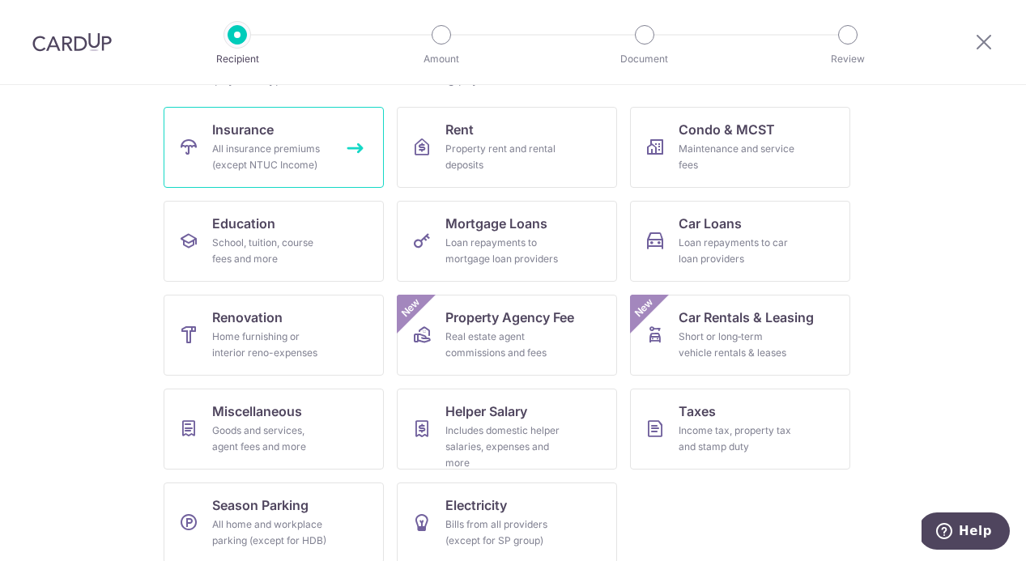
click at [297, 128] on link "Insurance All insurance premiums (except NTUC Income)" at bounding box center [274, 147] width 220 height 81
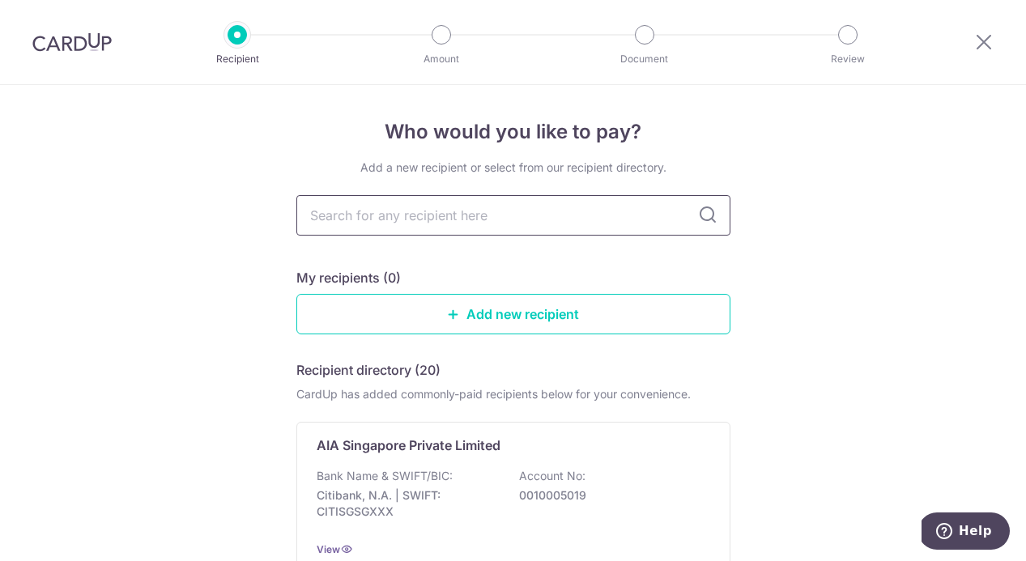
click at [383, 223] on input "text" at bounding box center [513, 215] width 434 height 40
click at [415, 215] on input "text" at bounding box center [513, 215] width 434 height 40
type input "a"
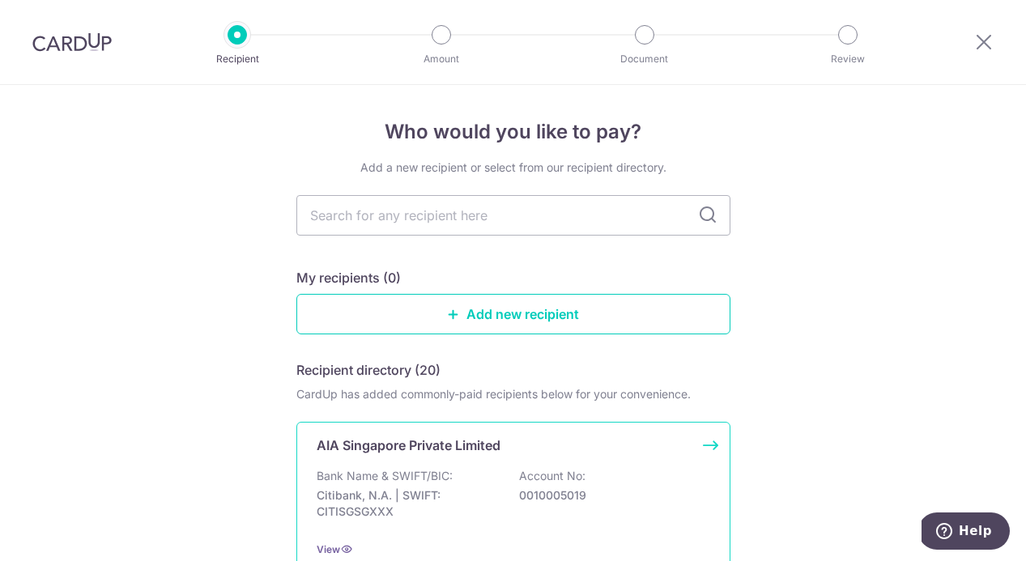
click at [513, 465] on div "AIA Singapore Private Limited Bank Name & SWIFT/BIC: Citibank, N.A. | SWIFT: CI…" at bounding box center [513, 497] width 434 height 150
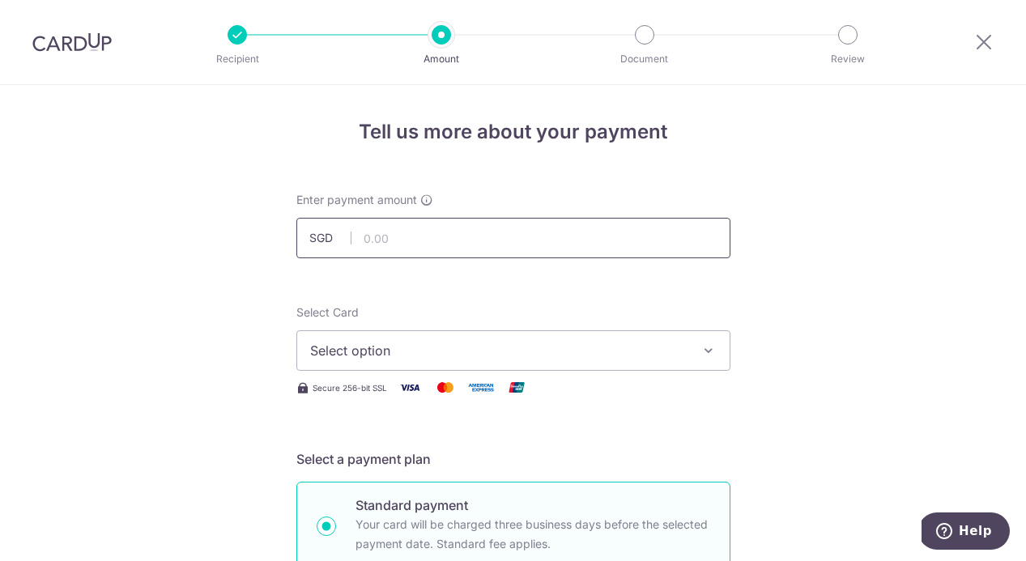
click at [402, 245] on input "text" at bounding box center [513, 238] width 434 height 40
type input "2,265.00"
click at [437, 343] on span "Select option" at bounding box center [498, 350] width 377 height 19
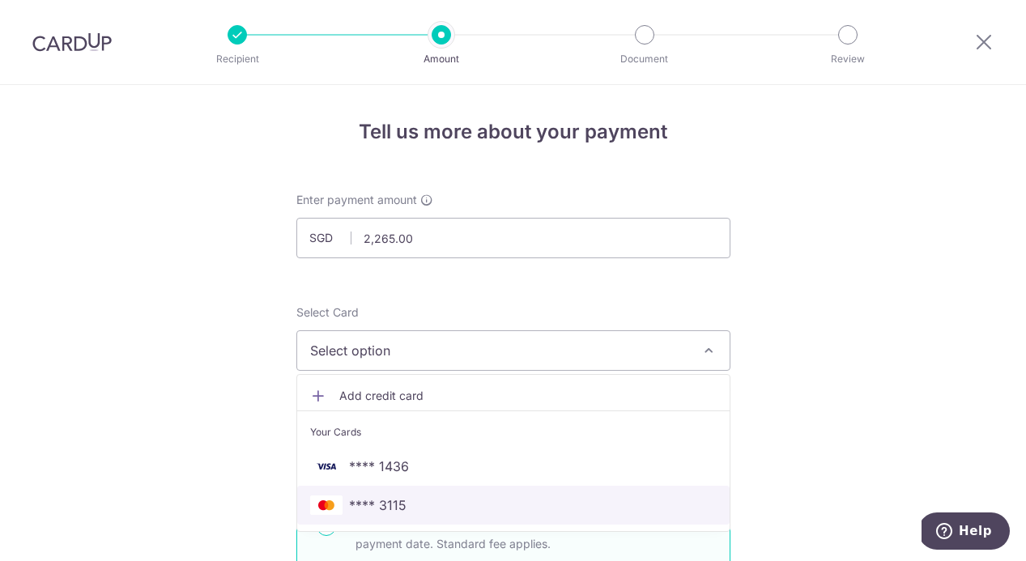
click at [440, 488] on link "**** 3115" at bounding box center [513, 505] width 433 height 39
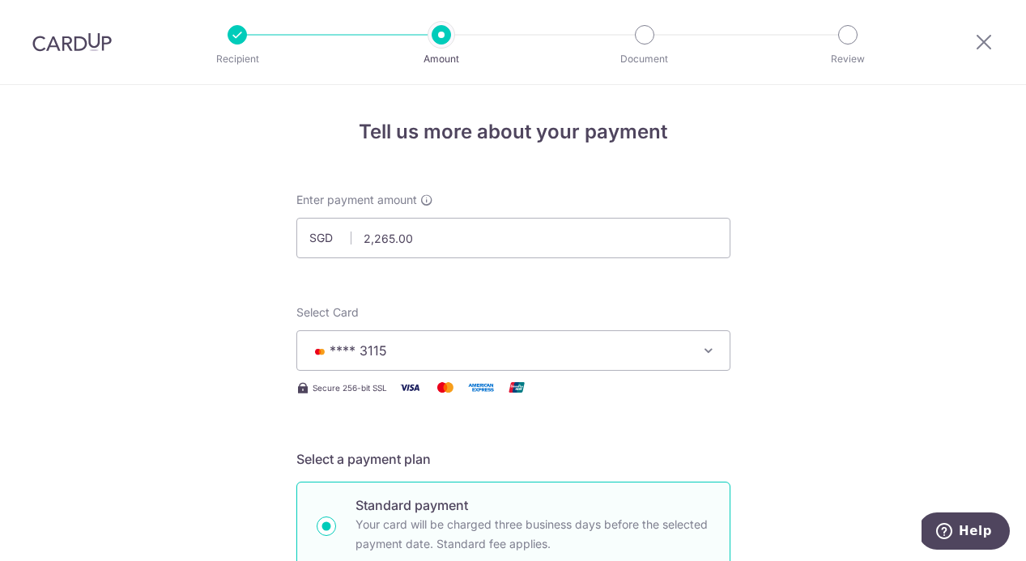
click at [441, 360] on span "**** 3115" at bounding box center [498, 350] width 377 height 19
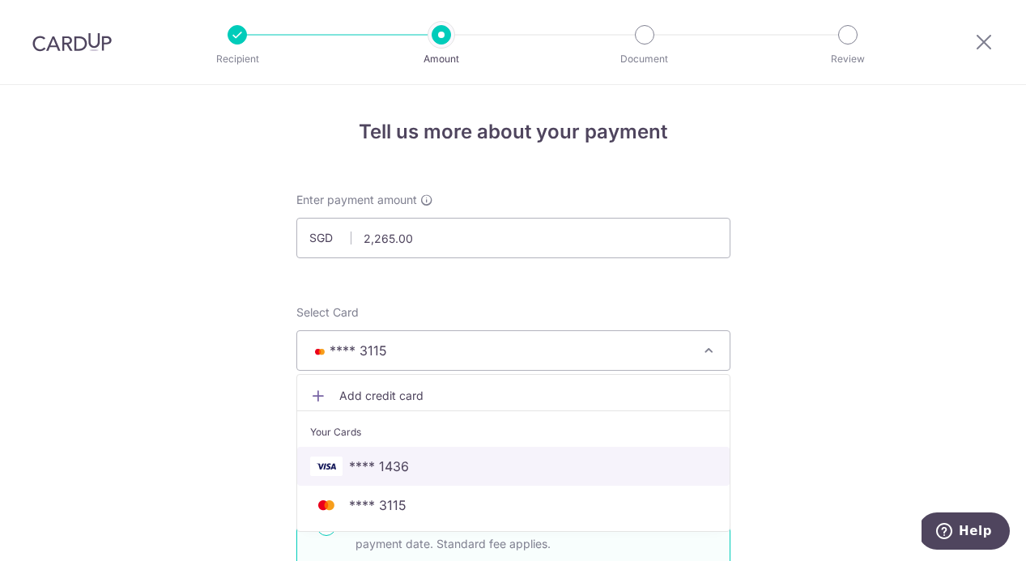
click at [412, 462] on span "**** 1436" at bounding box center [513, 466] width 407 height 19
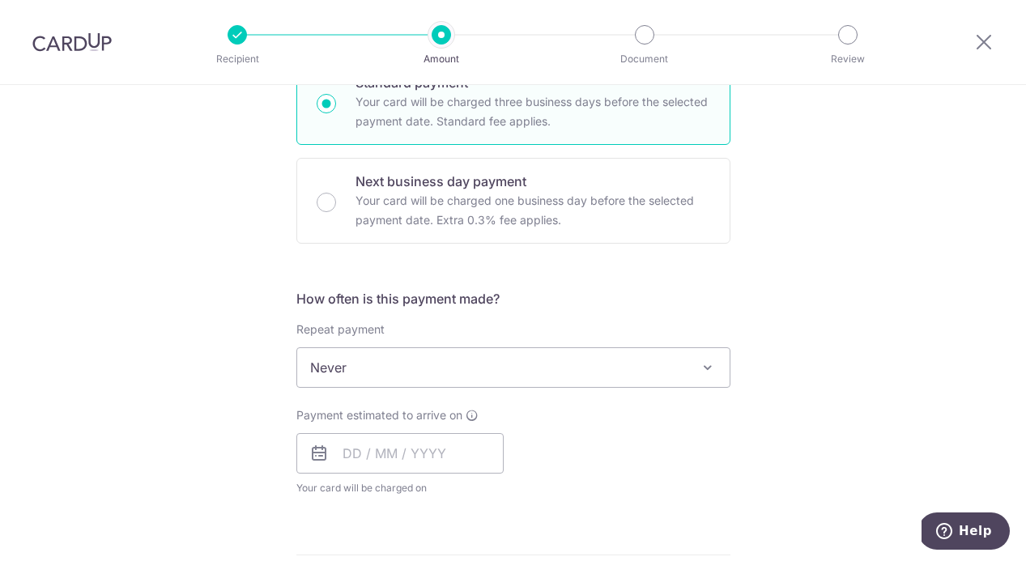
scroll to position [443, 0]
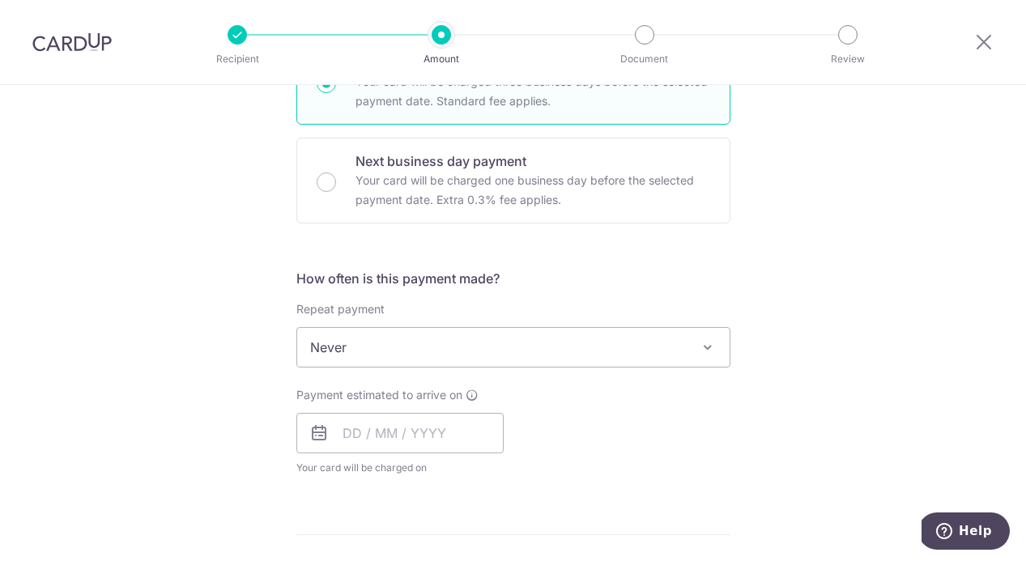
click at [629, 331] on span "Never" at bounding box center [513, 347] width 433 height 39
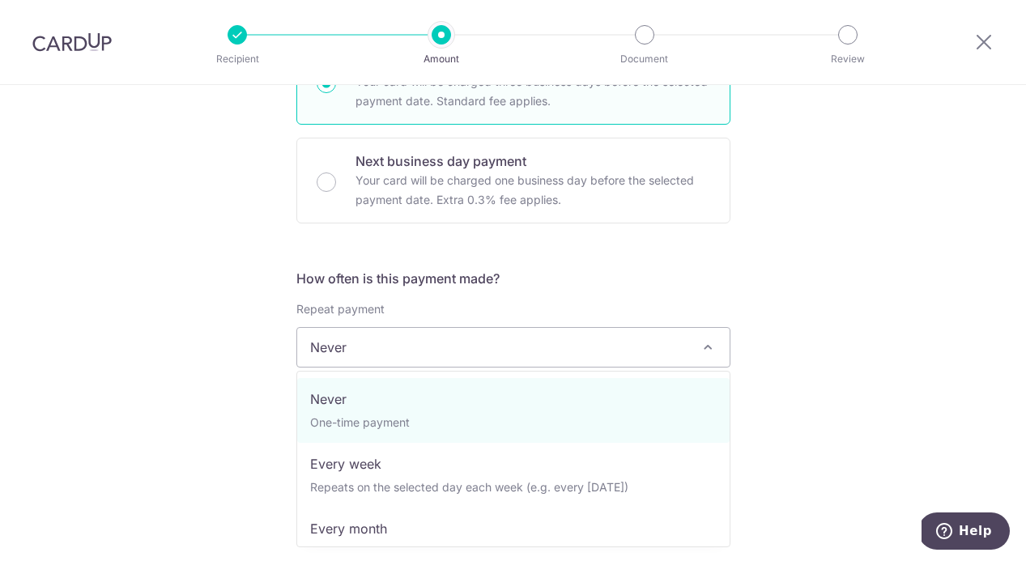
click at [669, 291] on div "How often is this payment made? Repeat payment Never Every week Every month Eve…" at bounding box center [513, 379] width 434 height 220
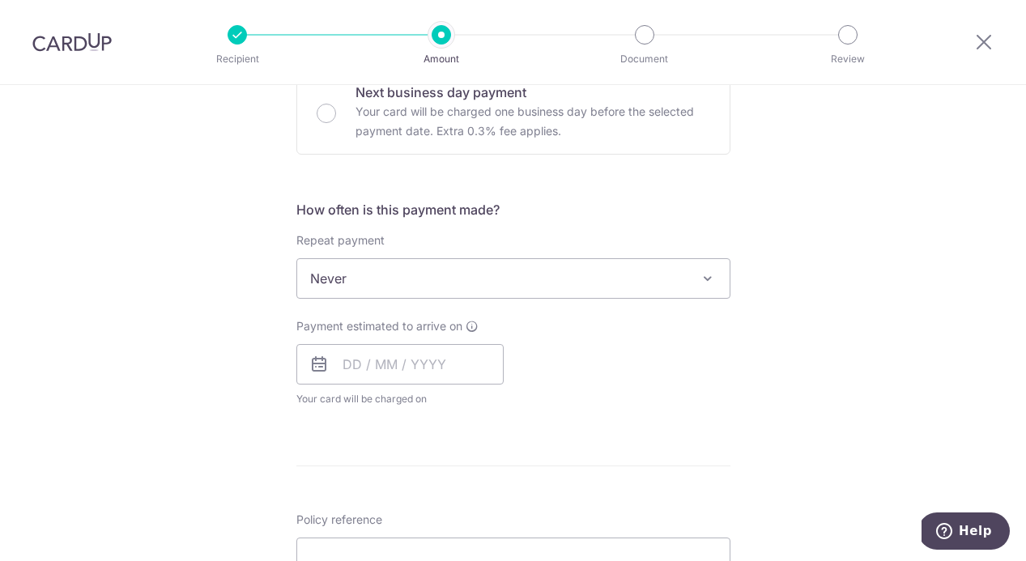
scroll to position [524, 0]
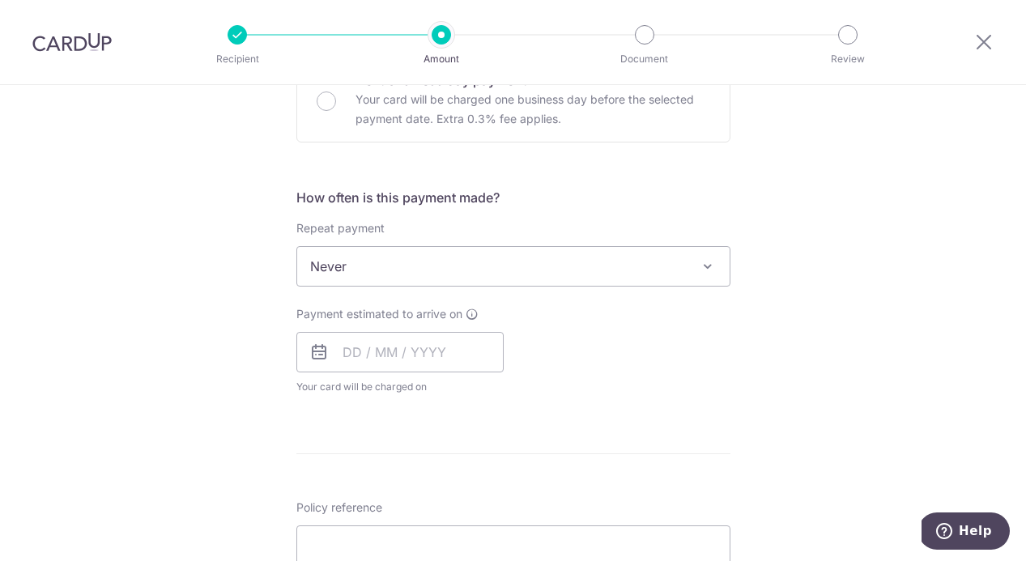
click at [529, 281] on span "Never" at bounding box center [513, 266] width 433 height 39
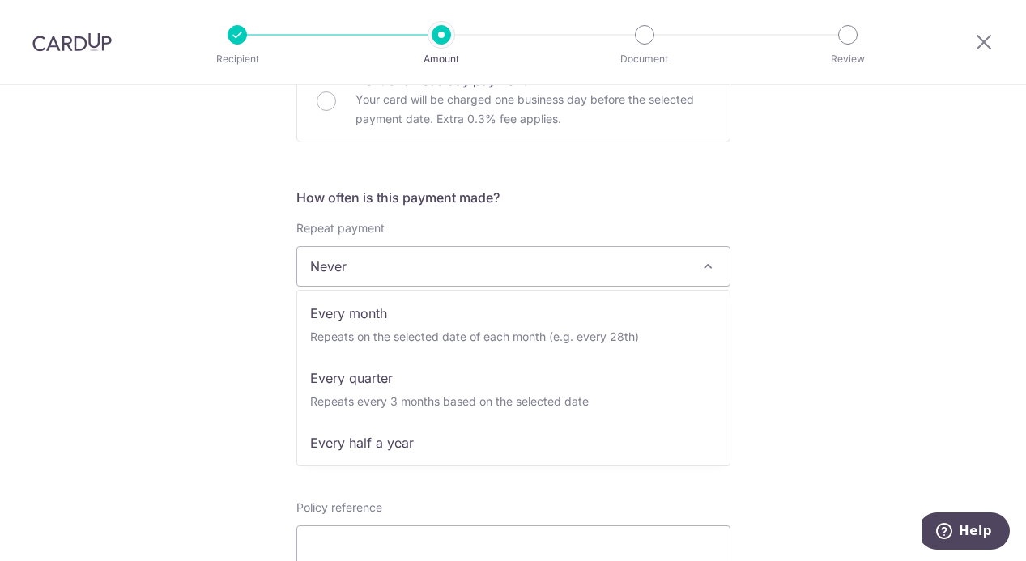
scroll to position [227, 0]
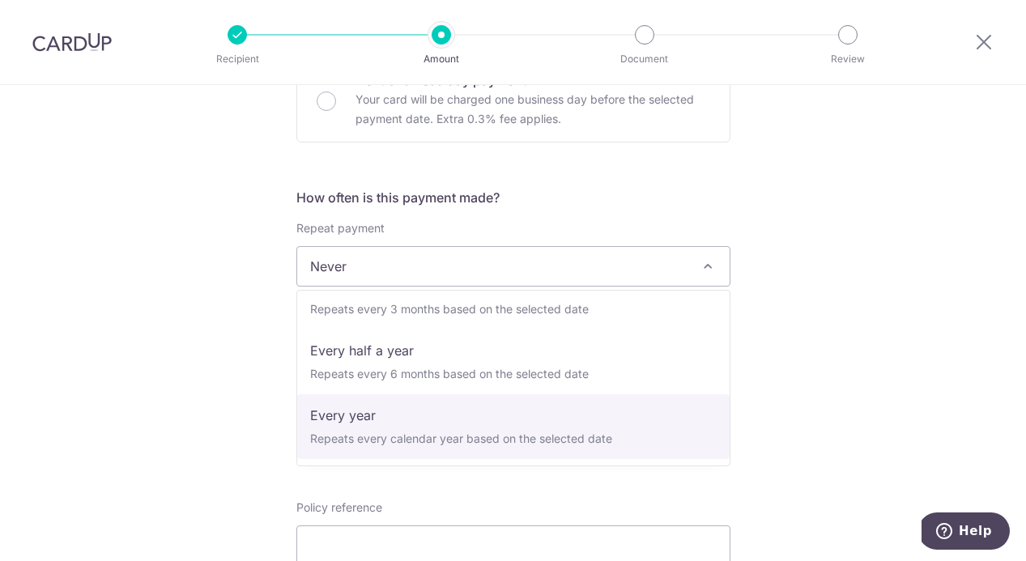
select select "6"
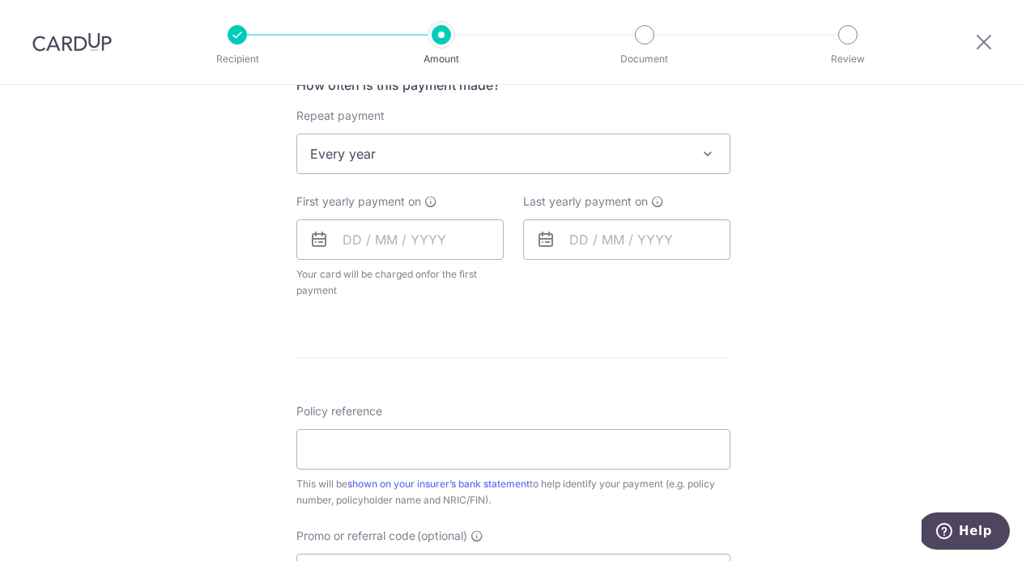
scroll to position [640, 0]
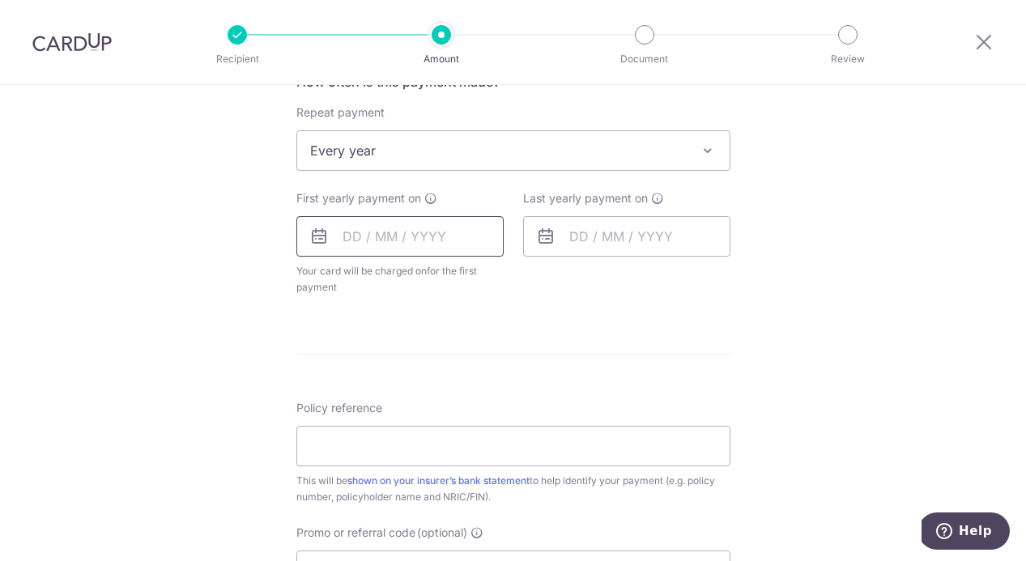
click at [415, 237] on input "text" at bounding box center [399, 236] width 207 height 40
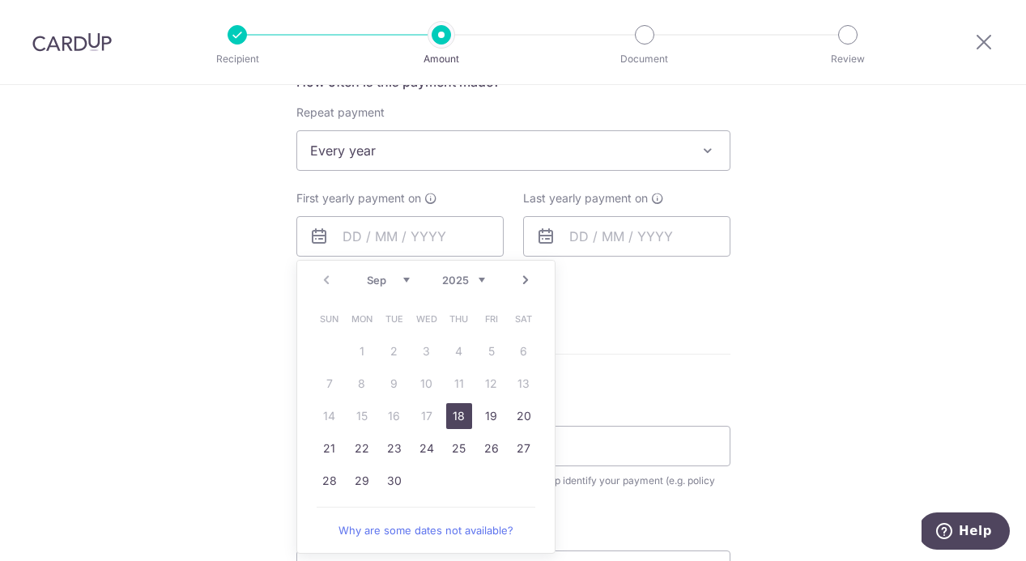
click at [227, 265] on div "Tell us more about your payment Enter payment amount SGD 2,265.00 2265.00 Selec…" at bounding box center [513, 185] width 1026 height 1481
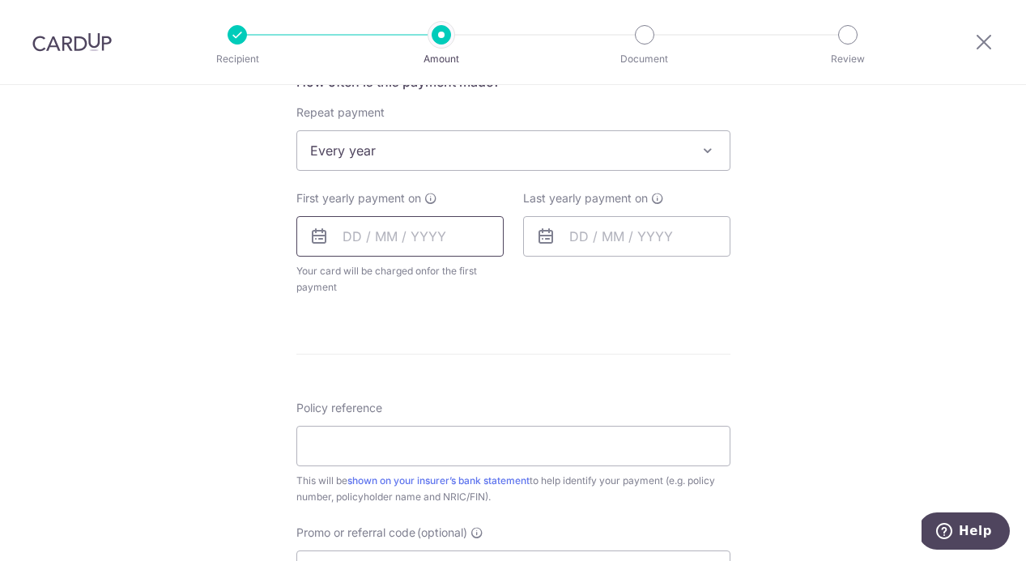
click at [484, 254] on input "text" at bounding box center [399, 236] width 207 height 40
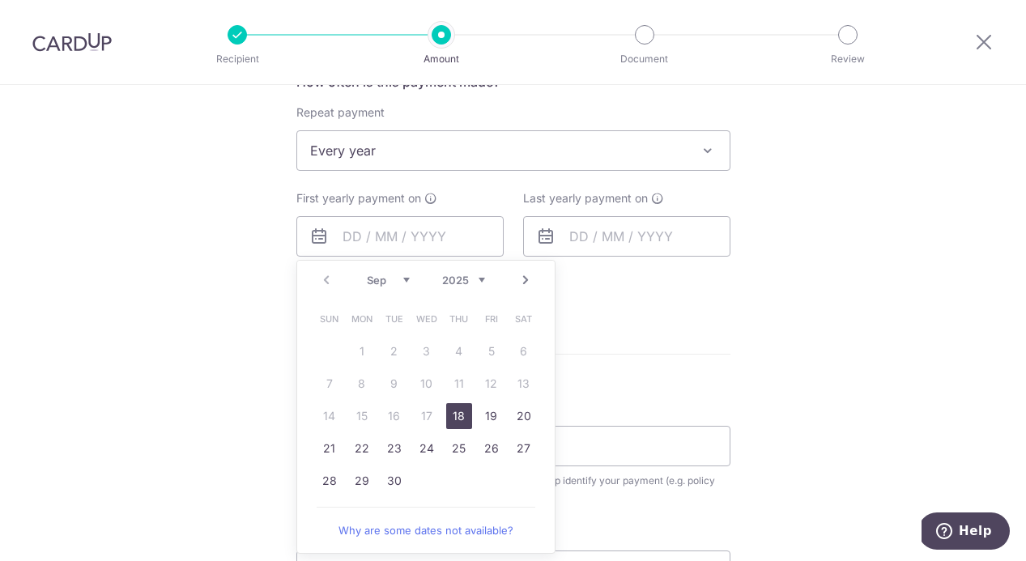
click at [462, 425] on link "18" at bounding box center [459, 416] width 26 height 26
type input "[DATE]"
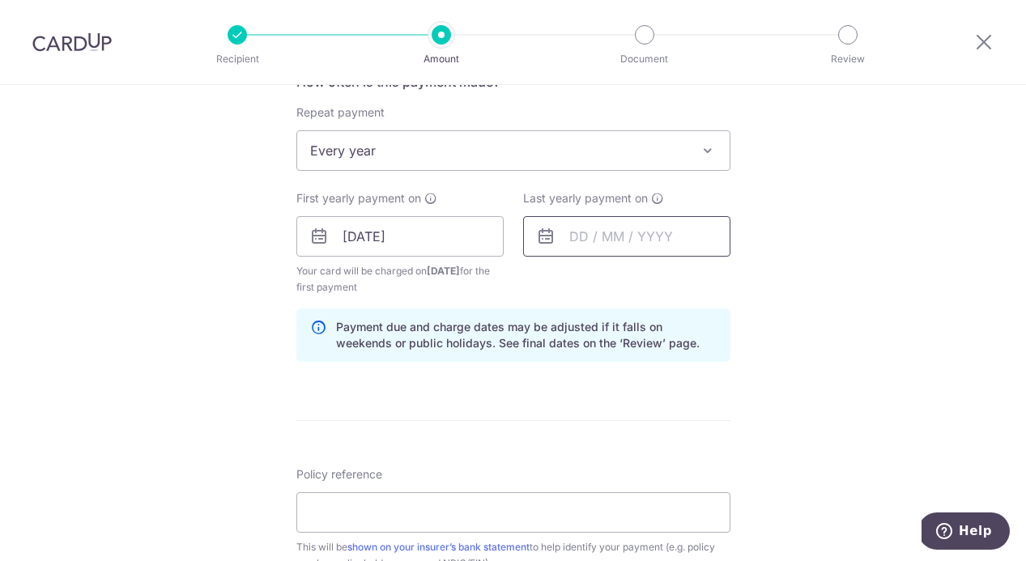
click at [674, 237] on input "text" at bounding box center [626, 236] width 207 height 40
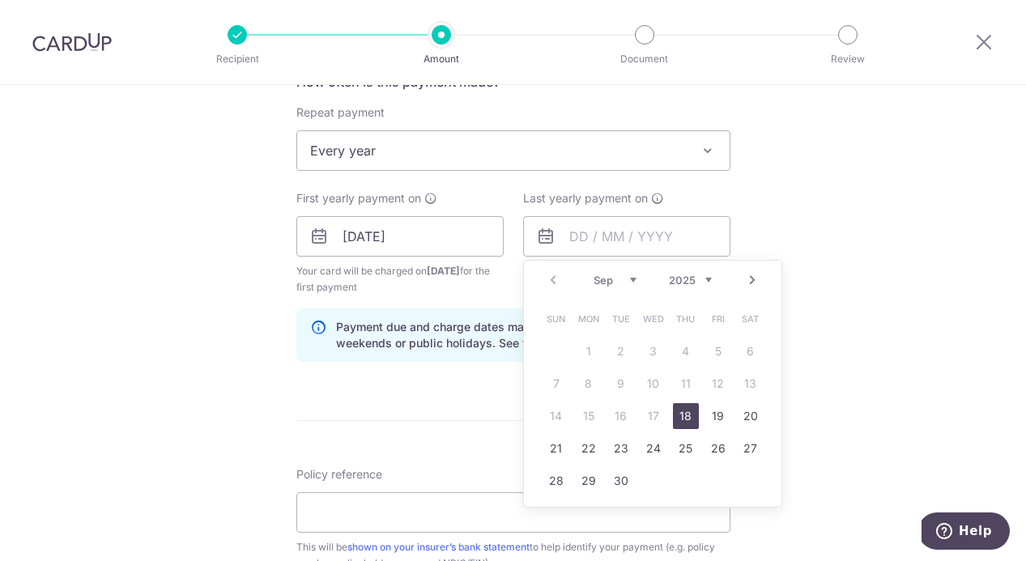
click at [700, 277] on select "2025 2026 2027 2028 2029 2030 2031 2032 2033 2034 2035" at bounding box center [690, 280] width 43 height 13
click at [455, 309] on div "Payment due and charge dates may be adjusted if it falls on weekends or public …" at bounding box center [513, 335] width 434 height 53
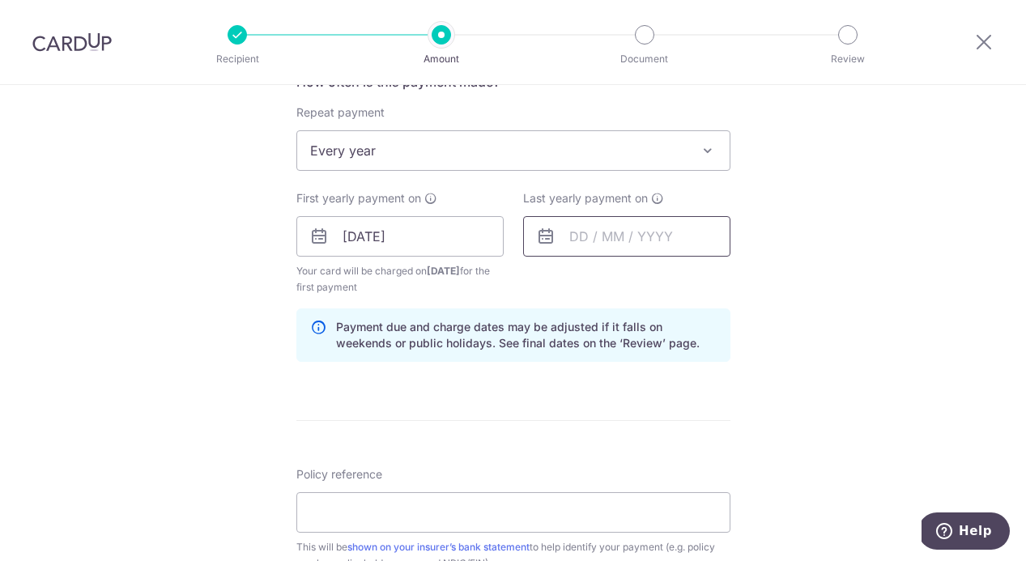
click at [654, 254] on input "text" at bounding box center [626, 236] width 207 height 40
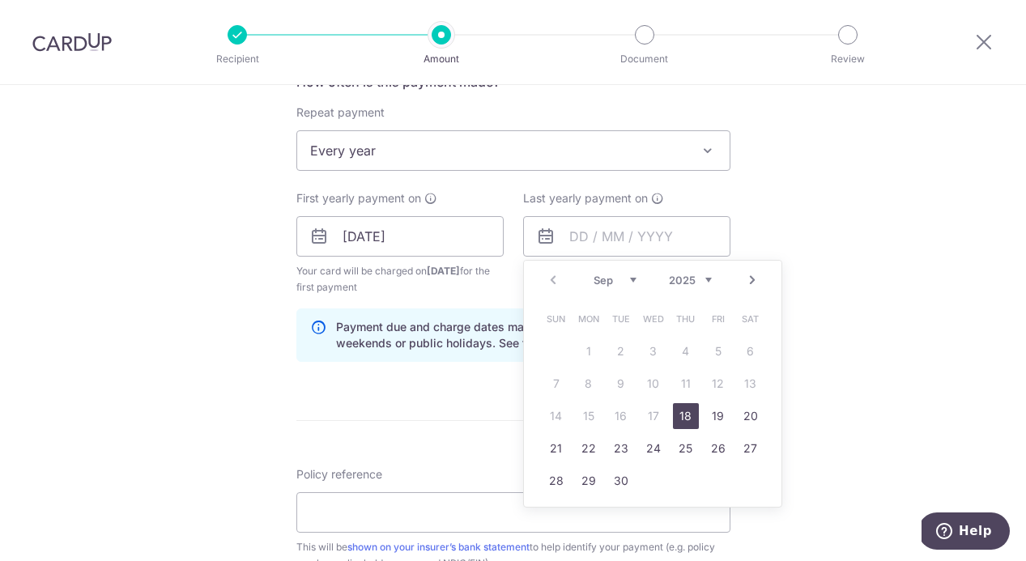
click at [704, 284] on select "2025 2026 2027 2028 2029 2030 2031 2032 2033 2034 2035" at bounding box center [690, 280] width 43 height 13
click at [650, 347] on link "1" at bounding box center [654, 352] width 26 height 26
type input "[DATE]"
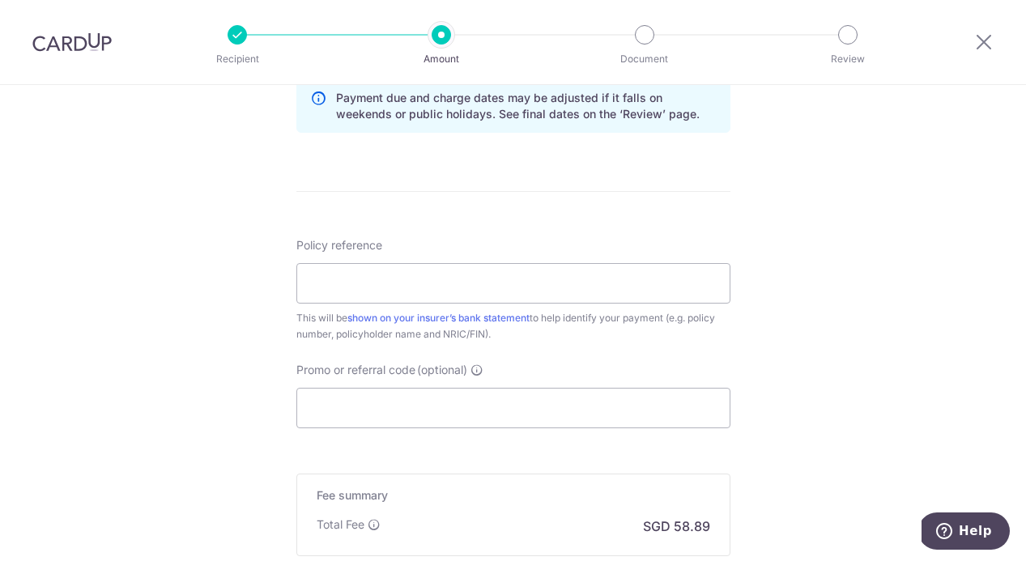
scroll to position [885, 0]
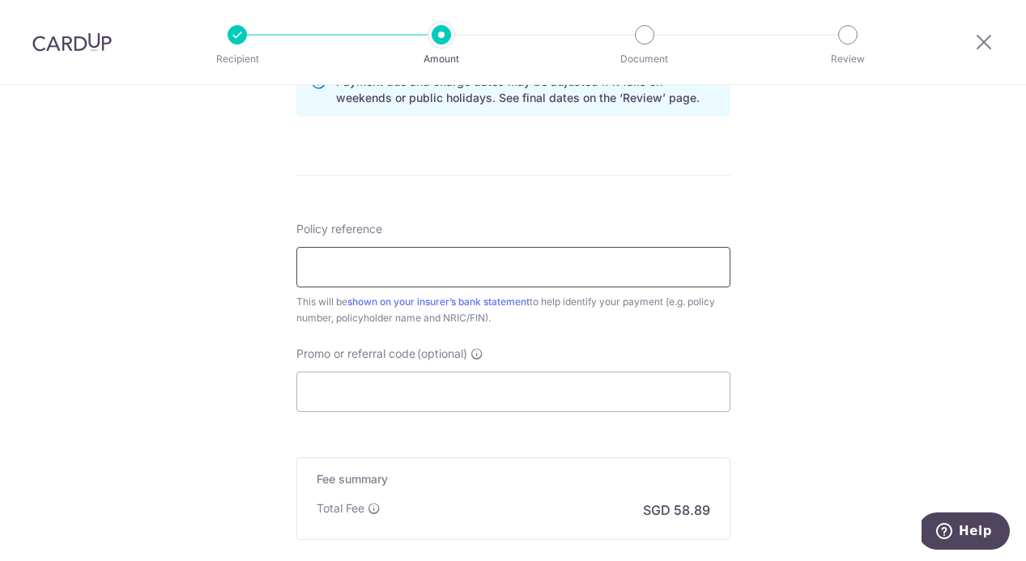
click at [420, 286] on input "Policy reference" at bounding box center [513, 267] width 434 height 40
paste input "L543736899"
type input "L543736899"
click at [456, 385] on input "Promo or referral code (optional)" at bounding box center [513, 392] width 434 height 40
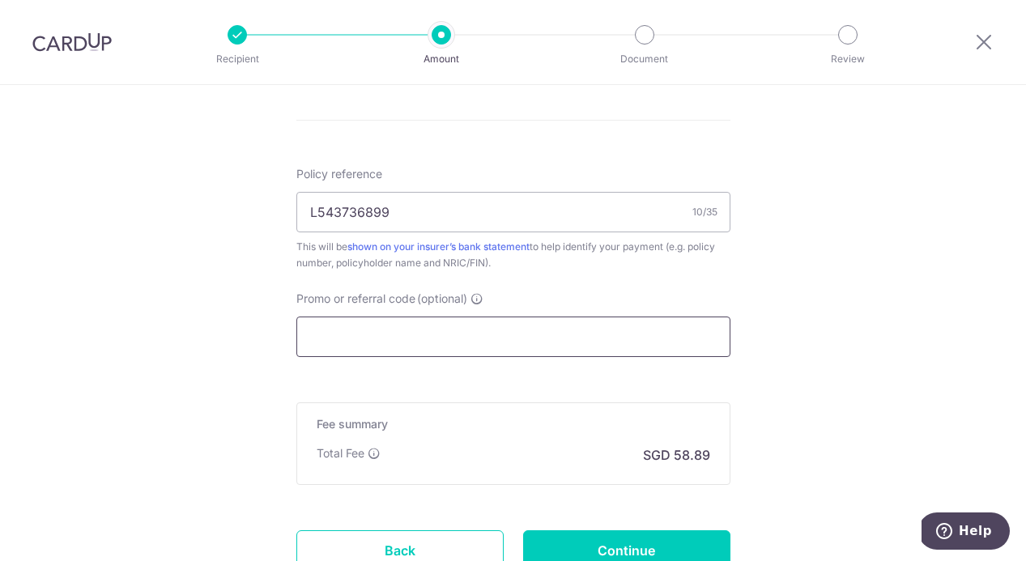
scroll to position [942, 0]
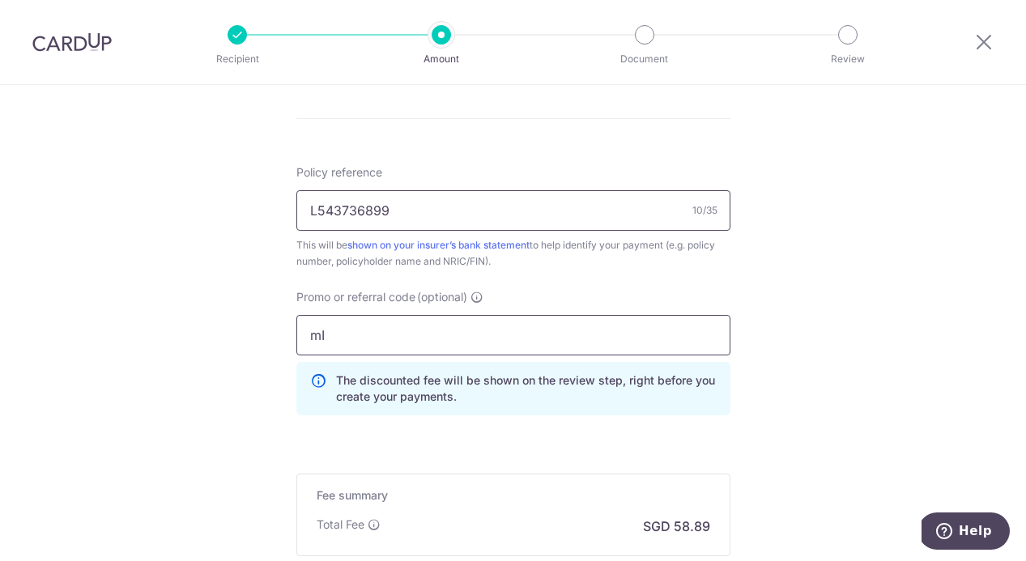
type input "m"
type input "MILELION"
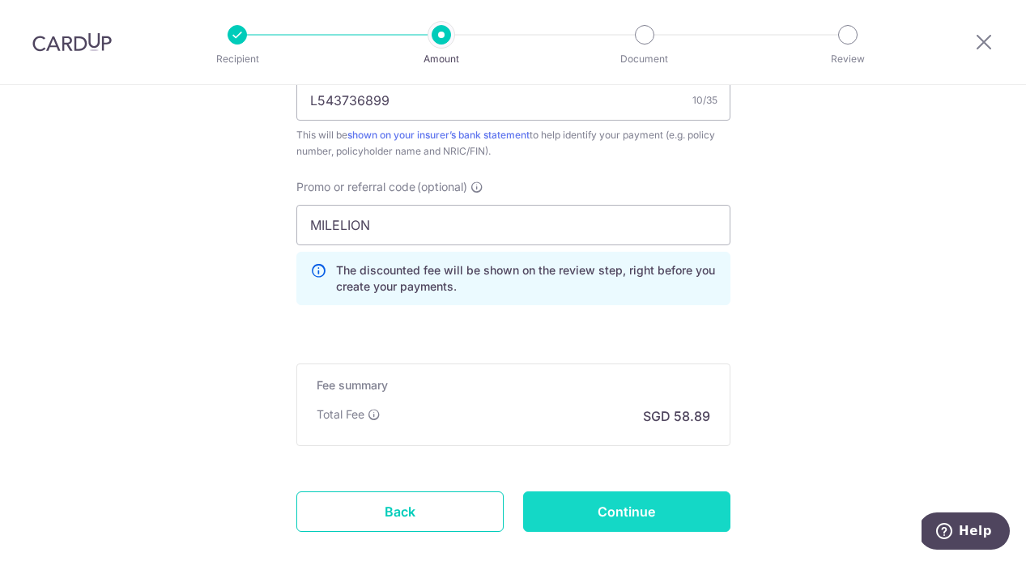
click at [594, 529] on input "Continue" at bounding box center [626, 512] width 207 height 40
type input "Create Schedule"
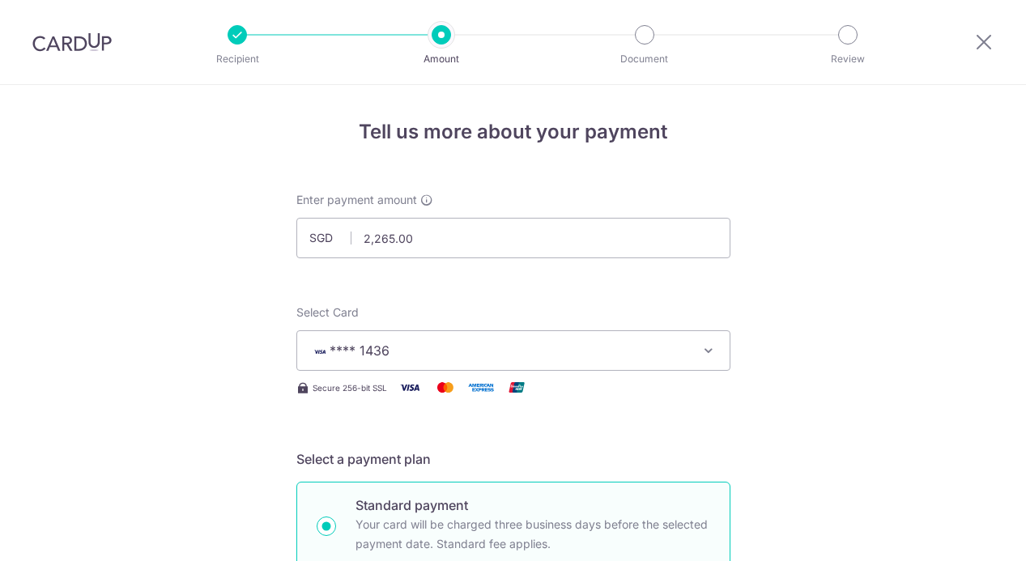
scroll to position [1085, 0]
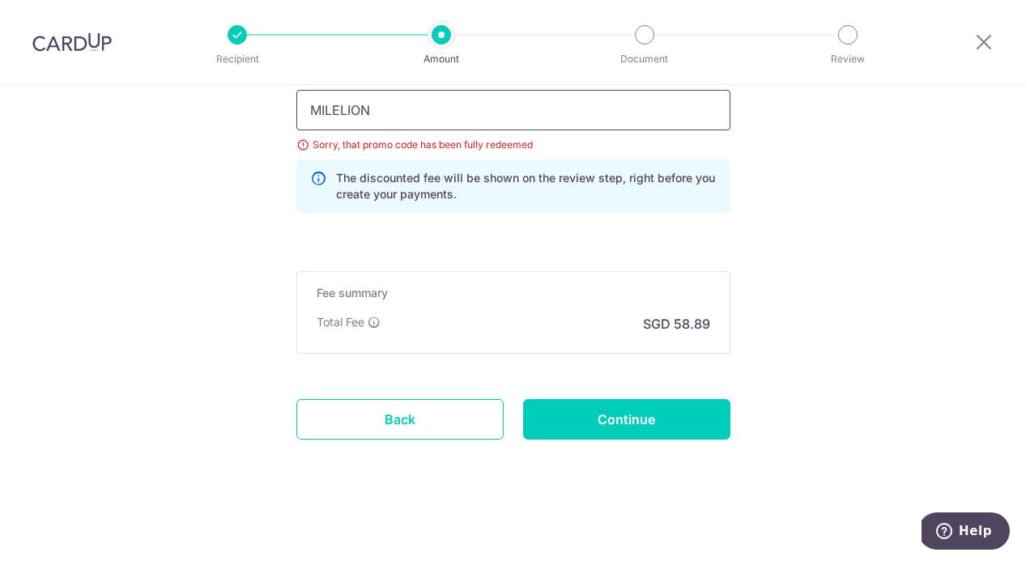
click at [343, 114] on input "MILELION" at bounding box center [513, 110] width 434 height 40
paste input "REC185"
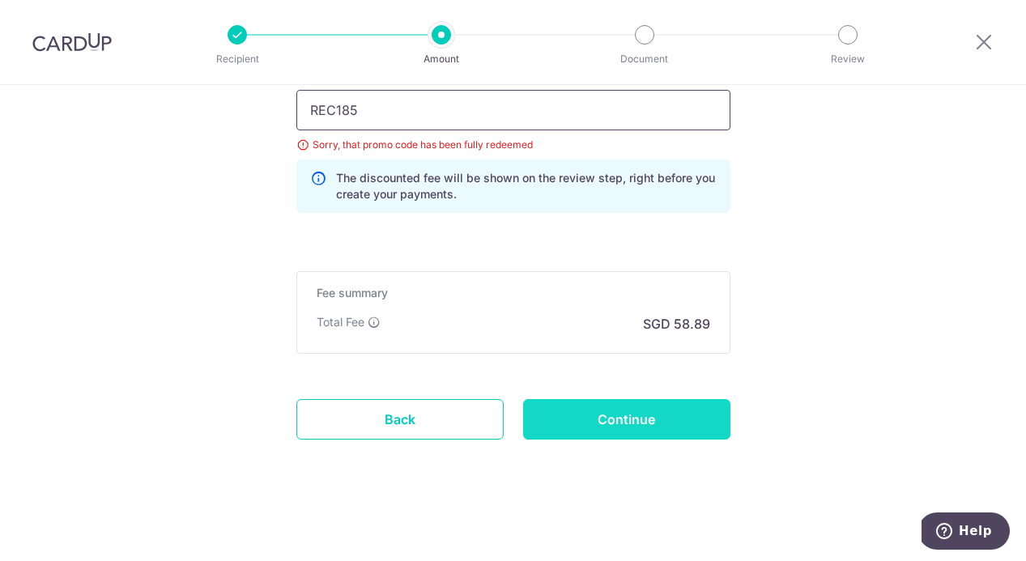
type input "REC185"
click at [599, 420] on input "Continue" at bounding box center [626, 419] width 207 height 40
type input "Update Schedule"
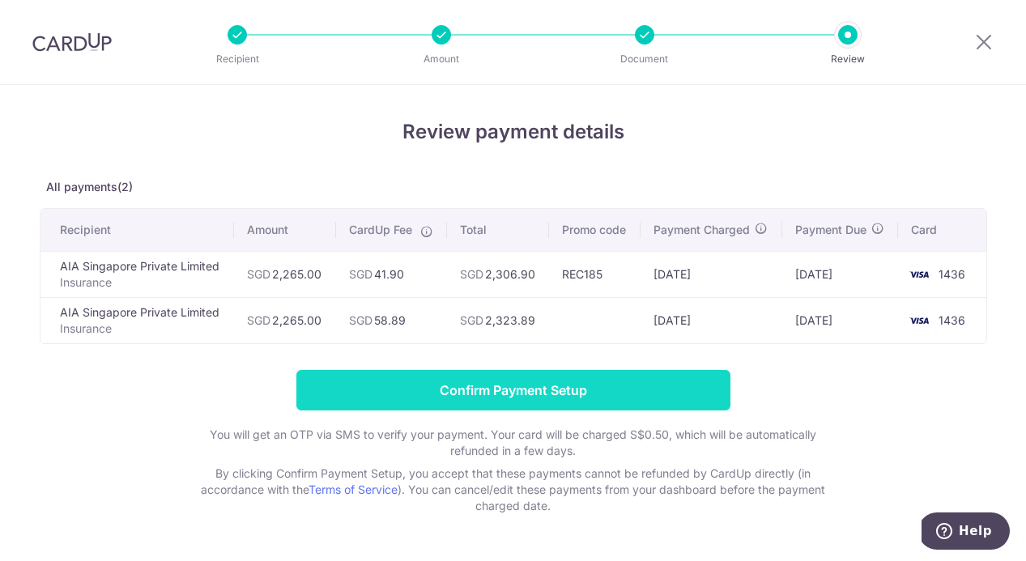
click at [553, 399] on input "Confirm Payment Setup" at bounding box center [513, 390] width 434 height 40
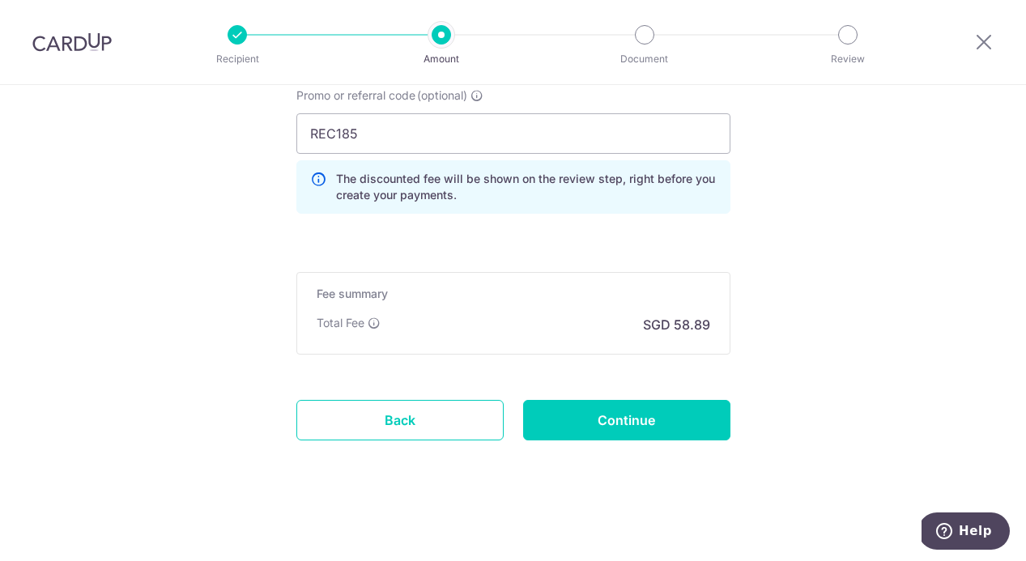
scroll to position [1128, 0]
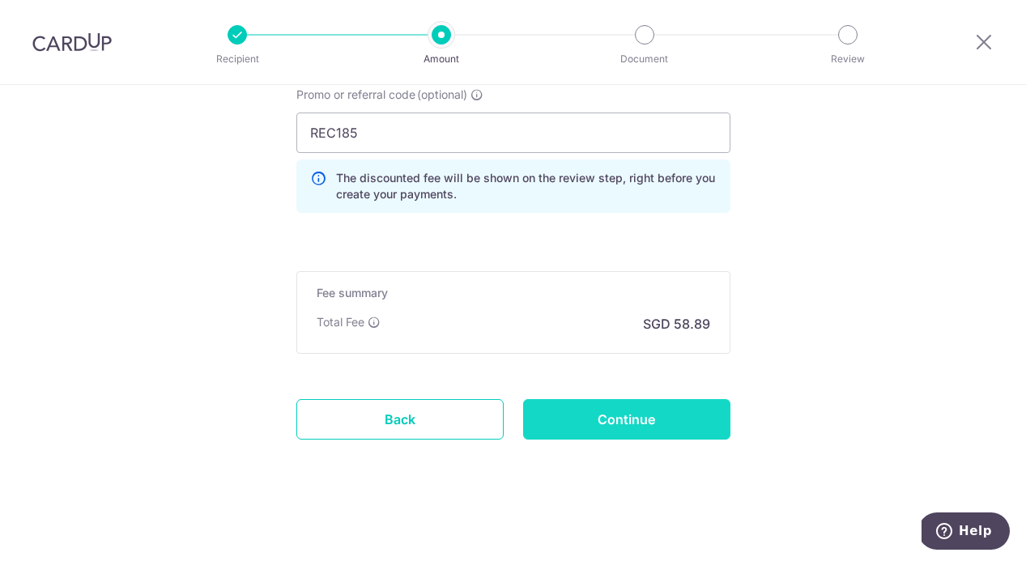
click at [641, 433] on input "Continue" at bounding box center [626, 419] width 207 height 40
type input "Update Schedule"
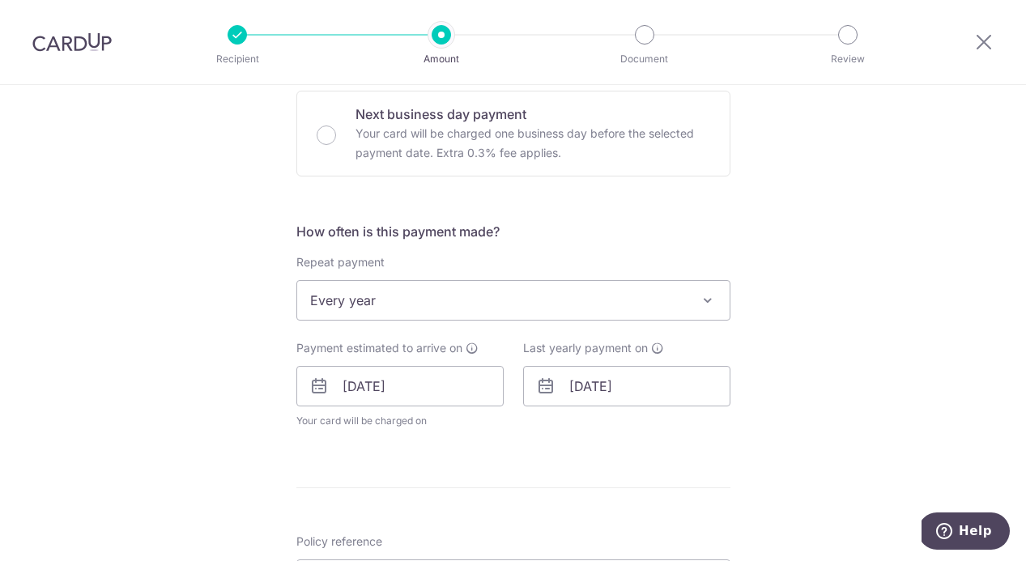
scroll to position [559, 0]
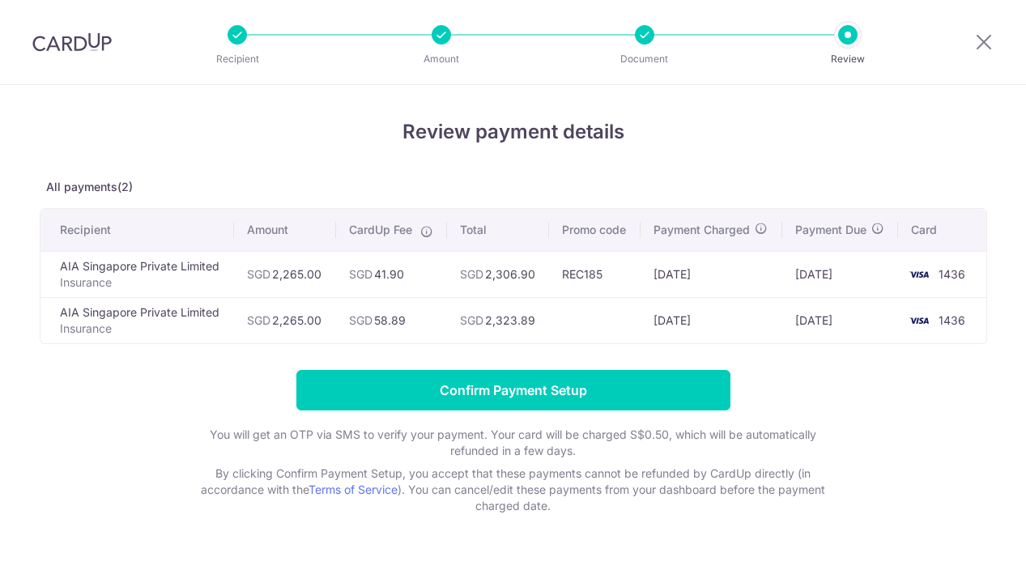
scroll to position [3, 0]
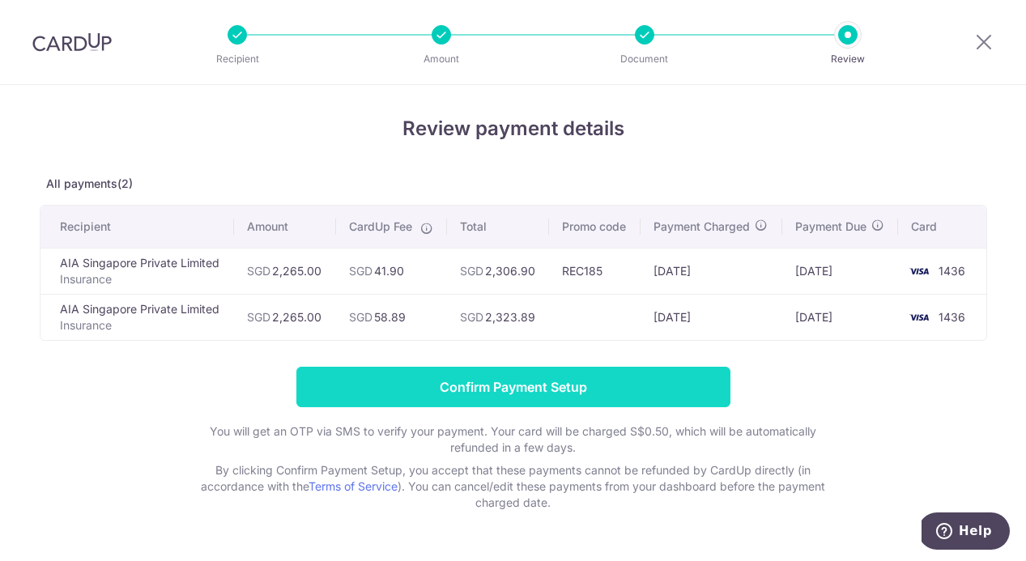
click at [511, 381] on input "Confirm Payment Setup" at bounding box center [513, 387] width 434 height 40
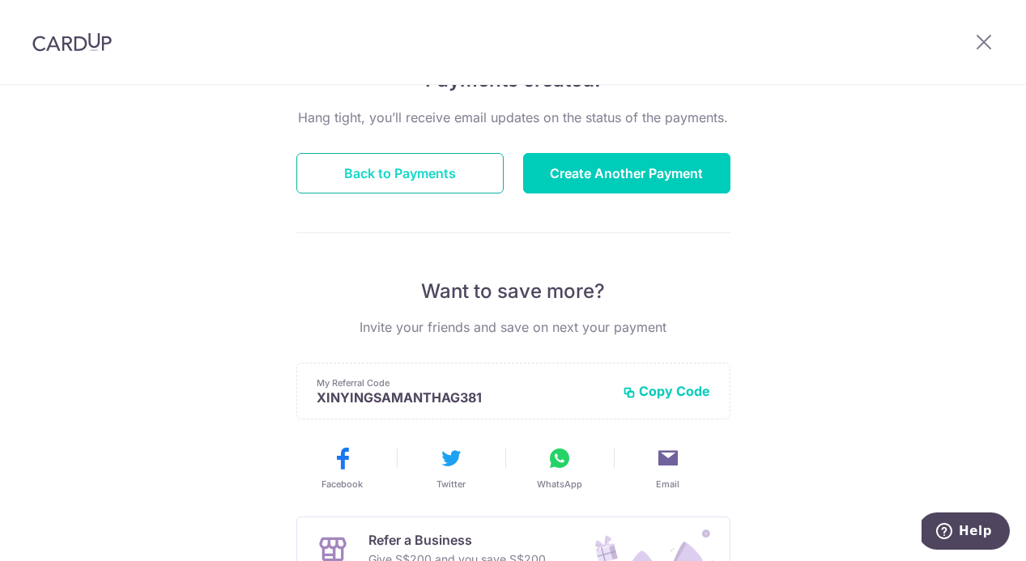
scroll to position [206, 0]
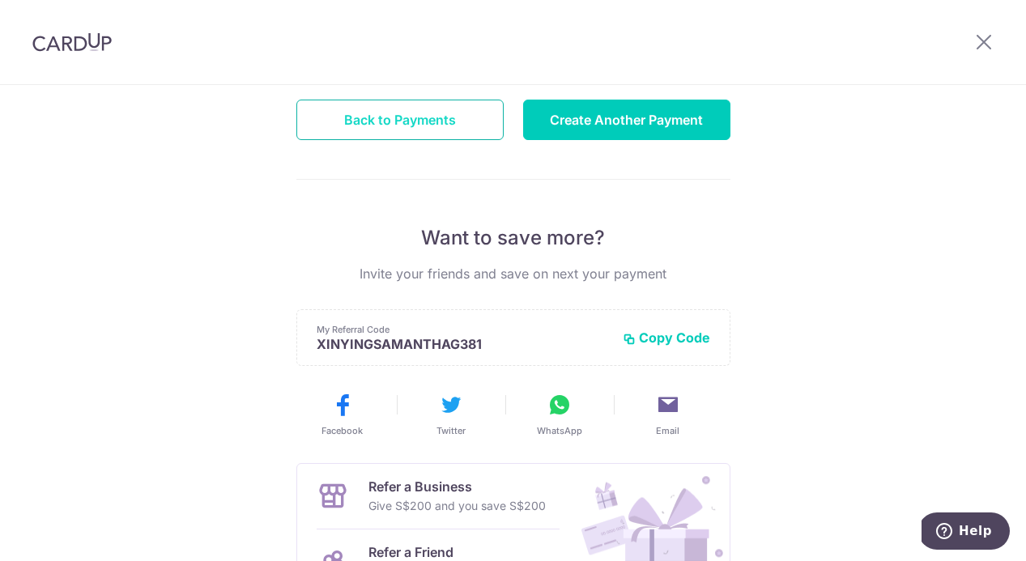
click at [412, 100] on button "Back to Payments" at bounding box center [399, 120] width 207 height 40
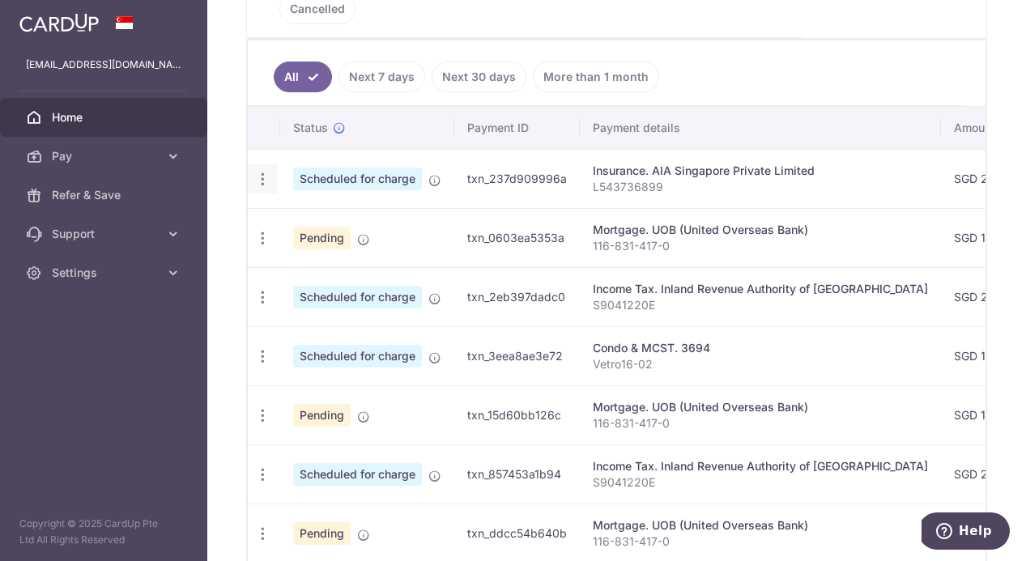
click at [263, 171] on icon "button" at bounding box center [262, 179] width 17 height 17
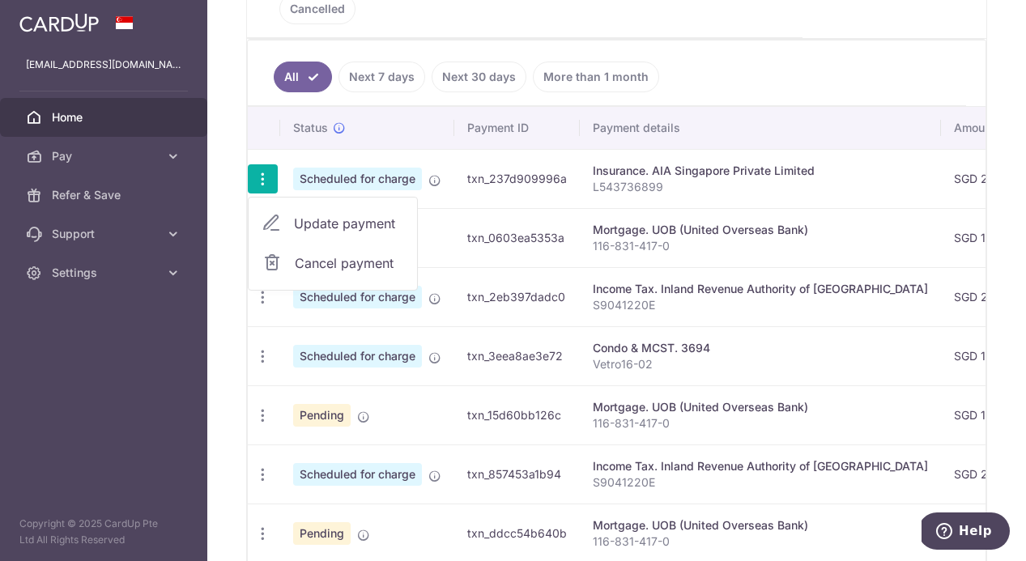
click at [328, 214] on span "Update payment" at bounding box center [349, 223] width 110 height 19
radio input "true"
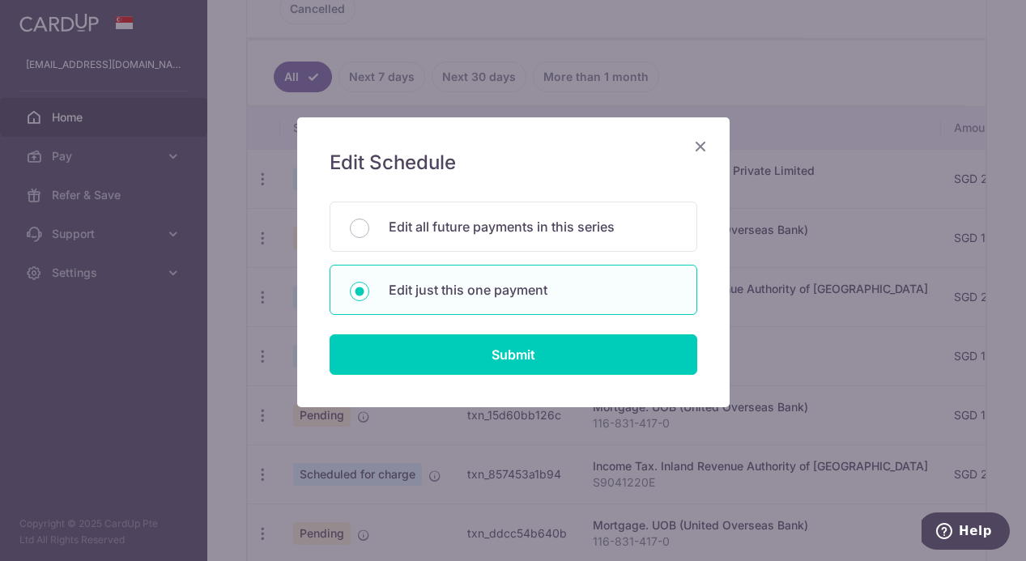
click at [537, 383] on div "Edit Schedule You will be editing all 2 payments to AIA Singapore Private Limit…" at bounding box center [513, 262] width 433 height 290
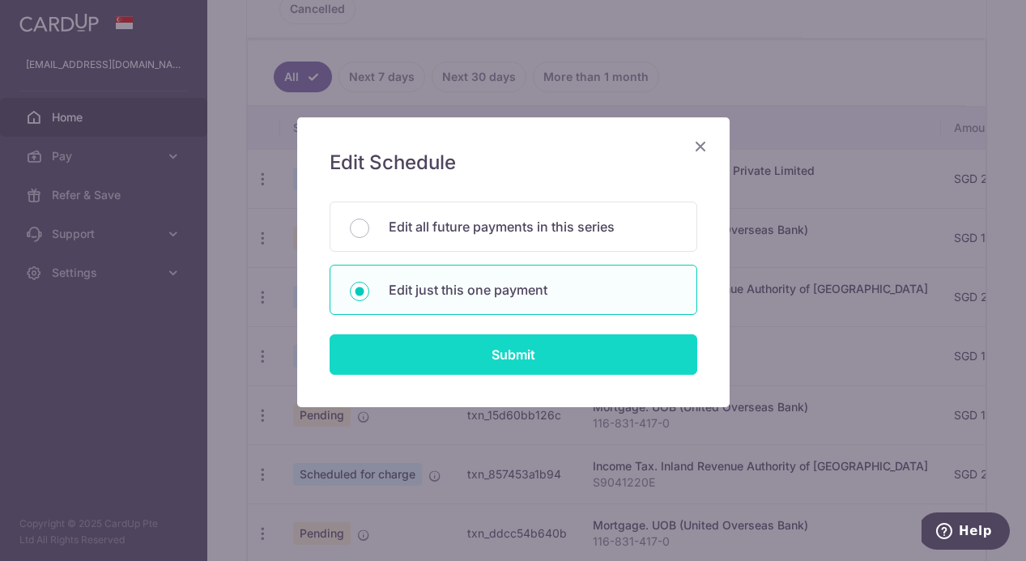
click at [460, 360] on input "Submit" at bounding box center [514, 355] width 368 height 40
radio input "true"
type input "2,265.00"
type input "[DATE]"
type input "L543736899"
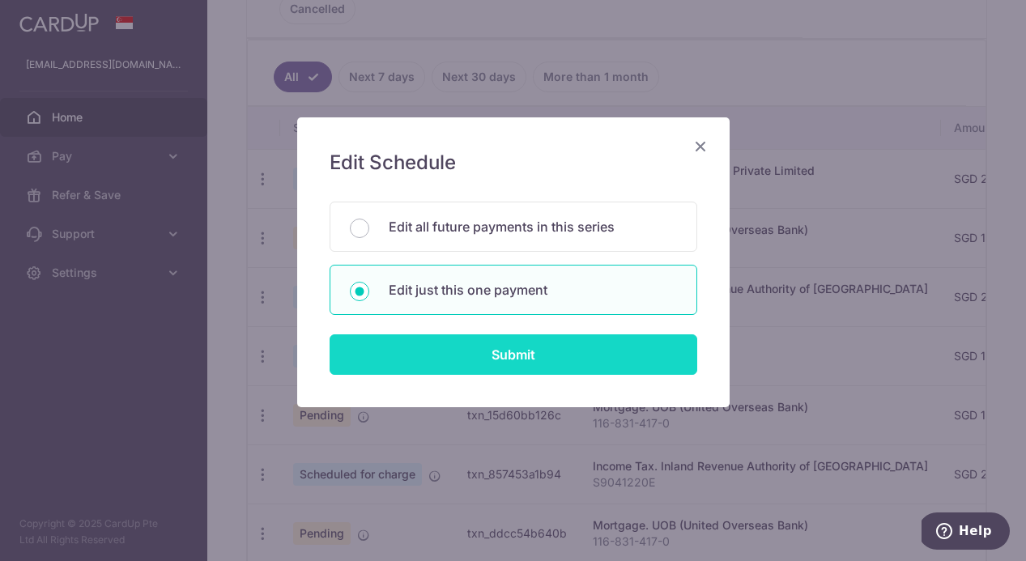
type input "REC185"
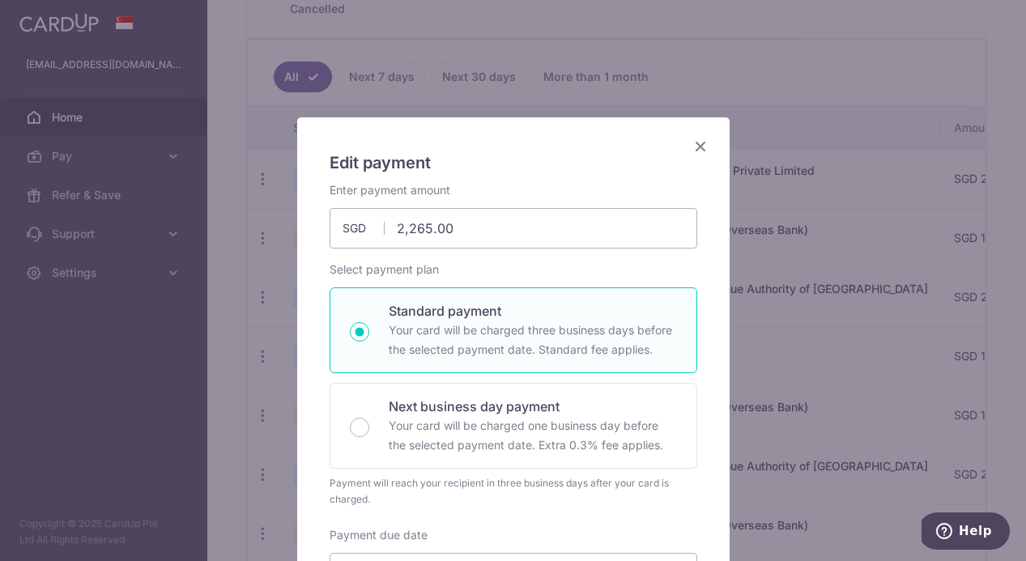
click at [701, 150] on icon "Close" at bounding box center [700, 146] width 19 height 20
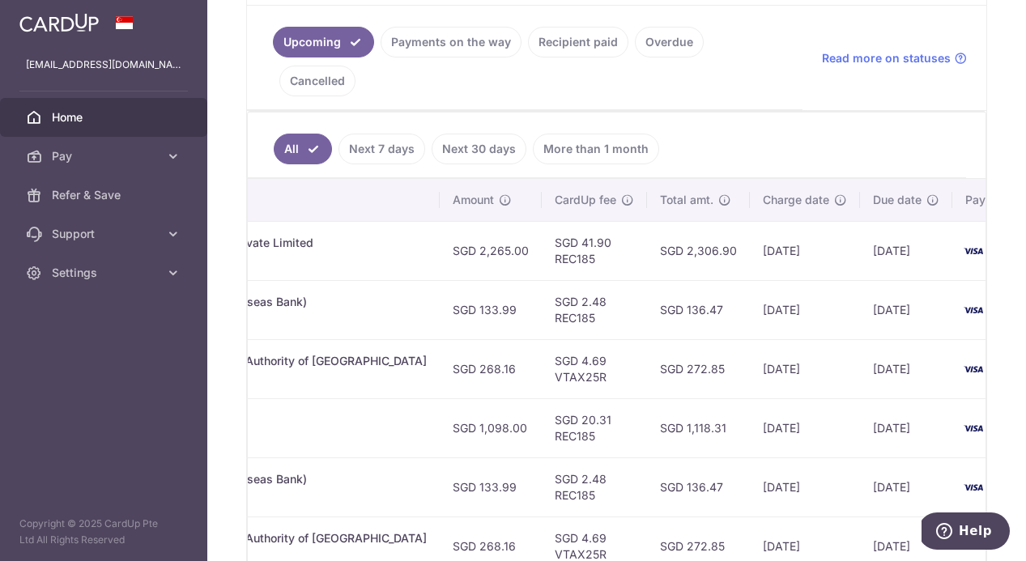
scroll to position [382, 0]
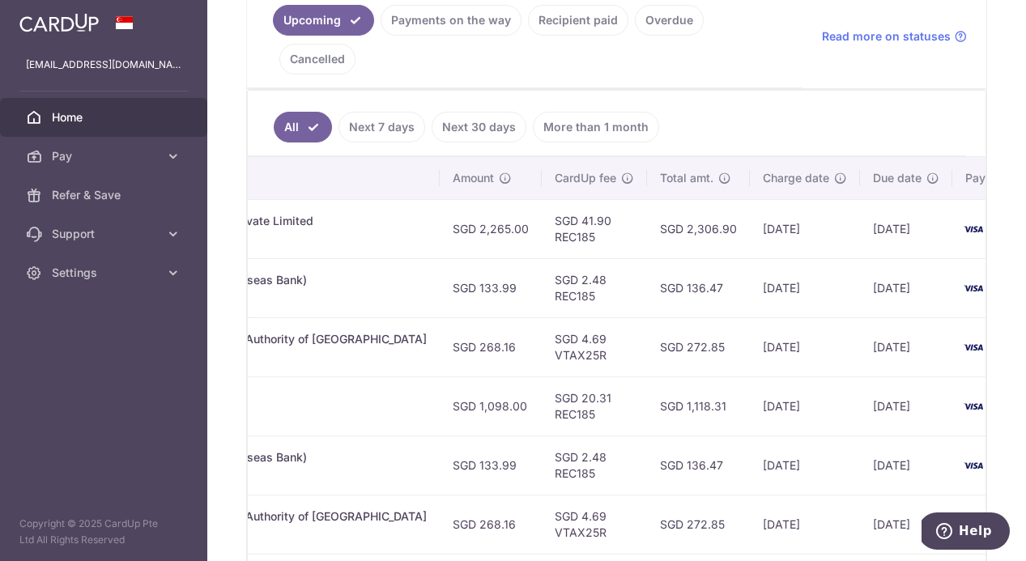
click at [542, 199] on td "SGD 41.90 REC185" at bounding box center [594, 228] width 105 height 59
click at [542, 258] on td "SGD 2.48 REC185" at bounding box center [594, 287] width 105 height 59
click at [542, 323] on td "SGD 4.69 VTAX25R" at bounding box center [594, 346] width 105 height 59
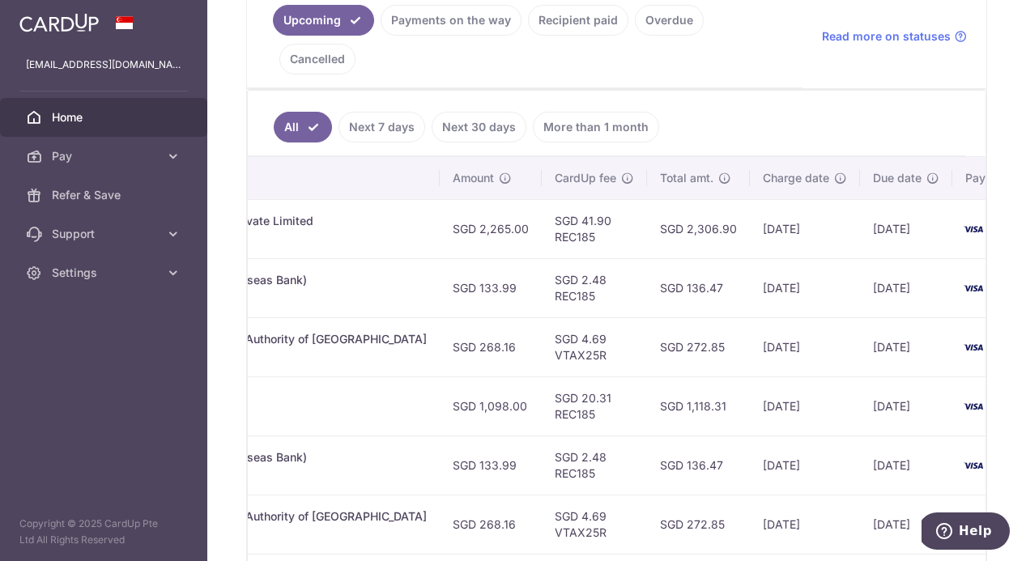
click at [542, 323] on td "SGD 4.69 VTAX25R" at bounding box center [594, 346] width 105 height 59
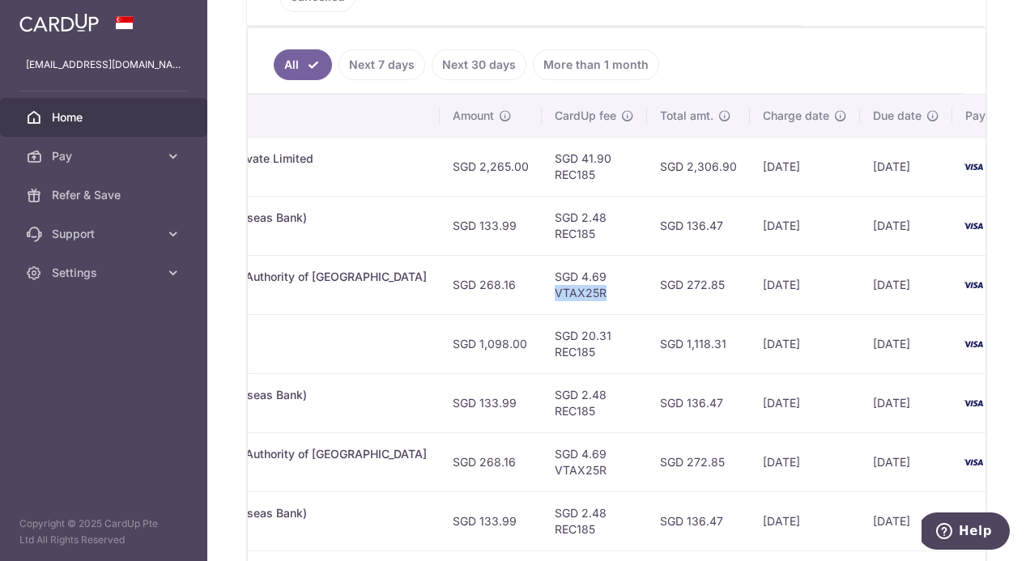
click at [542, 323] on td "SGD 20.31 REC185" at bounding box center [594, 343] width 105 height 59
click at [542, 314] on td "SGD 20.31 REC185" at bounding box center [594, 343] width 105 height 59
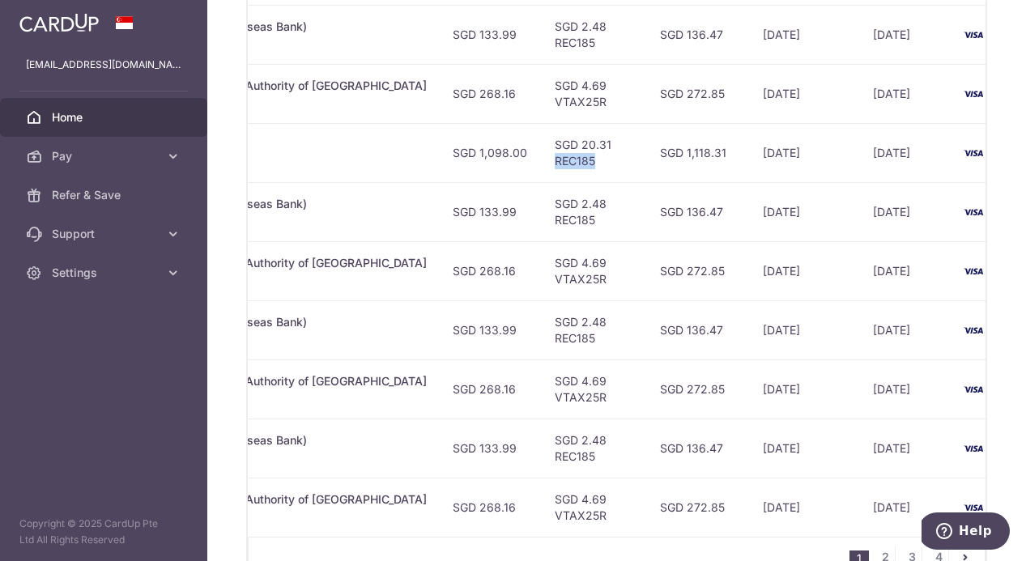
scroll to position [691, 0]
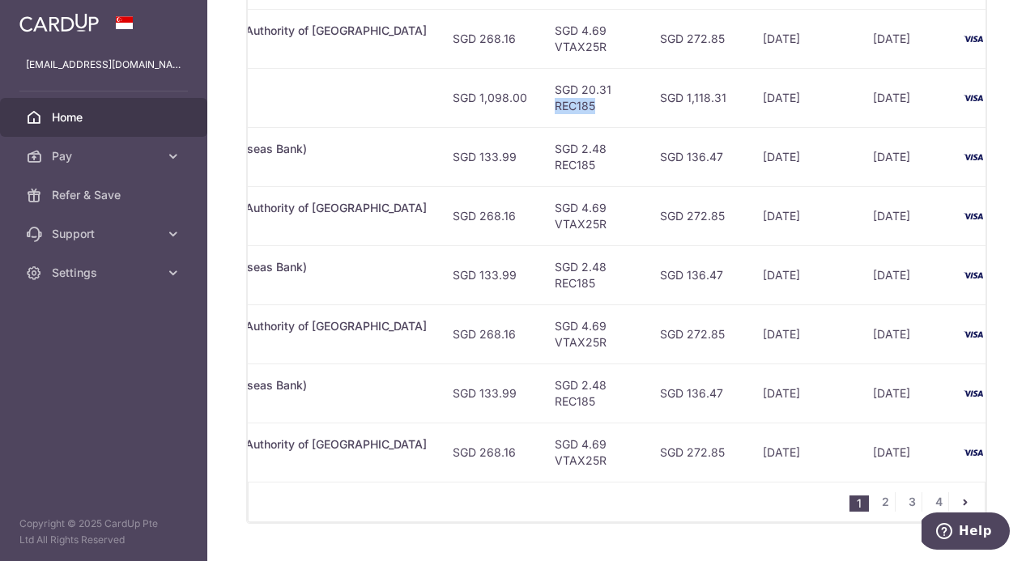
click at [542, 245] on td "SGD 2.48 REC185" at bounding box center [594, 274] width 105 height 59
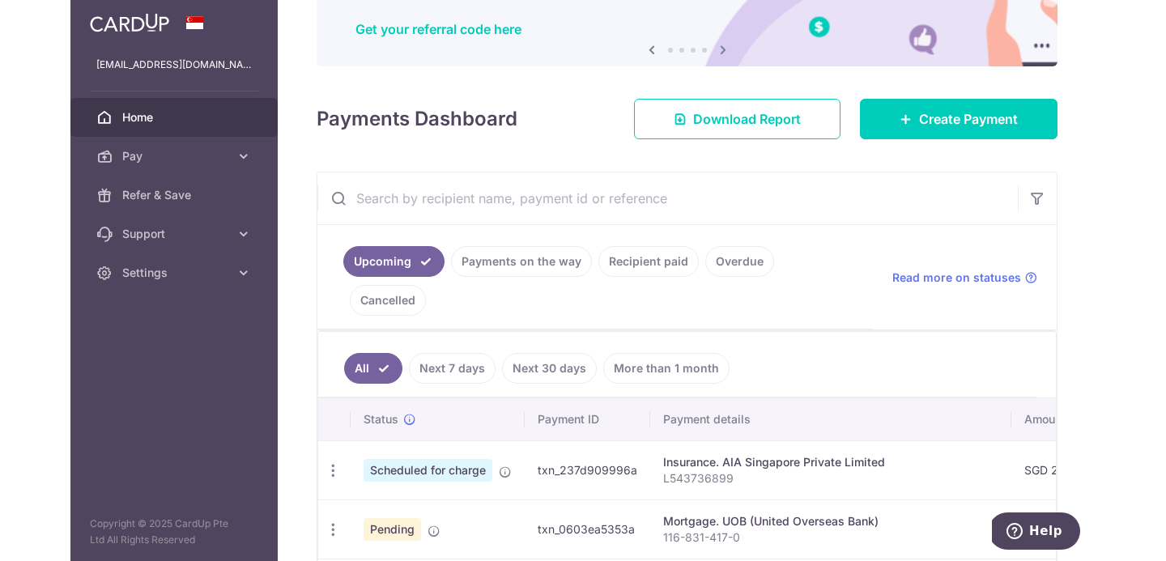
scroll to position [0, 0]
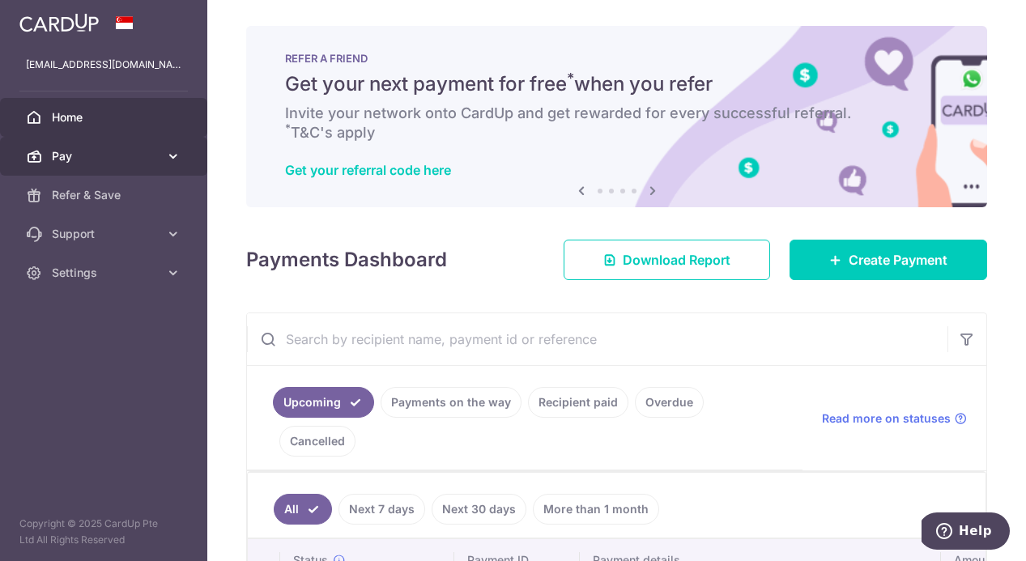
click at [123, 171] on link "Pay" at bounding box center [103, 156] width 207 height 39
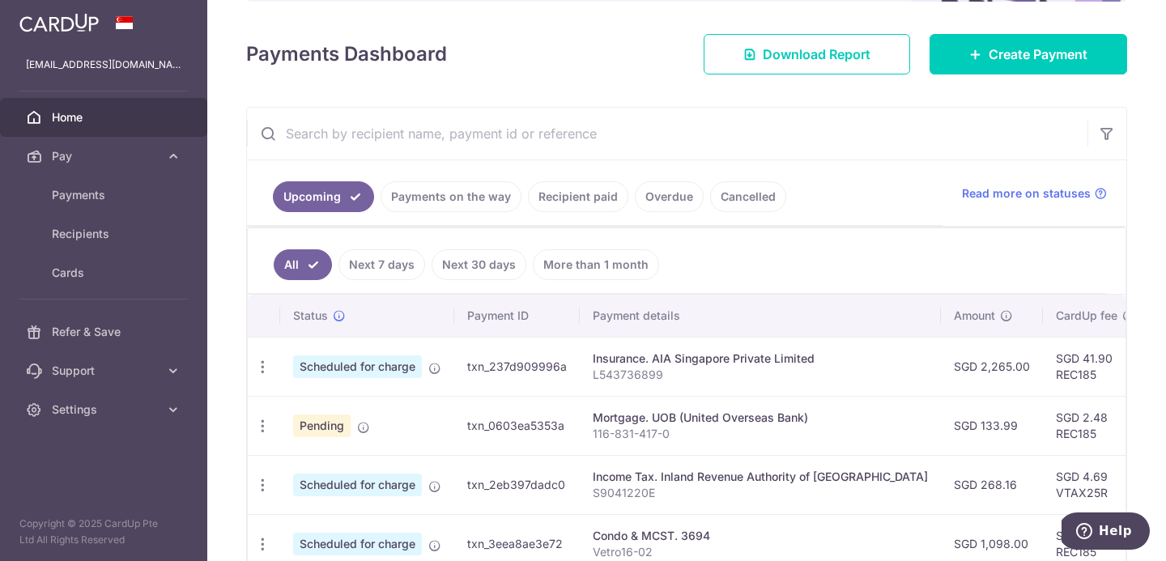
scroll to position [225, 0]
